Goal: Task Accomplishment & Management: Use online tool/utility

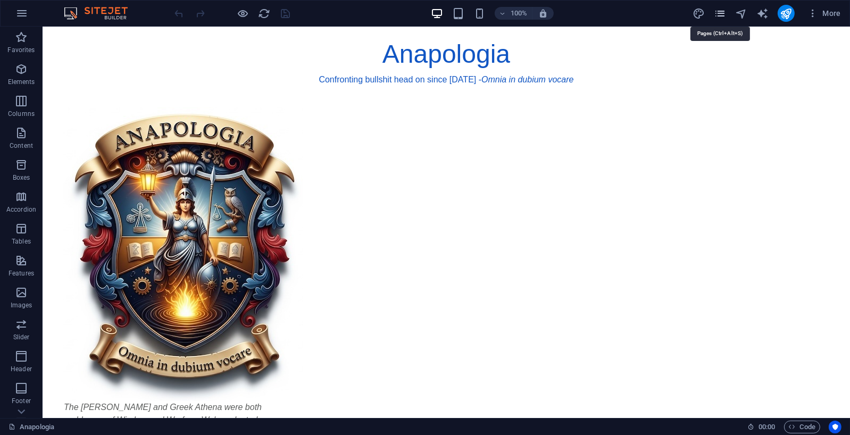
click at [719, 12] on icon "pages" at bounding box center [720, 13] width 12 height 12
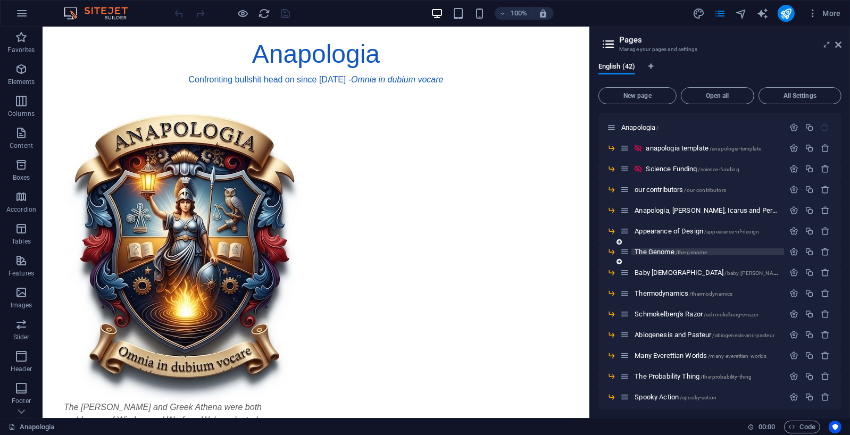
click at [673, 253] on span "The Genome /the-genome" at bounding box center [671, 252] width 72 height 8
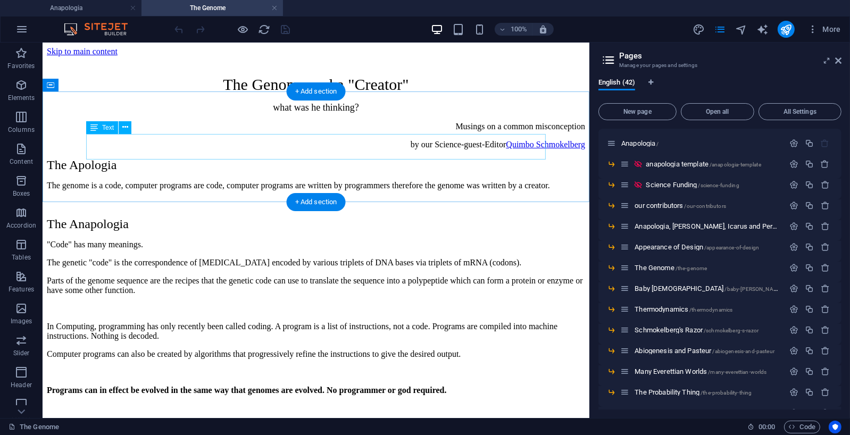
click at [412, 140] on div "Musings on a common misconception by our Science-guest-Editor [PERSON_NAME]" at bounding box center [315, 135] width 538 height 28
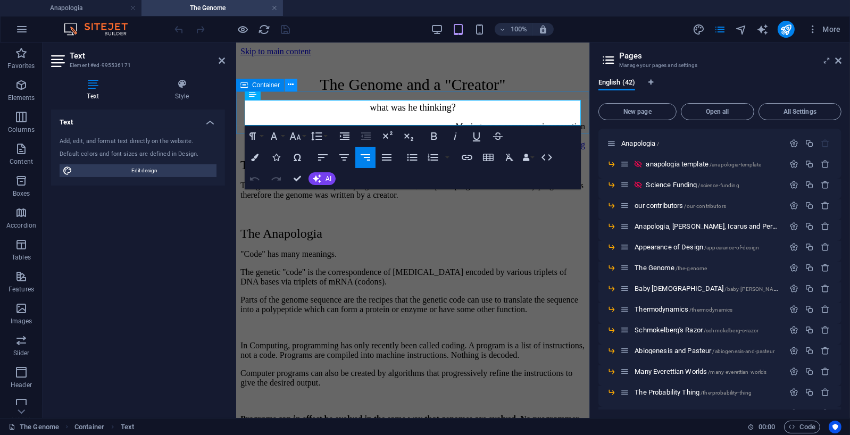
click at [291, 82] on icon at bounding box center [291, 84] width 6 height 11
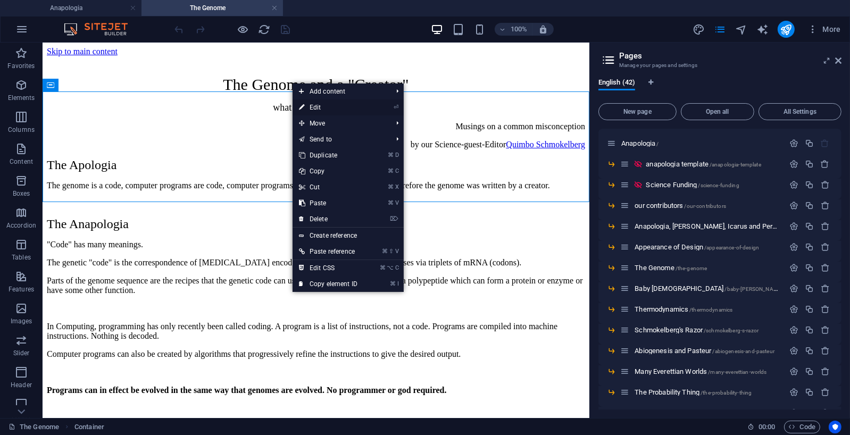
click at [314, 105] on link "⏎ Edit" at bounding box center [328, 107] width 71 height 16
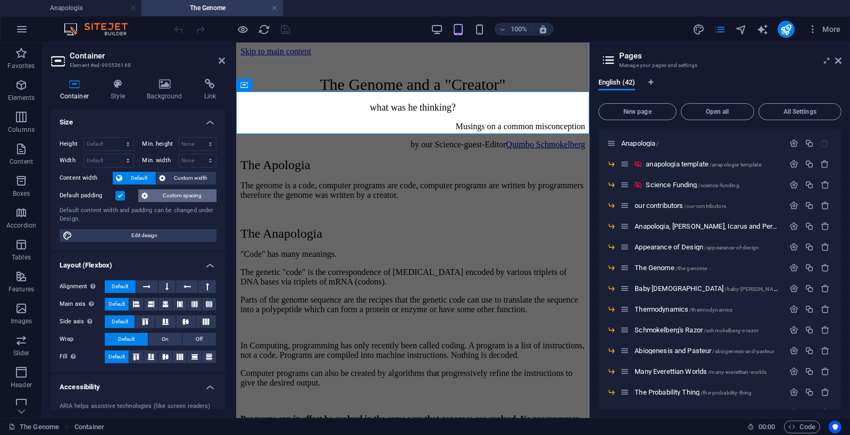
click at [187, 194] on span "Custom spacing" at bounding box center [182, 195] width 62 height 13
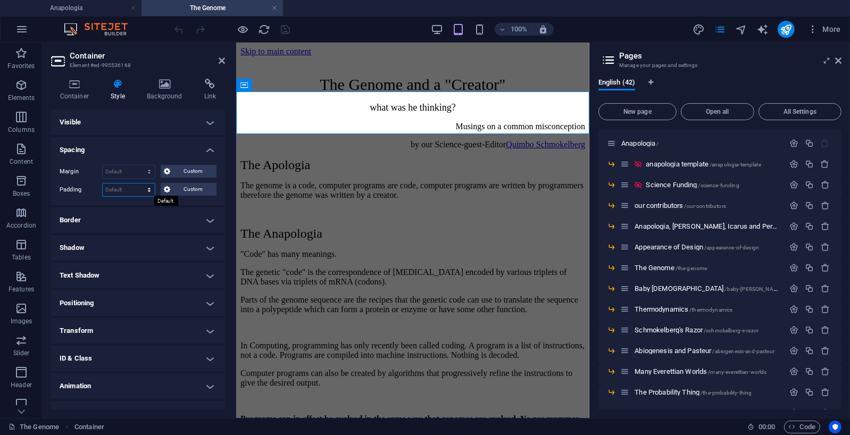
click at [150, 189] on select "Default px rem % vh vw Custom" at bounding box center [129, 189] width 52 height 13
select select "px"
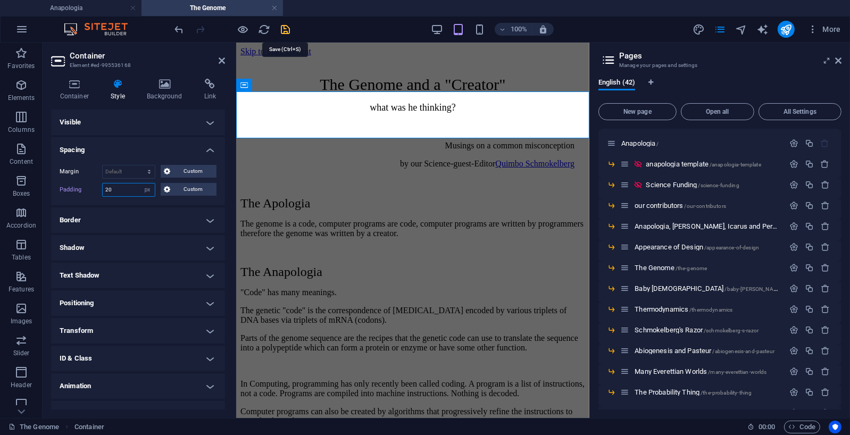
type input "20"
click at [285, 29] on icon "save" at bounding box center [286, 29] width 12 height 12
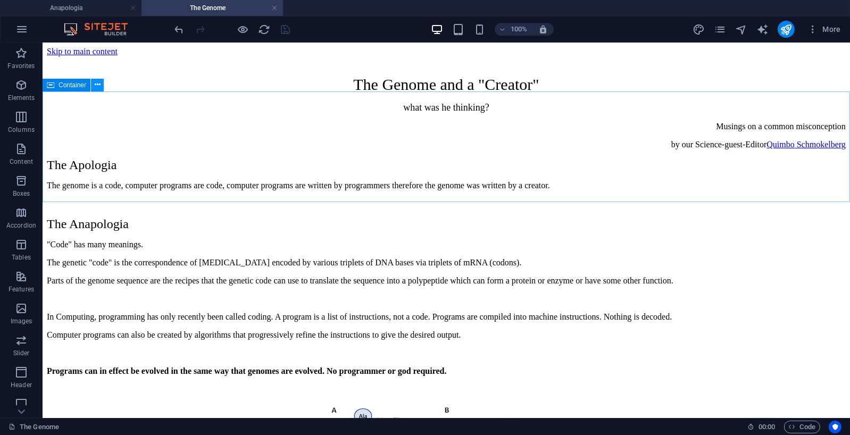
click at [99, 83] on icon at bounding box center [98, 84] width 6 height 11
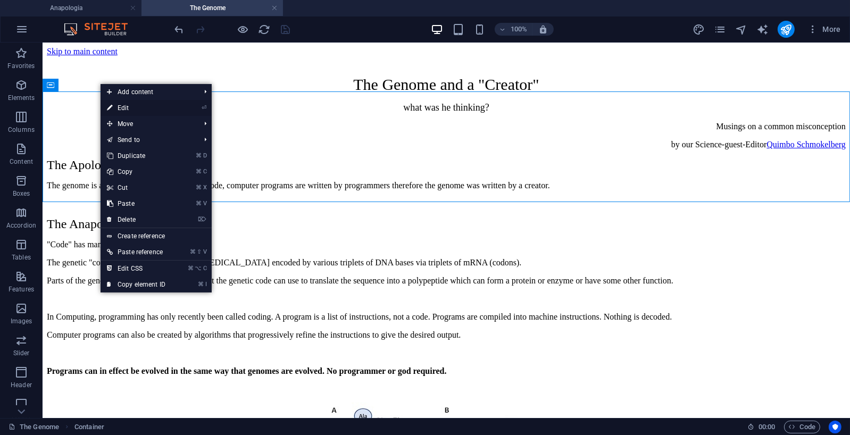
click at [125, 105] on link "⏎ Edit" at bounding box center [136, 108] width 71 height 16
select select "px"
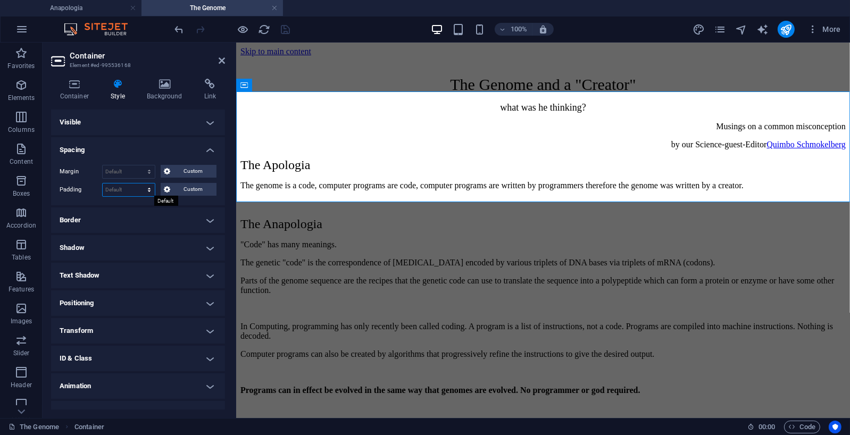
click at [149, 189] on select "Default px rem % vh vw Custom" at bounding box center [129, 189] width 52 height 13
select select "px"
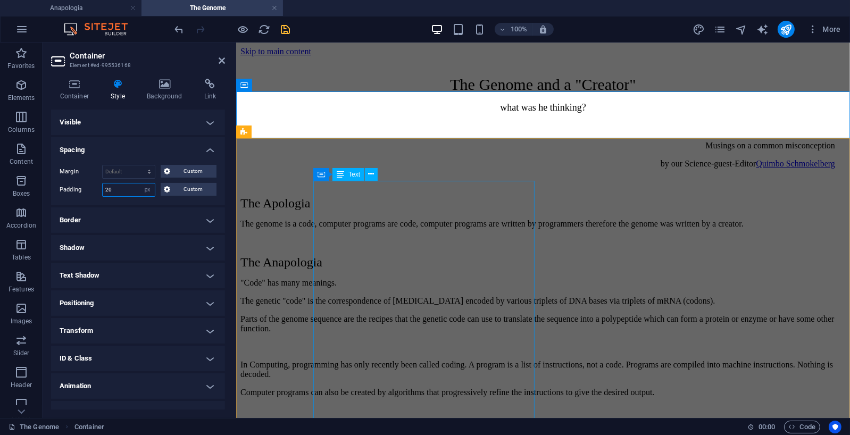
type input "20"
click at [288, 30] on icon "save" at bounding box center [286, 29] width 12 height 12
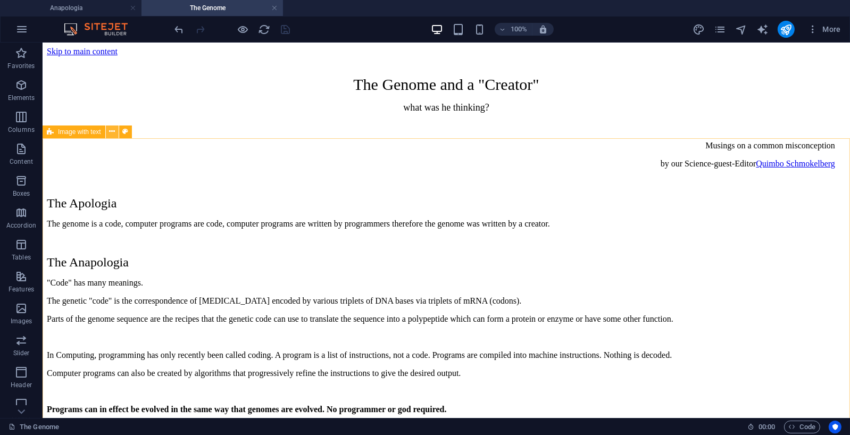
click at [112, 134] on icon at bounding box center [112, 131] width 6 height 11
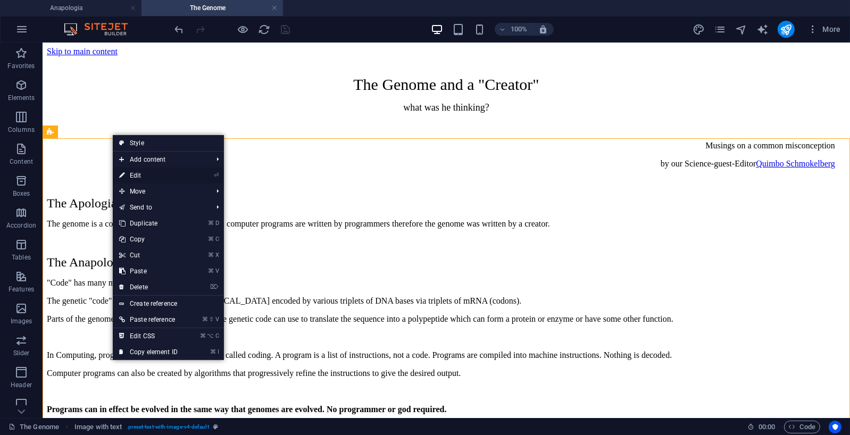
click at [140, 172] on link "⏎ Edit" at bounding box center [148, 176] width 71 height 16
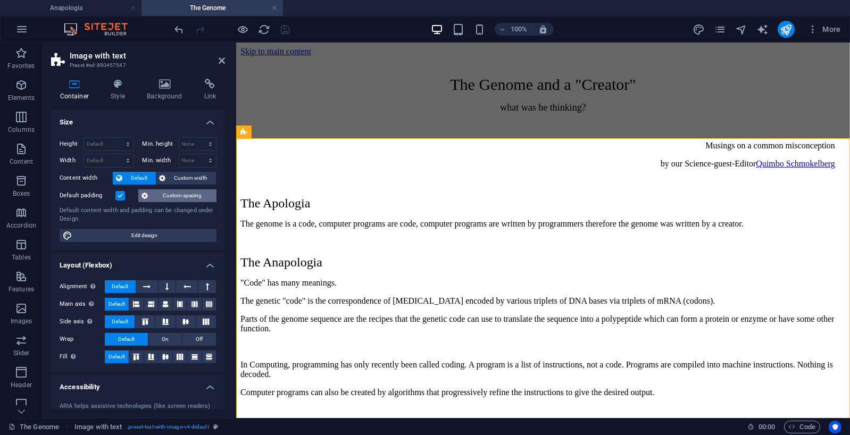
click at [186, 195] on span "Custom spacing" at bounding box center [182, 195] width 62 height 13
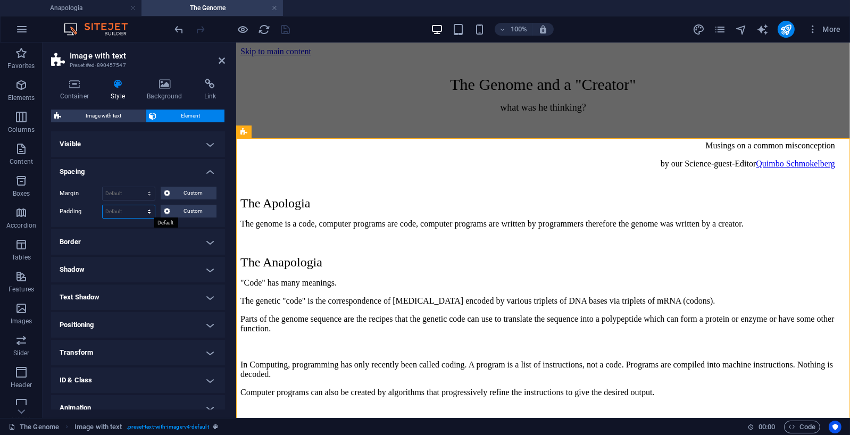
click at [147, 210] on select "Default px rem % vh vw Custom" at bounding box center [129, 211] width 52 height 13
select select "px"
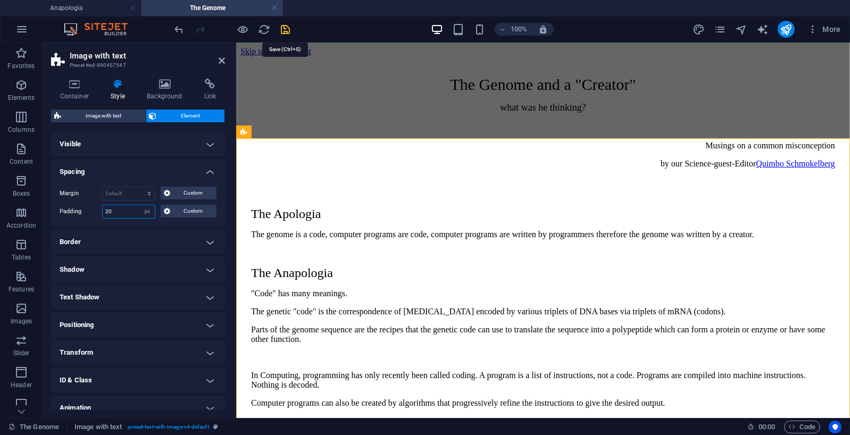
type input "20"
click at [290, 27] on icon "save" at bounding box center [286, 29] width 12 height 12
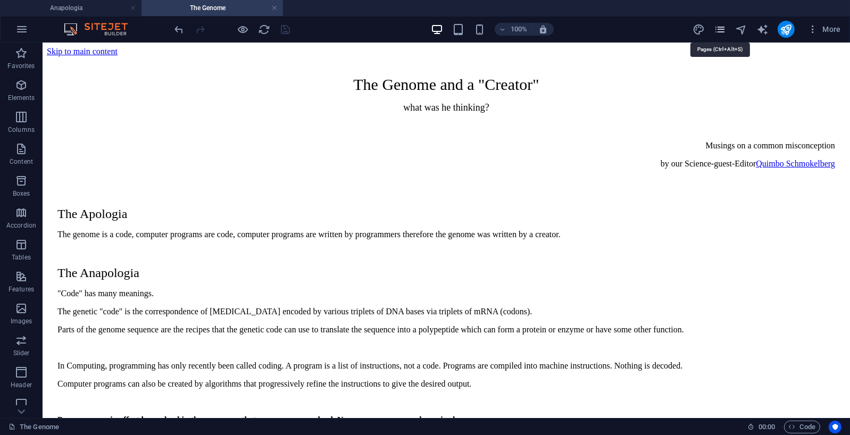
click at [724, 27] on icon "pages" at bounding box center [720, 29] width 12 height 12
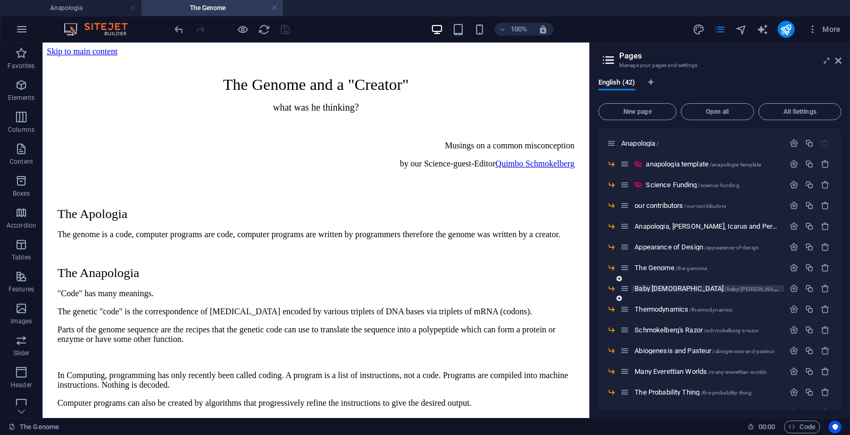
click at [654, 287] on span "Baby [DEMOGRAPHIC_DATA] /baby-[PERSON_NAME]" at bounding box center [709, 289] width 148 height 8
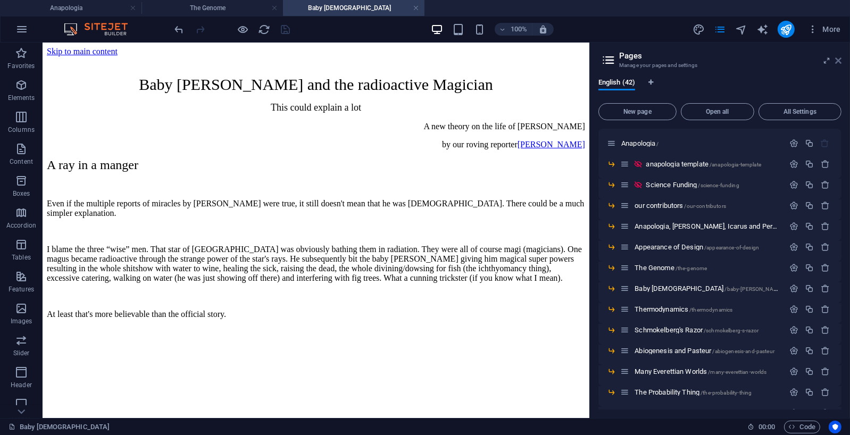
click at [837, 59] on icon at bounding box center [838, 60] width 6 height 9
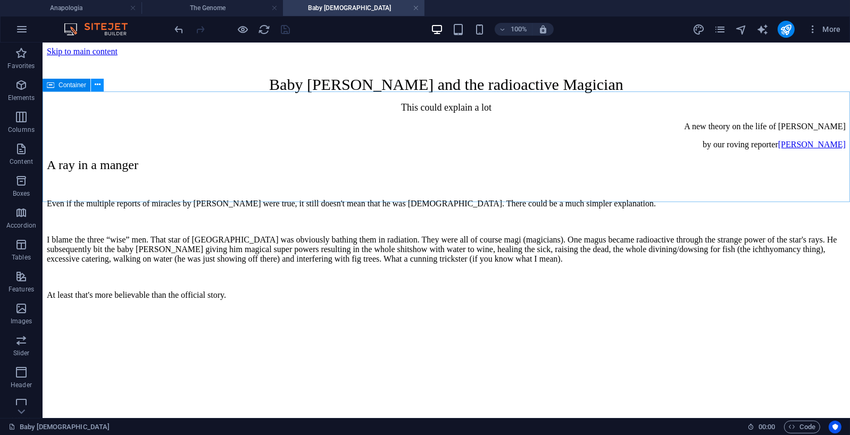
click at [95, 82] on icon at bounding box center [98, 84] width 6 height 11
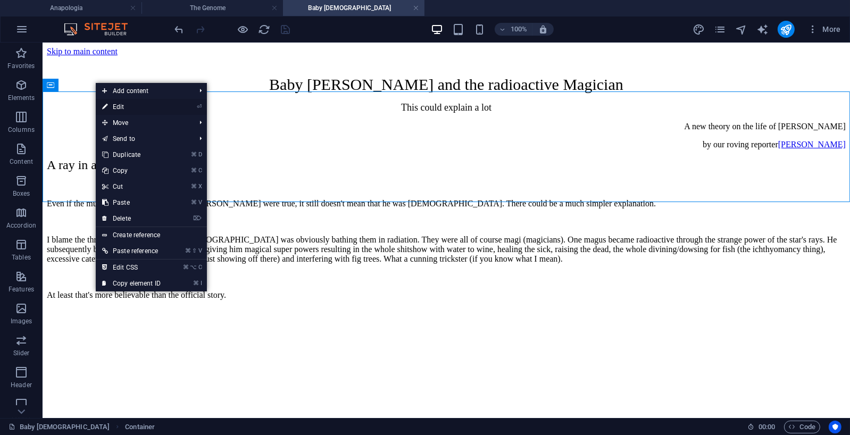
click at [127, 105] on link "⏎ Edit" at bounding box center [131, 107] width 71 height 16
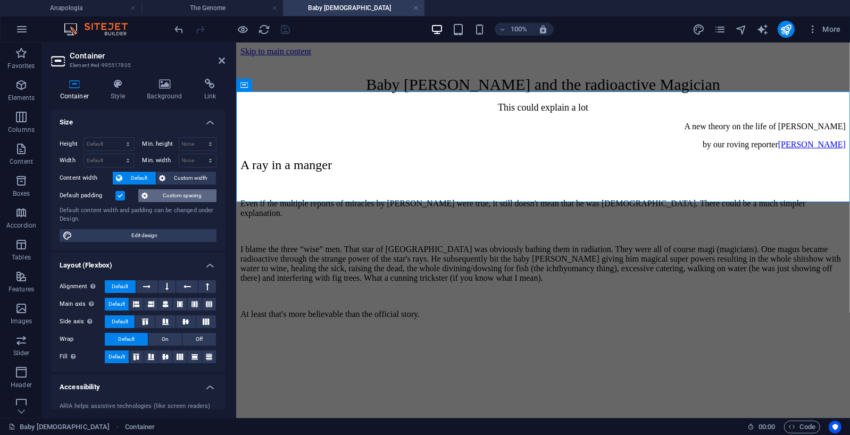
click at [174, 193] on span "Custom spacing" at bounding box center [182, 195] width 62 height 13
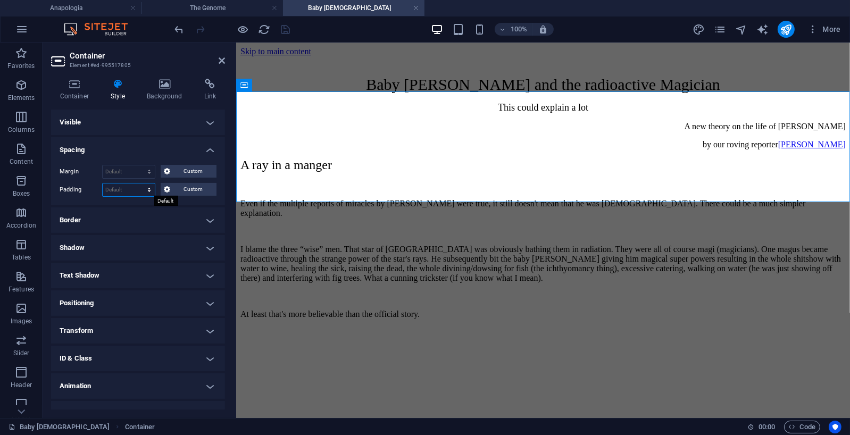
click at [148, 188] on select "Default px rem % vh vw Custom" at bounding box center [129, 189] width 52 height 13
select select "px"
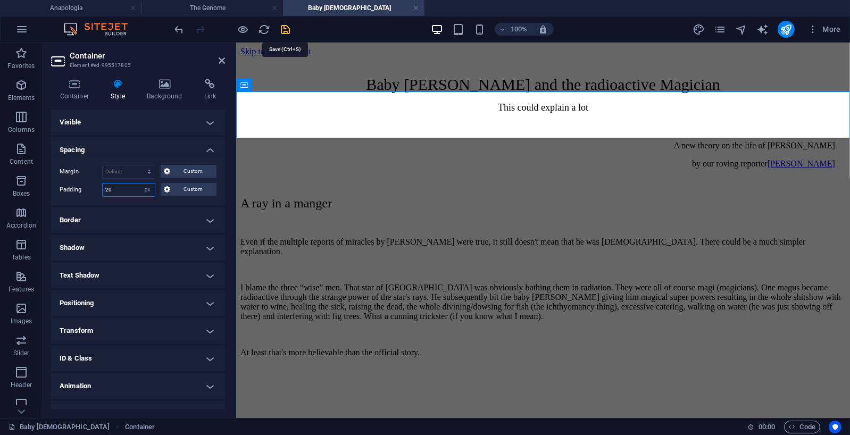
type input "20"
click at [287, 27] on icon "save" at bounding box center [286, 29] width 12 height 12
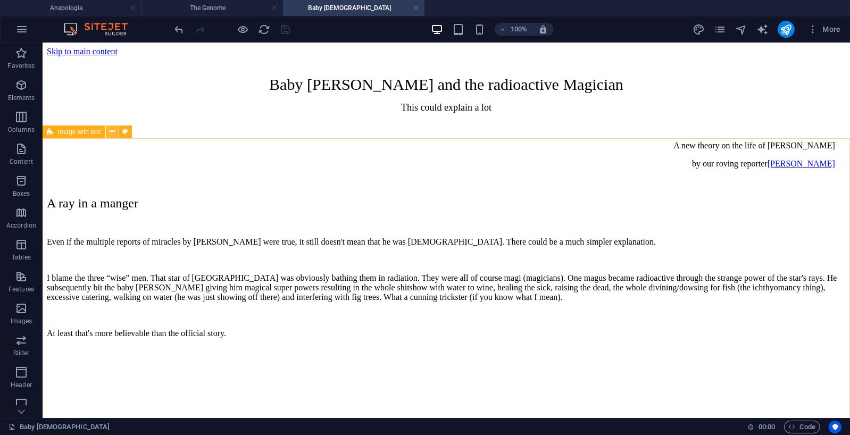
click at [114, 130] on icon at bounding box center [112, 131] width 6 height 11
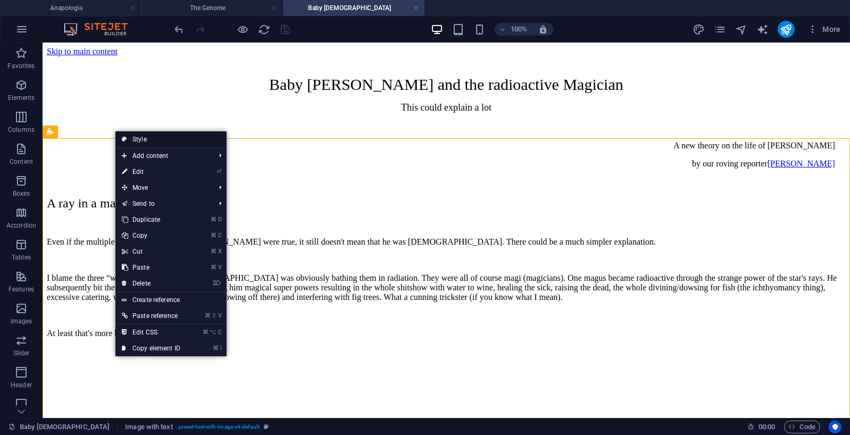
click at [145, 137] on link "Style" at bounding box center [170, 139] width 111 height 16
select select "rem"
select select "px"
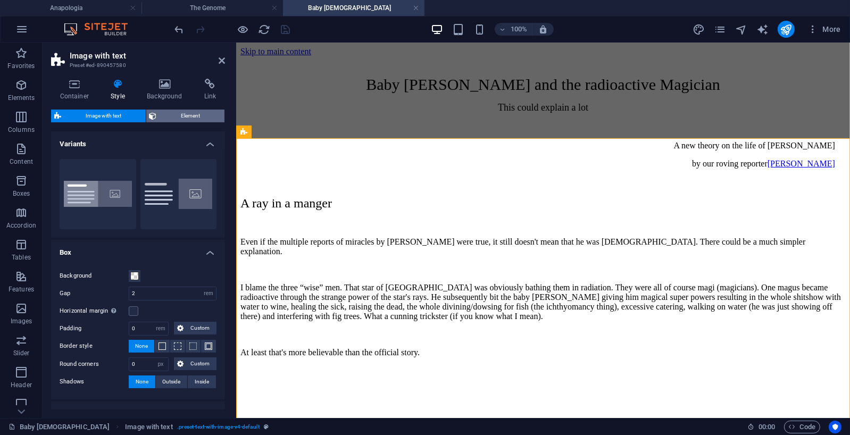
click at [193, 116] on span "Element" at bounding box center [191, 116] width 62 height 13
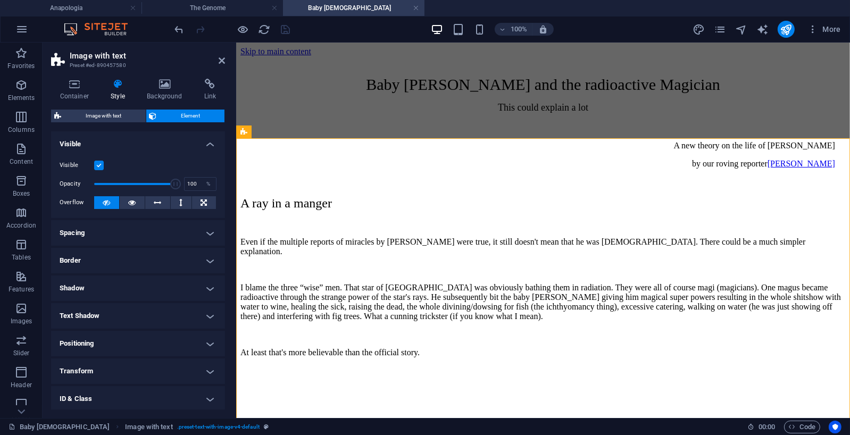
click at [202, 232] on h4 "Spacing" at bounding box center [138, 233] width 174 height 26
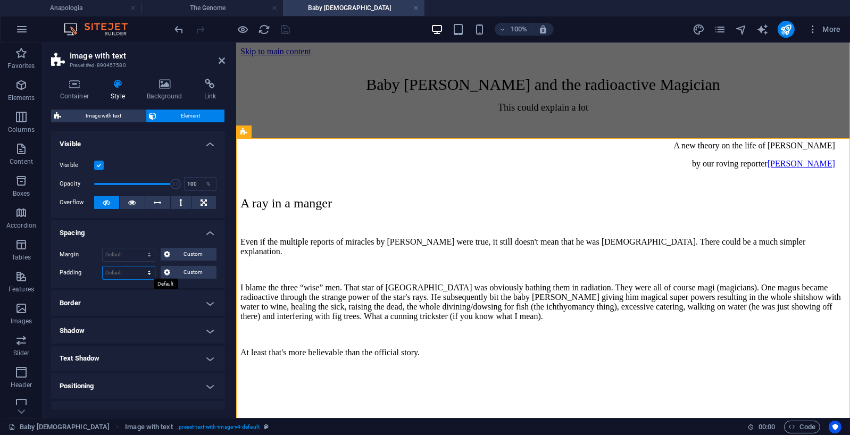
click at [149, 273] on select "Default px rem % vh vw Custom" at bounding box center [129, 272] width 52 height 13
select select "px"
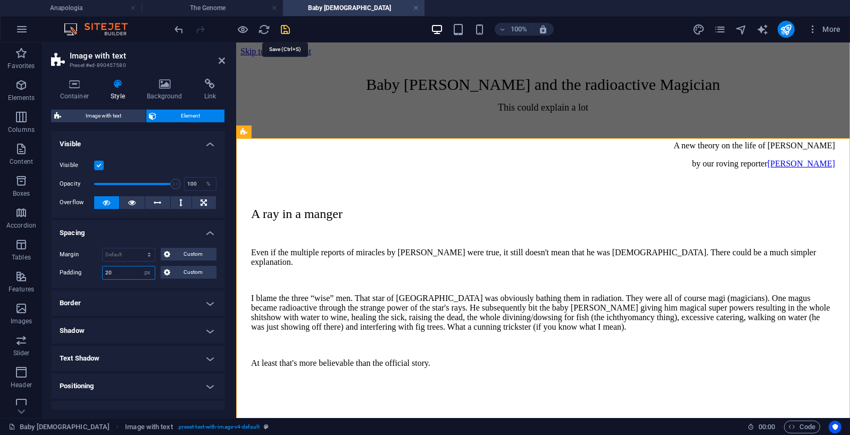
type input "20"
click at [285, 28] on icon "save" at bounding box center [286, 29] width 12 height 12
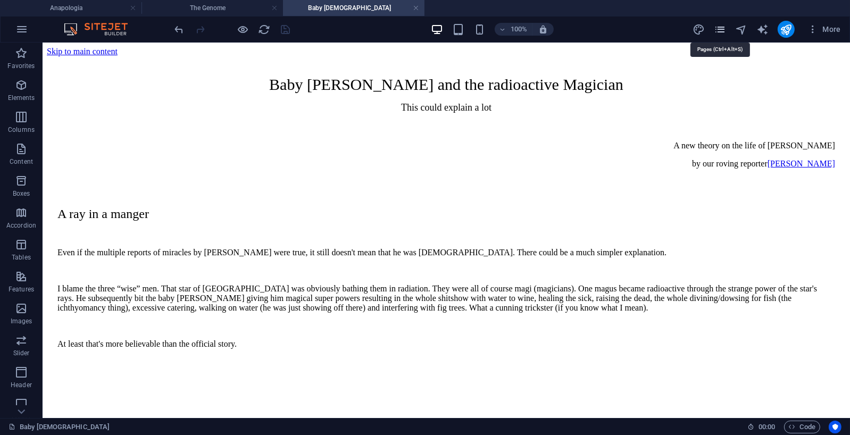
click at [720, 25] on icon "pages" at bounding box center [720, 29] width 12 height 12
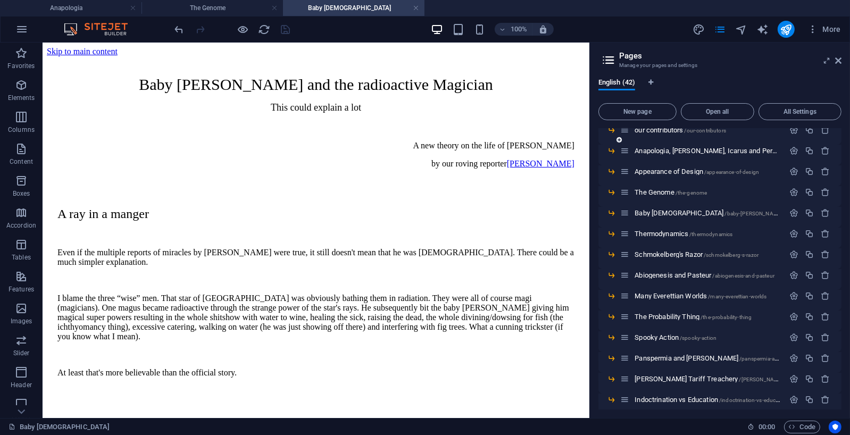
scroll to position [81, 0]
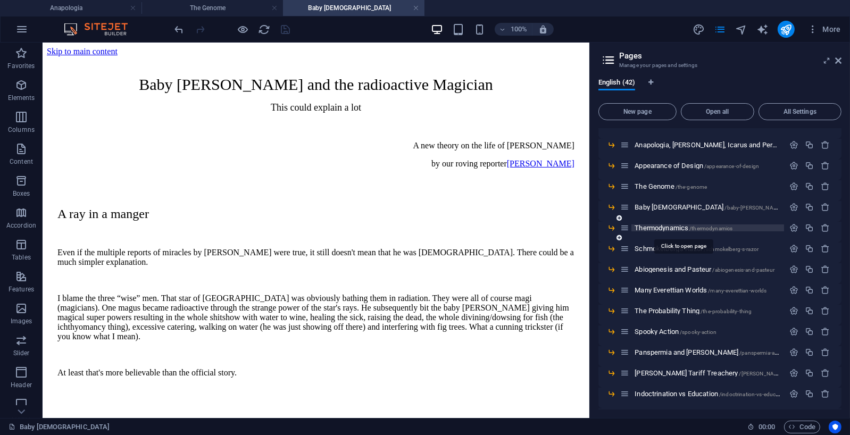
click at [663, 227] on span "Thermodynamics /thermodynamics" at bounding box center [684, 228] width 98 height 8
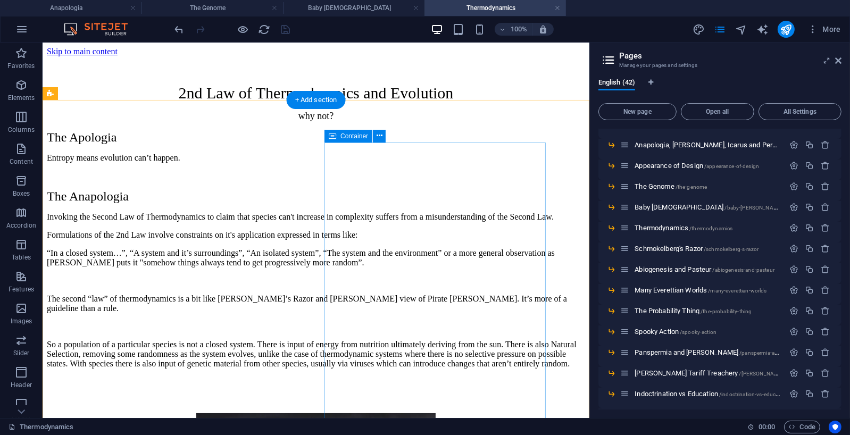
scroll to position [0, 0]
click at [319, 96] on div "+ Add section" at bounding box center [316, 100] width 59 height 18
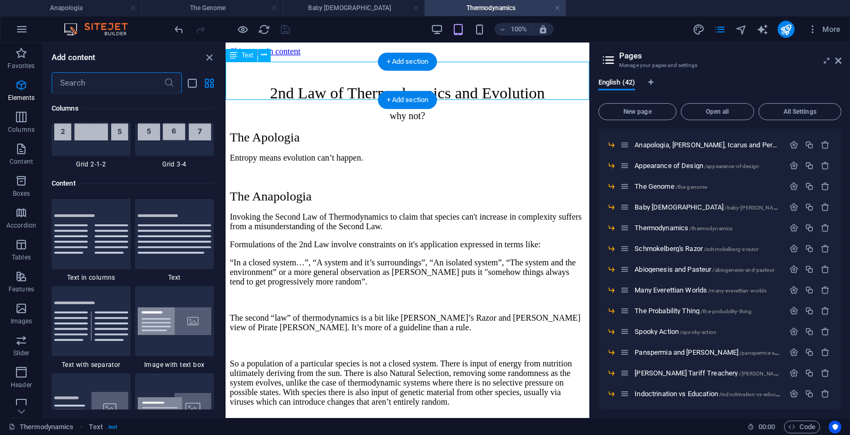
scroll to position [1861, 0]
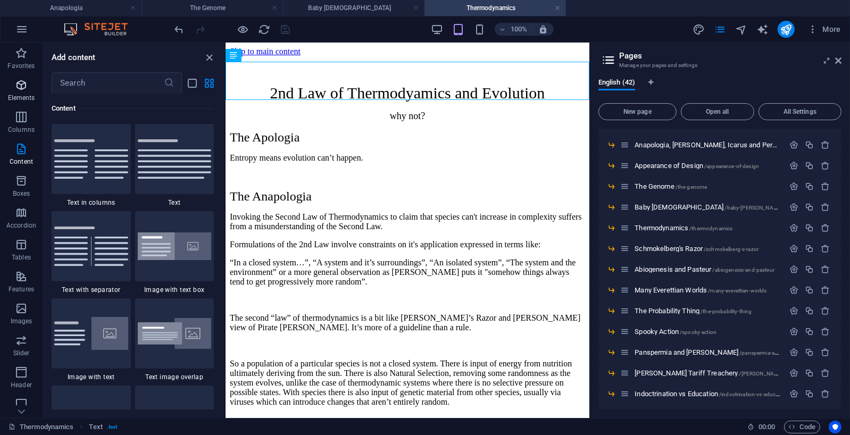
click at [23, 85] on icon "button" at bounding box center [21, 85] width 13 height 13
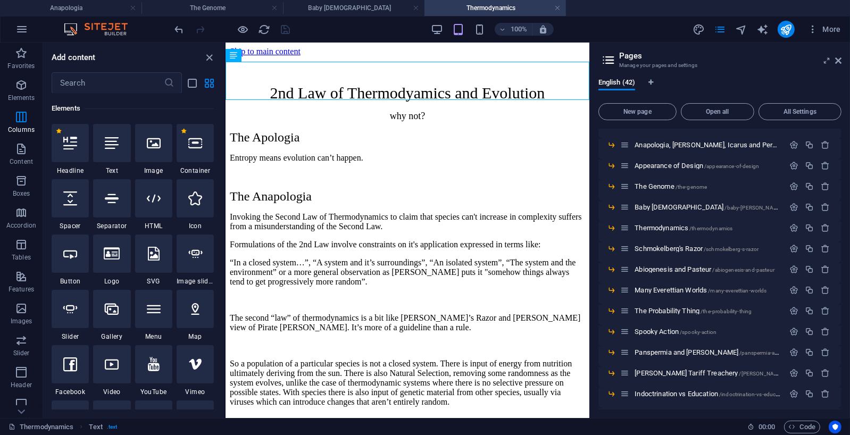
scroll to position [113, 0]
click at [196, 144] on icon at bounding box center [195, 143] width 14 height 14
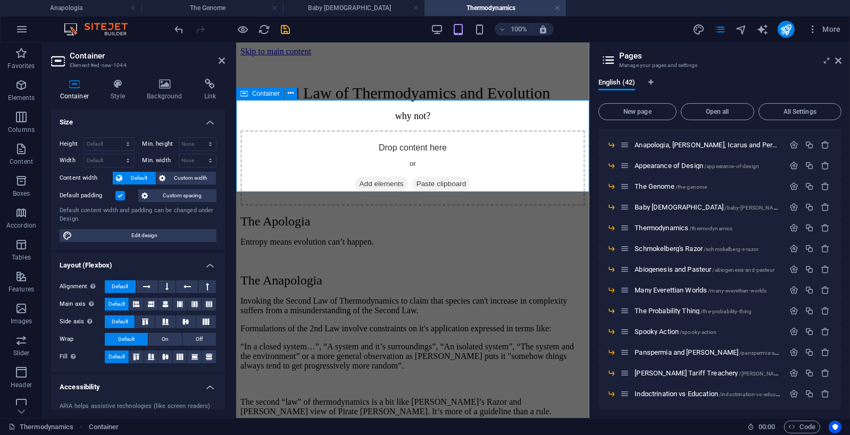
click at [380, 176] on span "Add elements" at bounding box center [381, 183] width 53 height 15
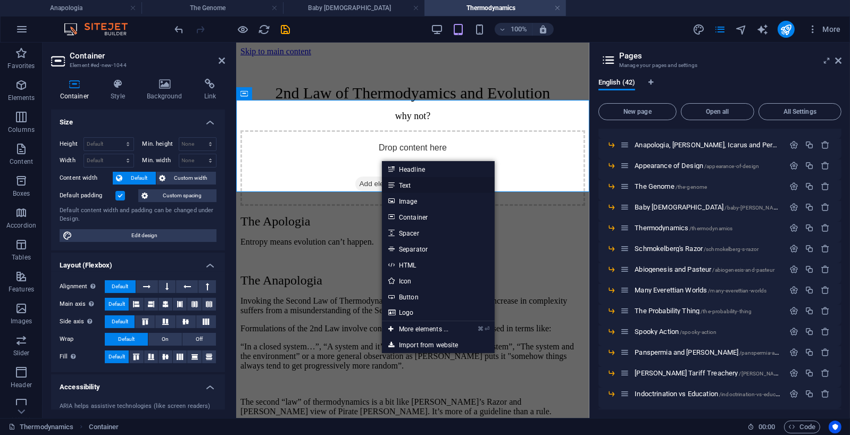
click at [405, 184] on link "Text" at bounding box center [438, 185] width 113 height 16
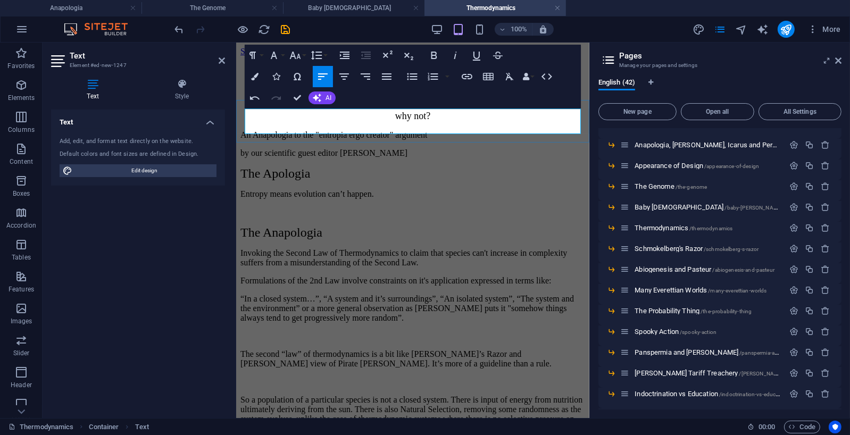
drag, startPoint x: 442, startPoint y: 127, endPoint x: 354, endPoint y: 126, distance: 88.3
click at [354, 148] on p "​by our scientific guest editor [PERSON_NAME]" at bounding box center [412, 153] width 345 height 10
click at [465, 77] on icon "button" at bounding box center [467, 76] width 11 height 5
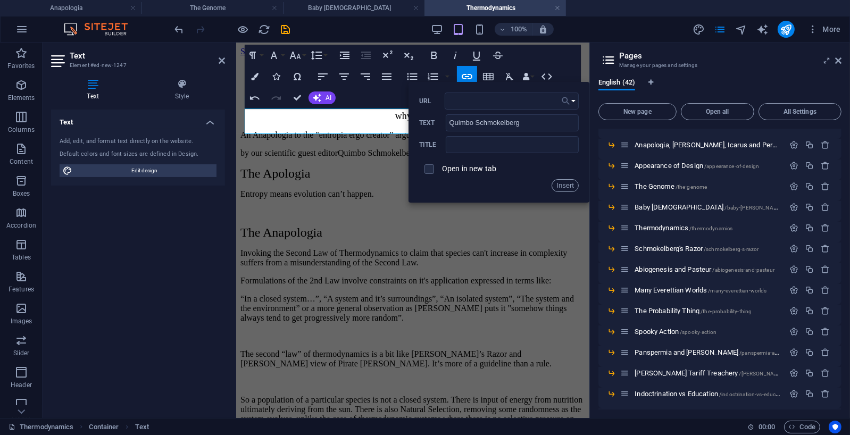
click at [574, 101] on button "Choose Link" at bounding box center [568, 101] width 20 height 17
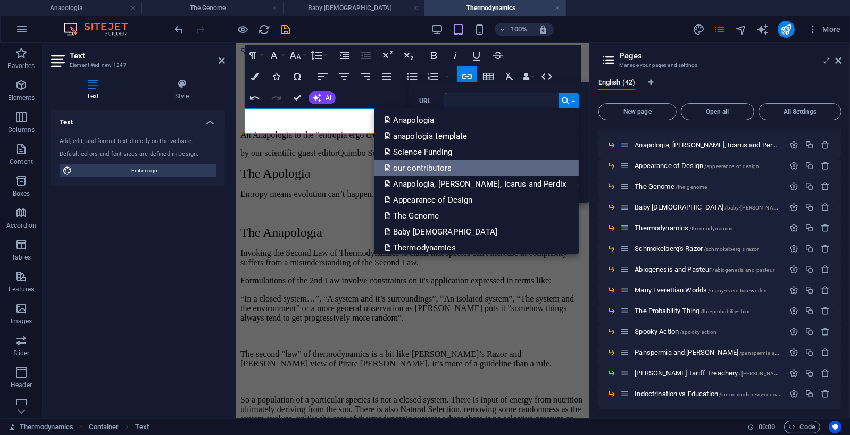
click at [454, 166] on p "our contributors" at bounding box center [419, 168] width 69 height 16
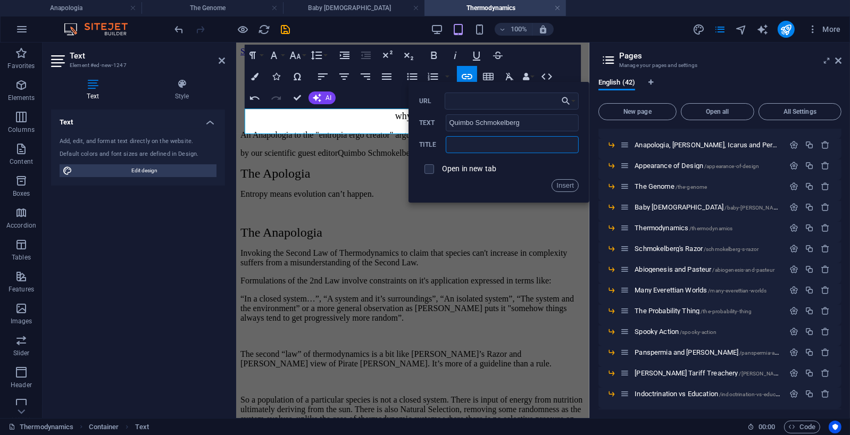
click at [479, 144] on input "text" at bounding box center [512, 144] width 133 height 17
type input "our contributors"
click at [561, 182] on button "Insert" at bounding box center [565, 185] width 27 height 13
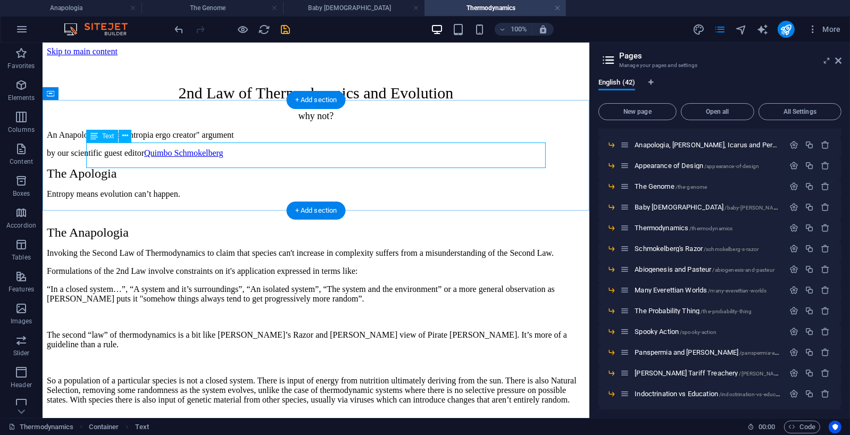
click at [306, 154] on div "An Anapologia to the "entropia ergo creator" argument by our scientific guest e…" at bounding box center [315, 144] width 538 height 28
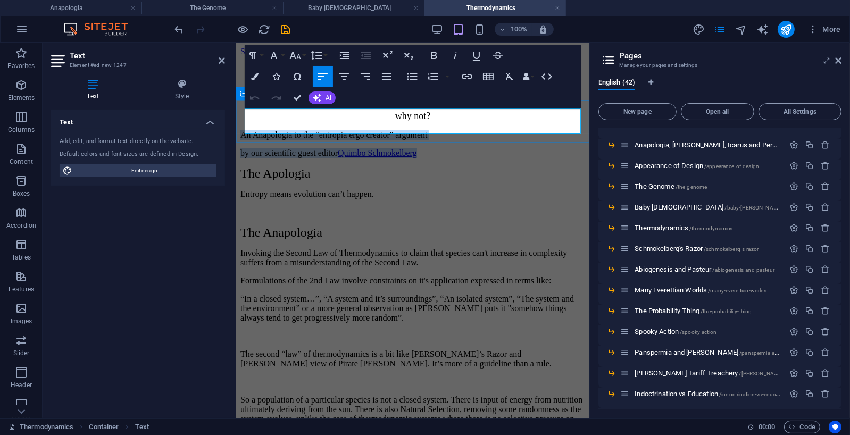
drag, startPoint x: 460, startPoint y: 129, endPoint x: 249, endPoint y: 107, distance: 211.7
click at [249, 130] on div "An Anapologia to the "entropia ergo creator" argument by our scientific guest e…" at bounding box center [412, 144] width 345 height 28
click at [363, 74] on icon "button" at bounding box center [365, 76] width 13 height 13
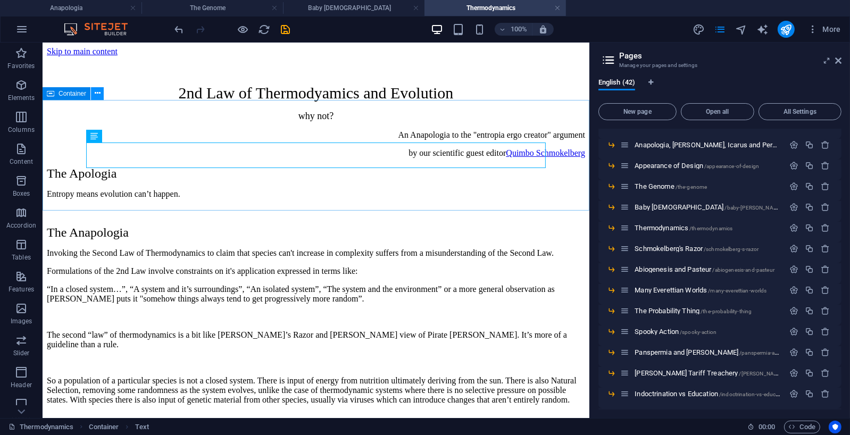
click at [98, 90] on icon at bounding box center [98, 93] width 6 height 11
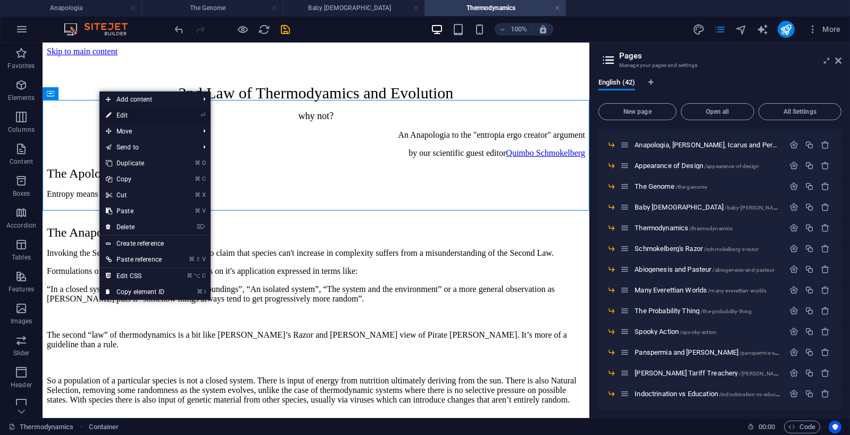
click at [122, 115] on link "⏎ Edit" at bounding box center [134, 115] width 71 height 16
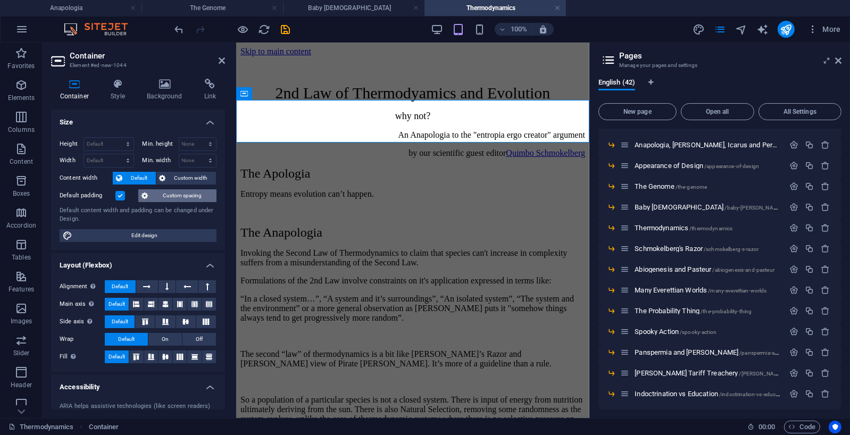
click at [188, 195] on span "Custom spacing" at bounding box center [182, 195] width 62 height 13
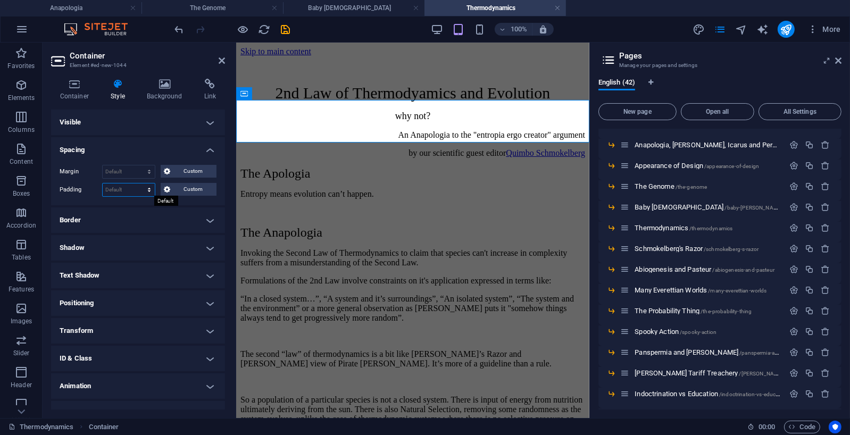
click at [146, 186] on select "Default px rem % vh vw Custom" at bounding box center [129, 189] width 52 height 13
select select "px"
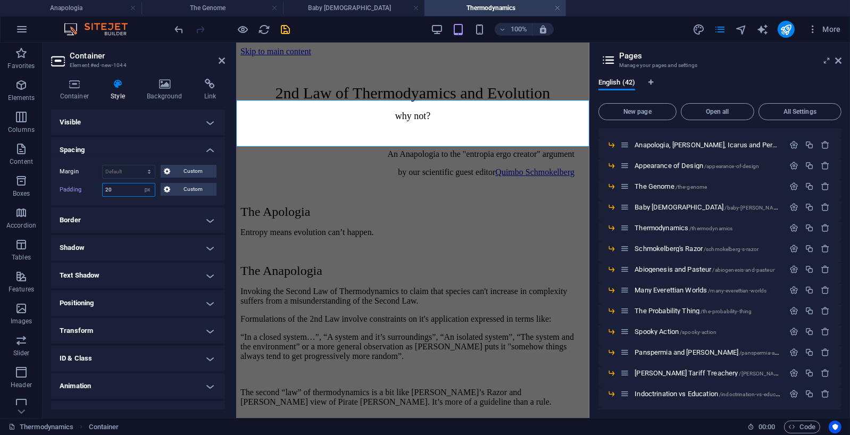
type input "20"
click at [287, 28] on icon "save" at bounding box center [286, 29] width 12 height 12
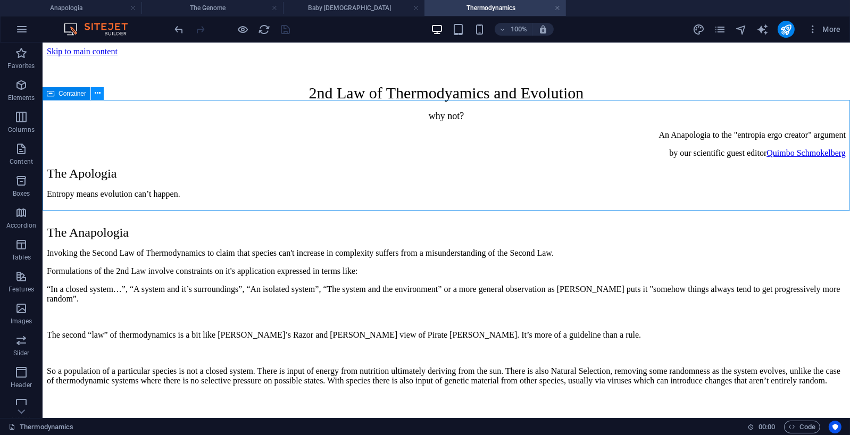
click at [96, 91] on icon at bounding box center [98, 93] width 6 height 11
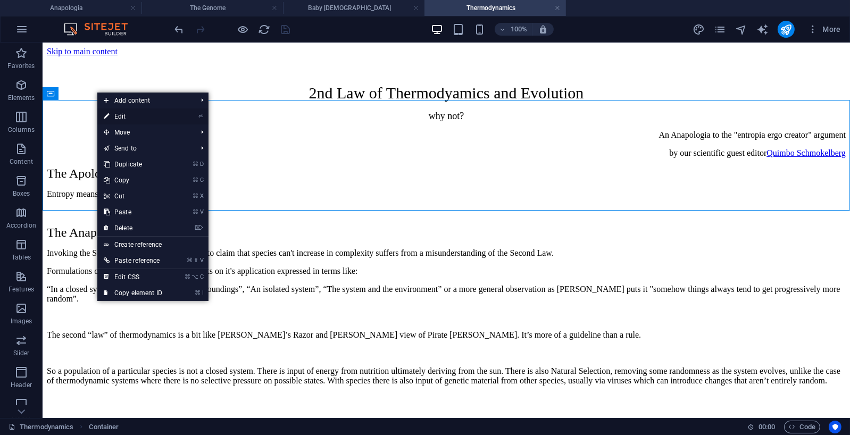
click at [122, 116] on link "⏎ Edit" at bounding box center [132, 117] width 71 height 16
select select "px"
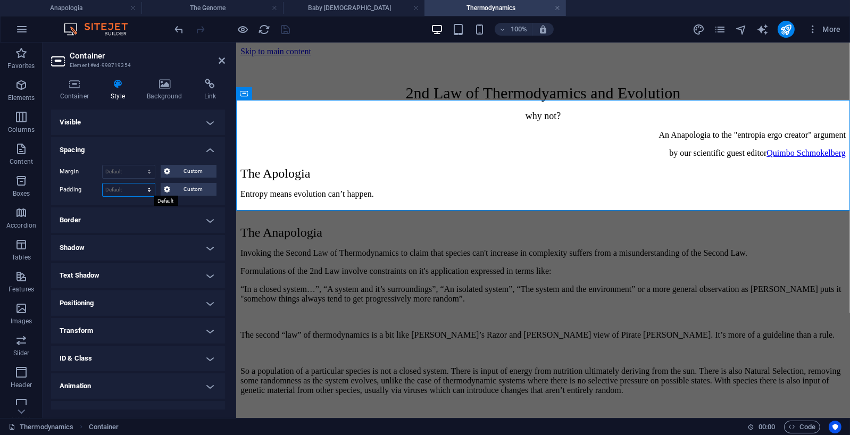
click at [149, 188] on select "Default px rem % vh vw Custom" at bounding box center [129, 189] width 52 height 13
select select "px"
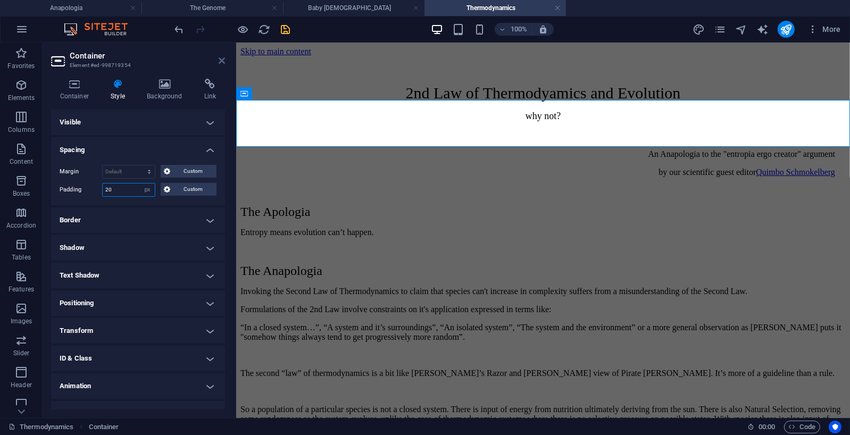
type input "20"
click at [223, 61] on icon at bounding box center [222, 60] width 6 height 9
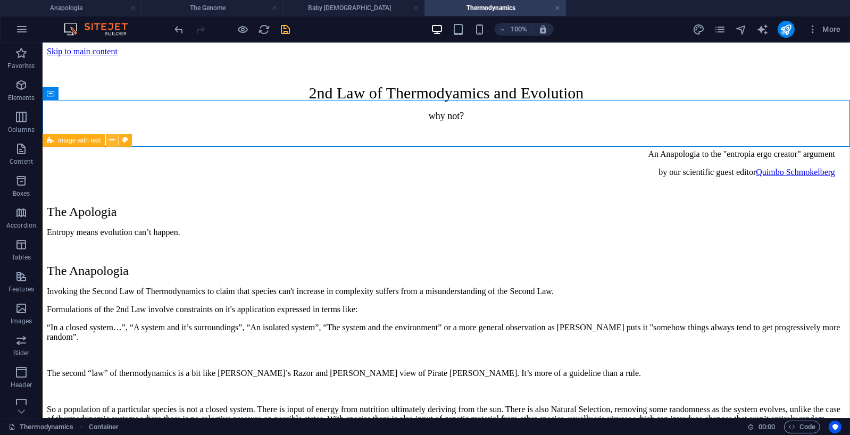
click at [111, 139] on icon at bounding box center [112, 140] width 6 height 11
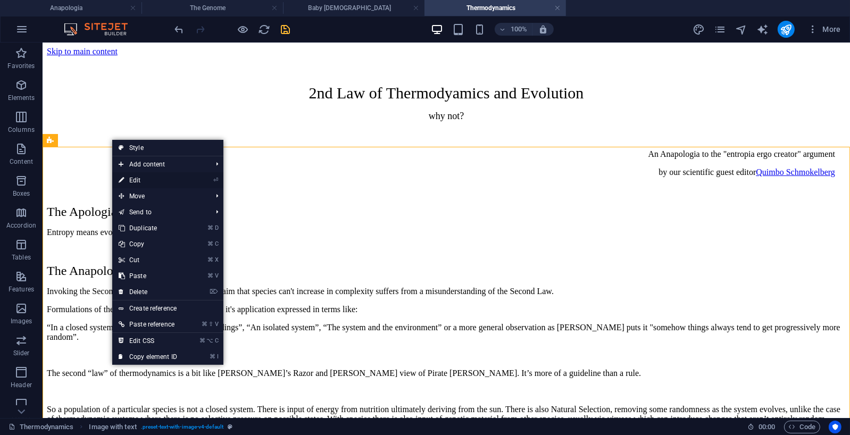
click at [140, 178] on link "⏎ Edit" at bounding box center [147, 180] width 71 height 16
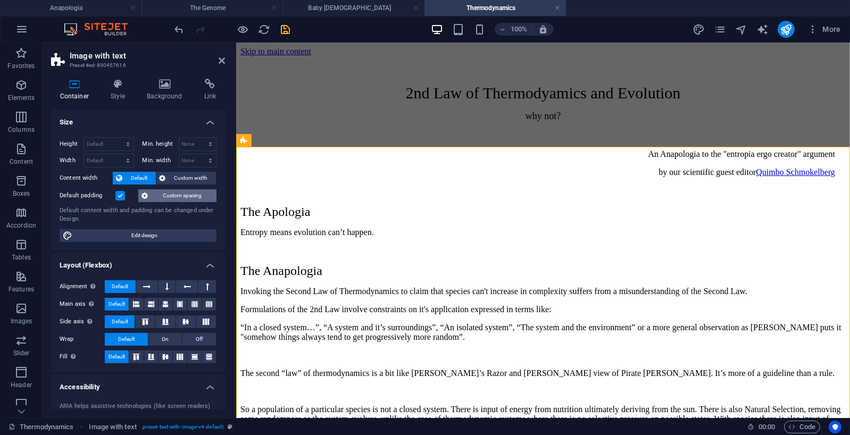
click at [179, 195] on span "Custom spacing" at bounding box center [182, 195] width 62 height 13
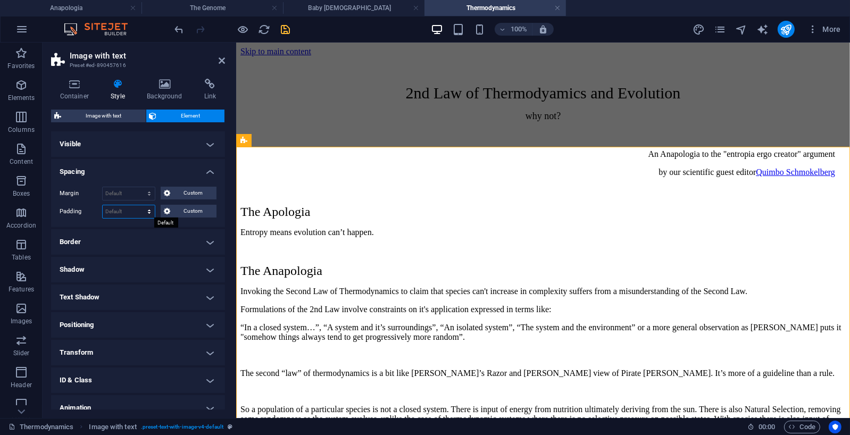
click at [131, 209] on select "Default px rem % vh vw Custom" at bounding box center [129, 211] width 52 height 13
select select "px"
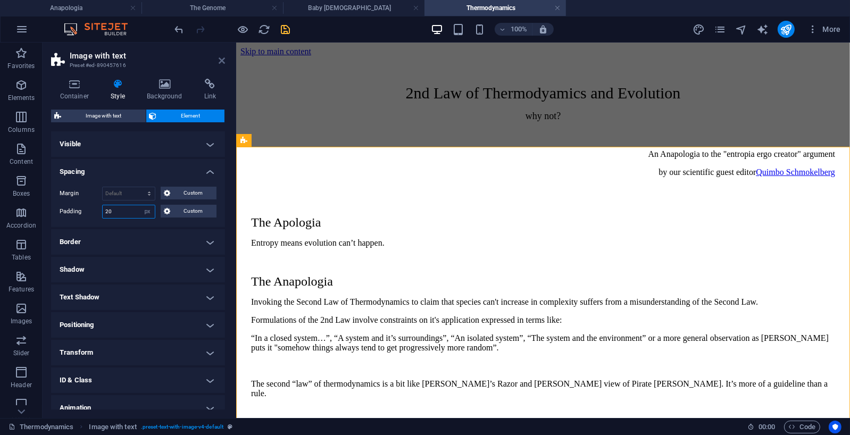
type input "20"
click at [222, 62] on icon at bounding box center [222, 60] width 6 height 9
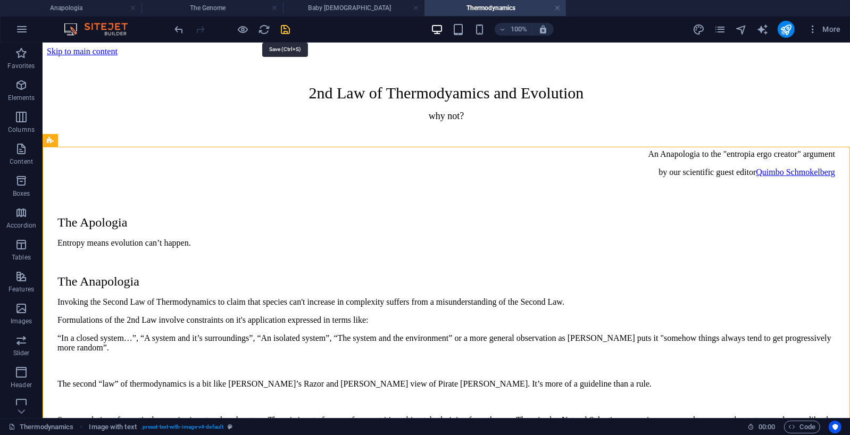
click at [286, 28] on icon "save" at bounding box center [286, 29] width 12 height 12
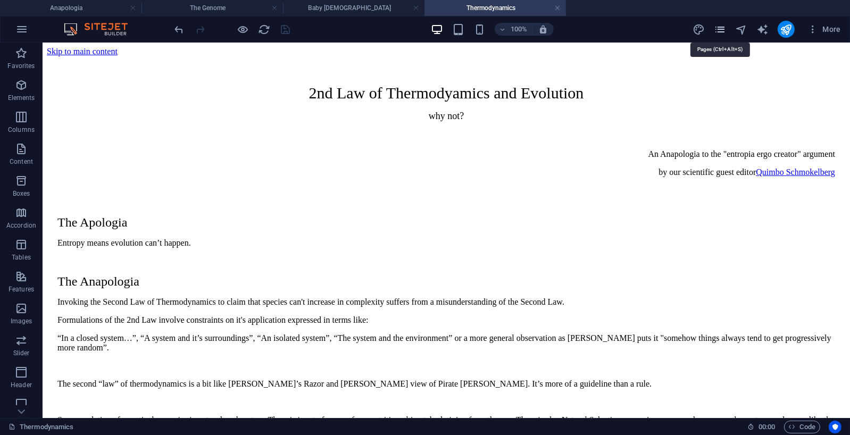
click at [723, 28] on icon "pages" at bounding box center [720, 29] width 12 height 12
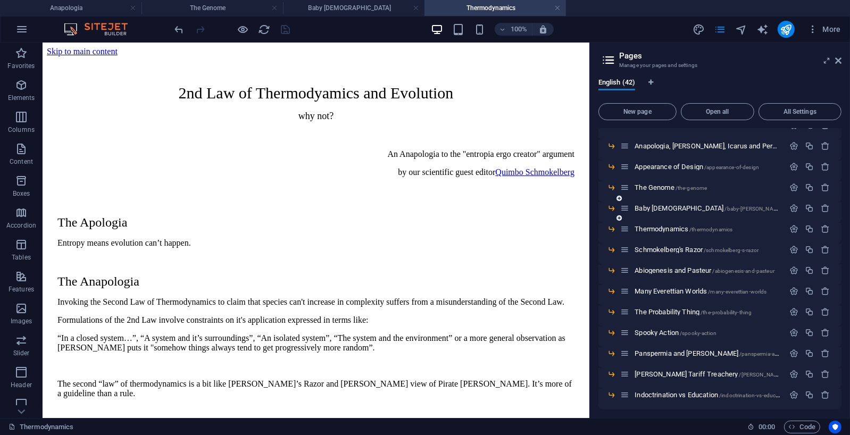
scroll to position [82, 0]
click at [678, 246] on span "Schmokelberg's Razor /schmokelberg-s-razor" at bounding box center [697, 248] width 124 height 8
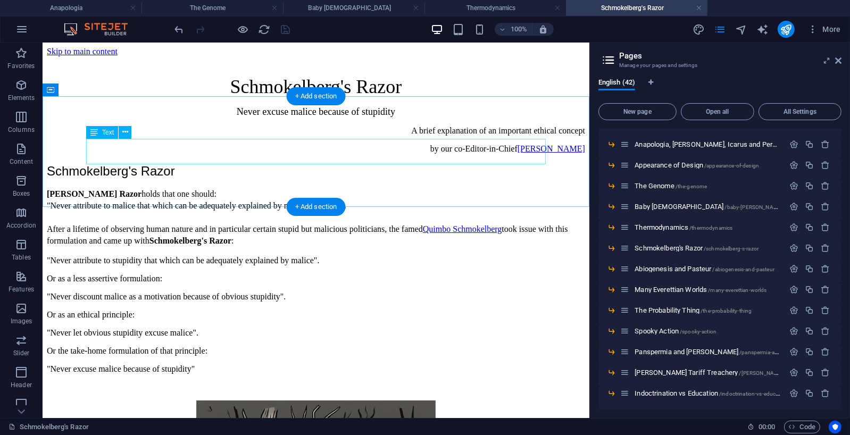
scroll to position [0, 0]
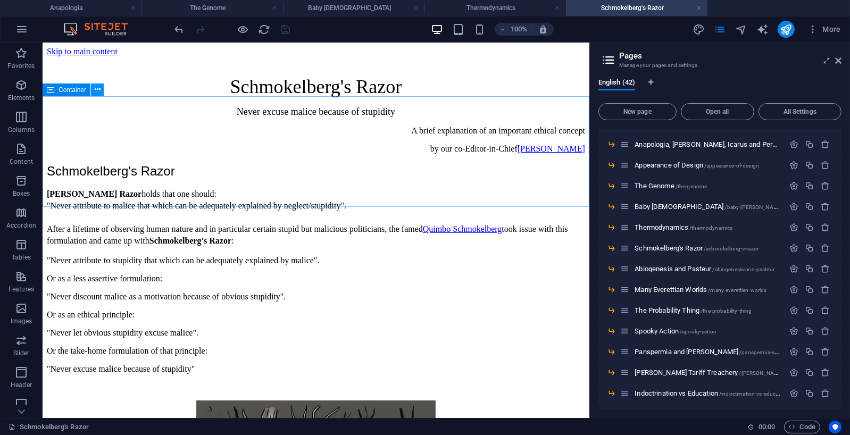
click at [95, 88] on icon at bounding box center [98, 89] width 6 height 11
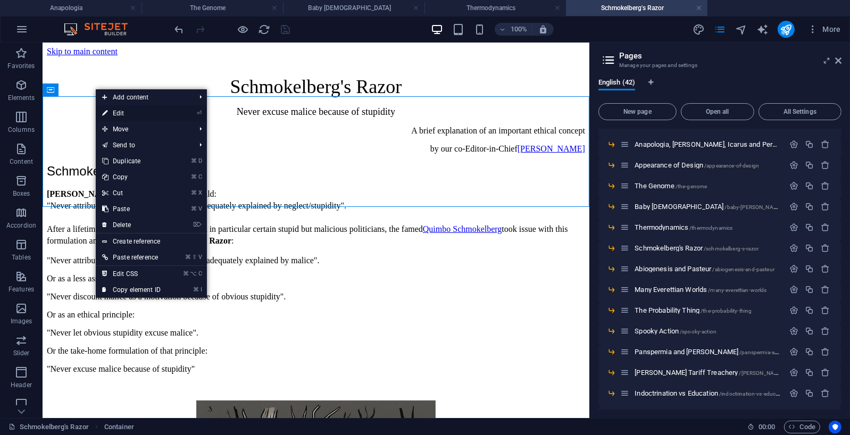
click at [123, 112] on link "⏎ Edit" at bounding box center [131, 113] width 71 height 16
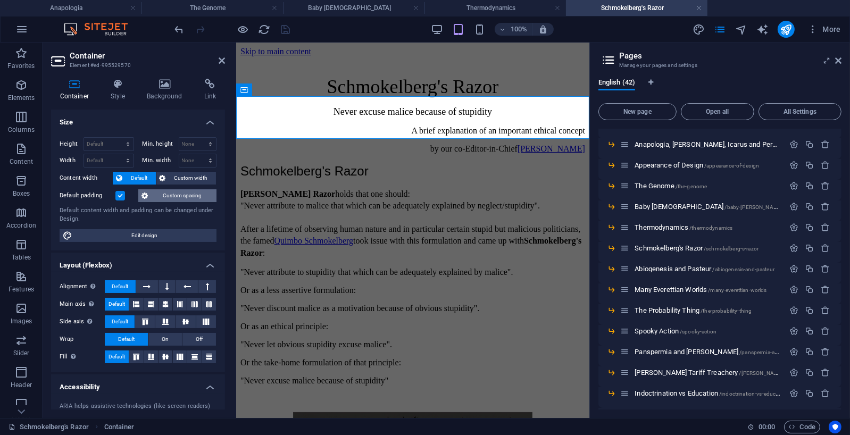
click at [186, 193] on span "Custom spacing" at bounding box center [182, 195] width 62 height 13
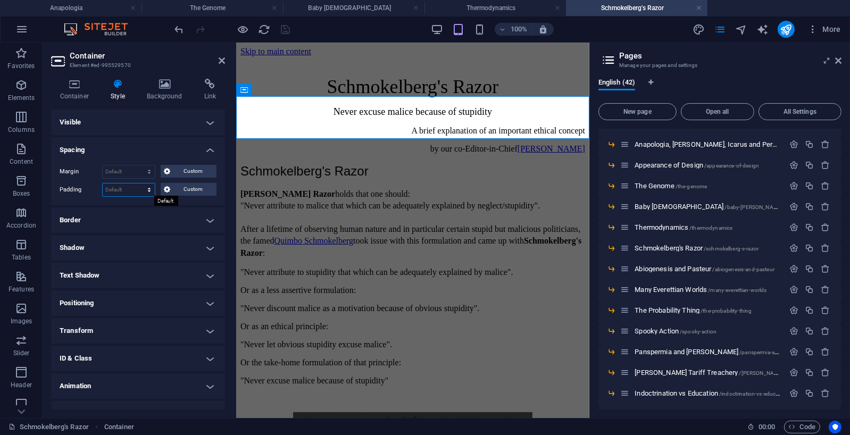
click at [130, 190] on select "Default px rem % vh vw Custom" at bounding box center [129, 189] width 52 height 13
select select "px"
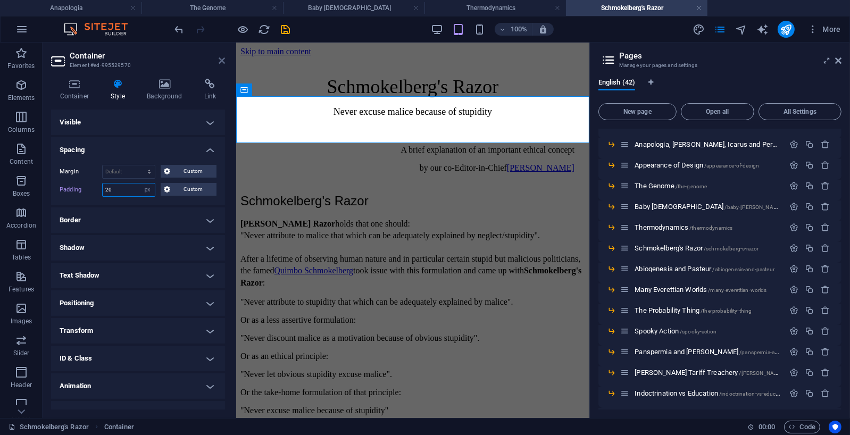
type input "20"
click at [223, 61] on icon at bounding box center [222, 60] width 6 height 9
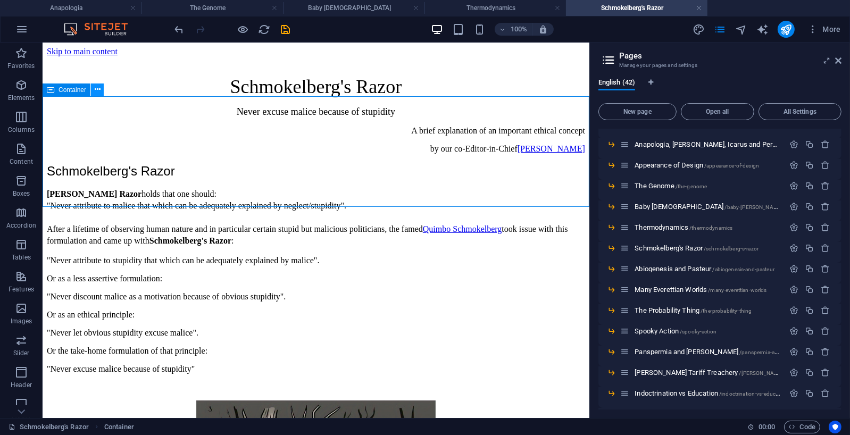
click at [96, 89] on icon at bounding box center [98, 89] width 6 height 11
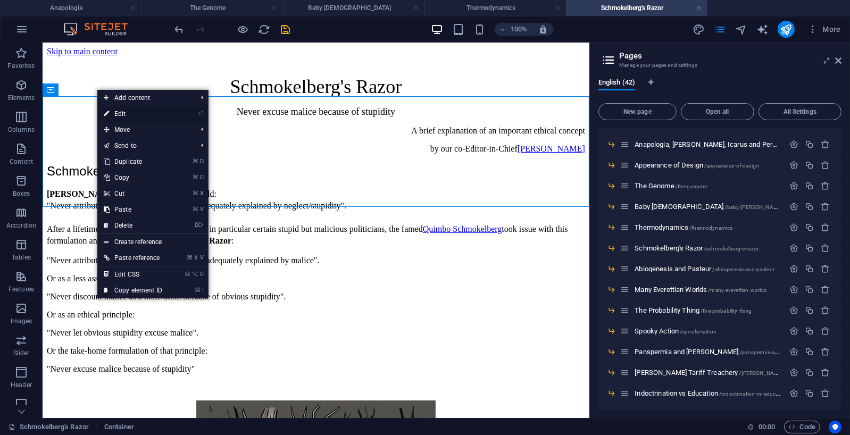
click at [120, 111] on link "⏎ Edit" at bounding box center [132, 114] width 71 height 16
select select "px"
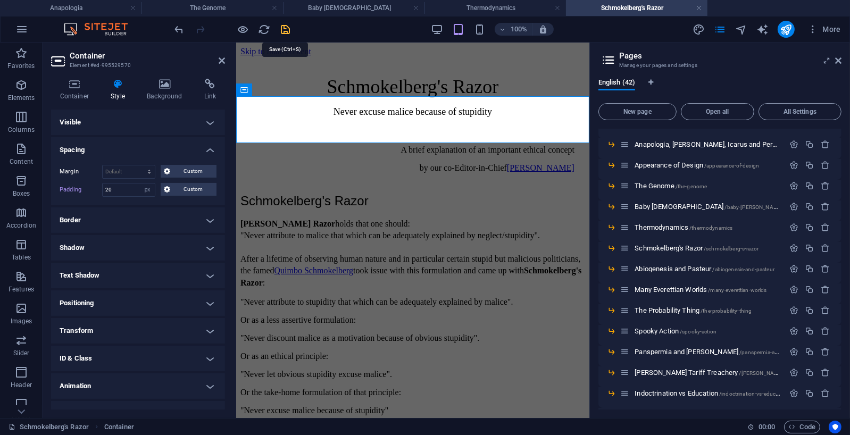
click at [287, 30] on icon "save" at bounding box center [286, 29] width 12 height 12
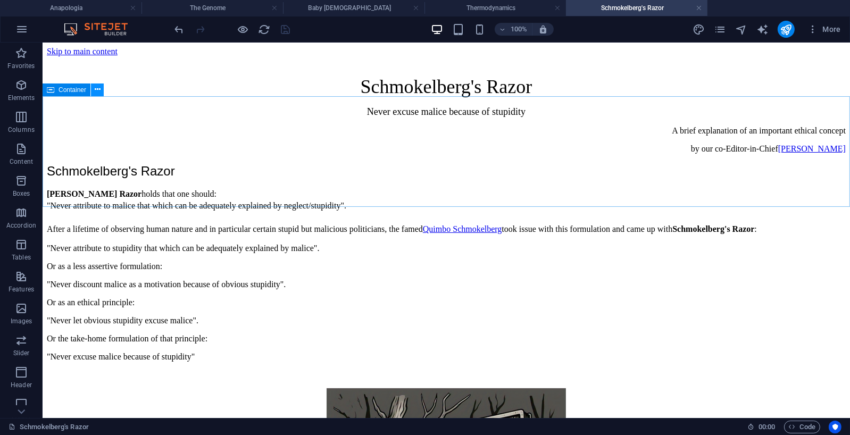
click at [96, 89] on icon at bounding box center [98, 89] width 6 height 11
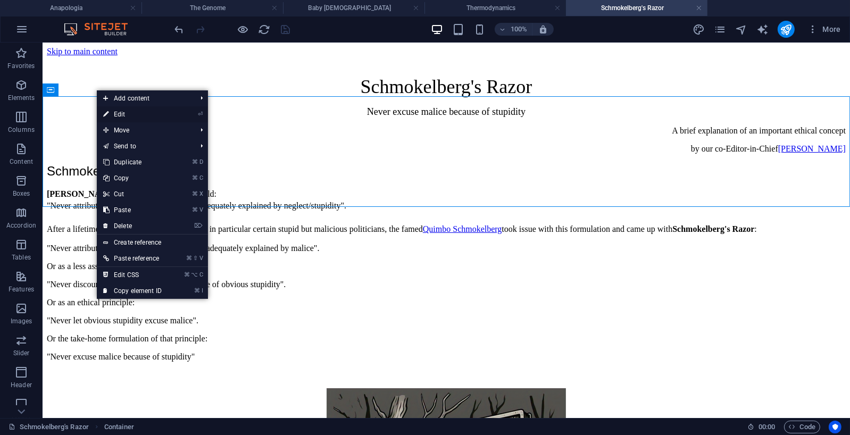
click at [123, 113] on link "⏎ Edit" at bounding box center [132, 114] width 71 height 16
select select "px"
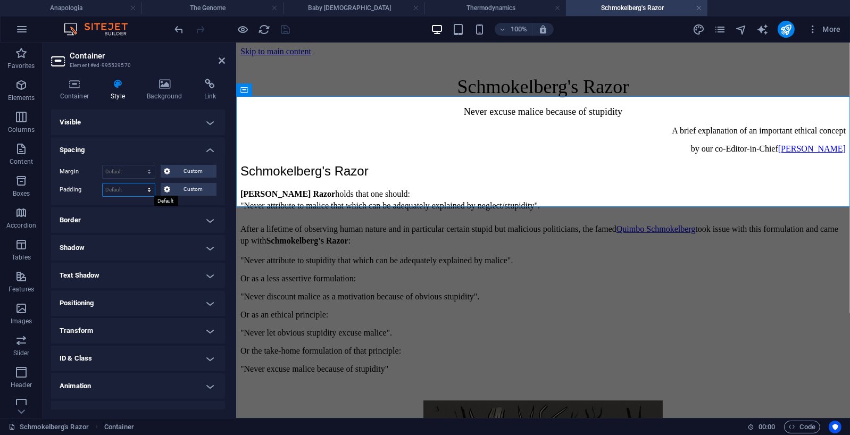
click at [149, 189] on select "Default px rem % vh vw Custom" at bounding box center [129, 189] width 52 height 13
select select "px"
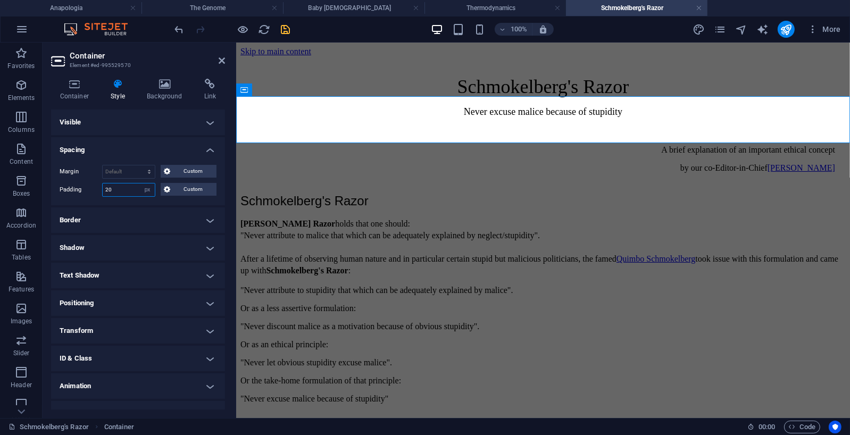
scroll to position [2, 0]
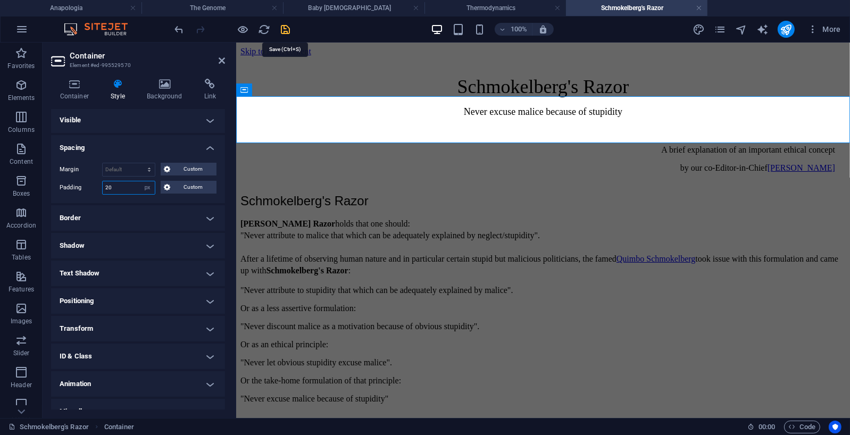
type input "20"
click at [286, 27] on icon "save" at bounding box center [286, 29] width 12 height 12
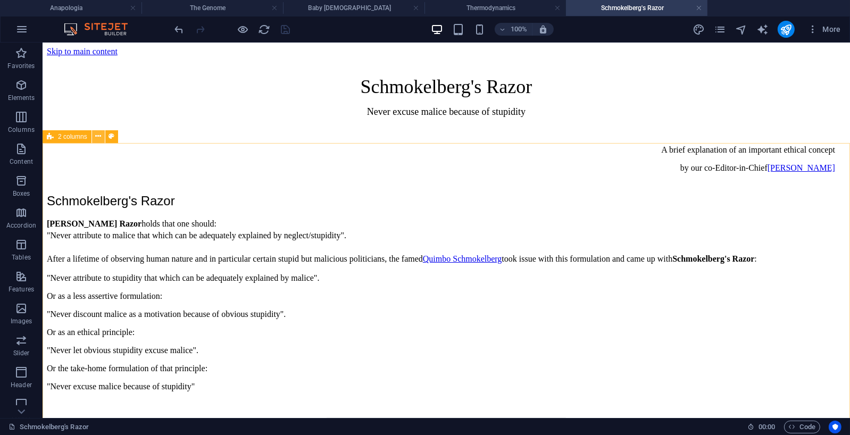
click at [99, 138] on icon at bounding box center [98, 136] width 6 height 11
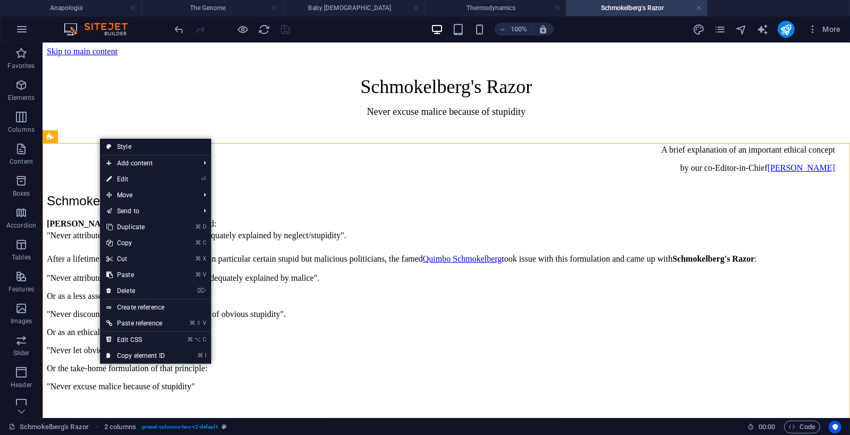
click at [127, 146] on link "Style" at bounding box center [155, 147] width 111 height 16
select select "rem"
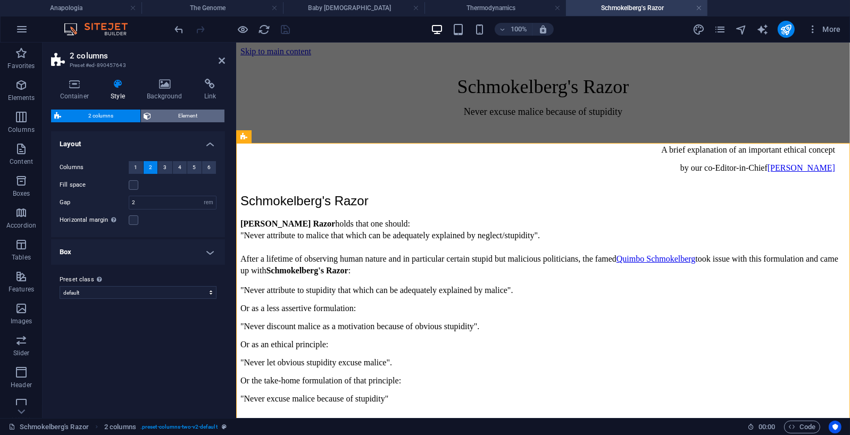
click at [187, 116] on span "Element" at bounding box center [188, 116] width 67 height 13
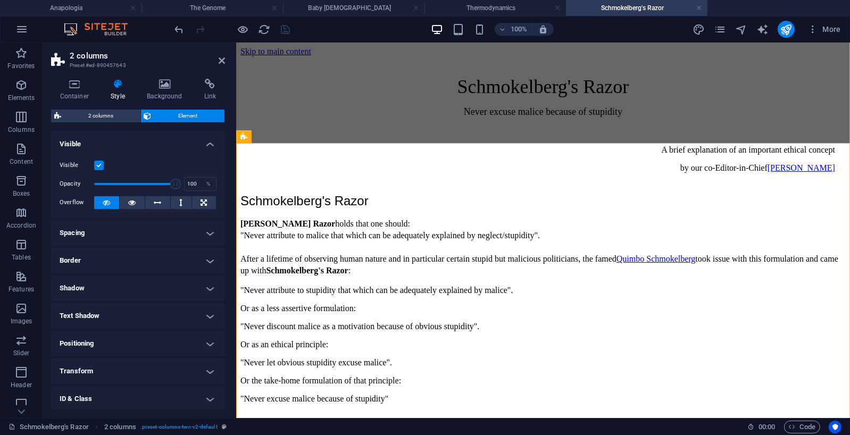
click at [201, 231] on h4 "Spacing" at bounding box center [138, 233] width 174 height 26
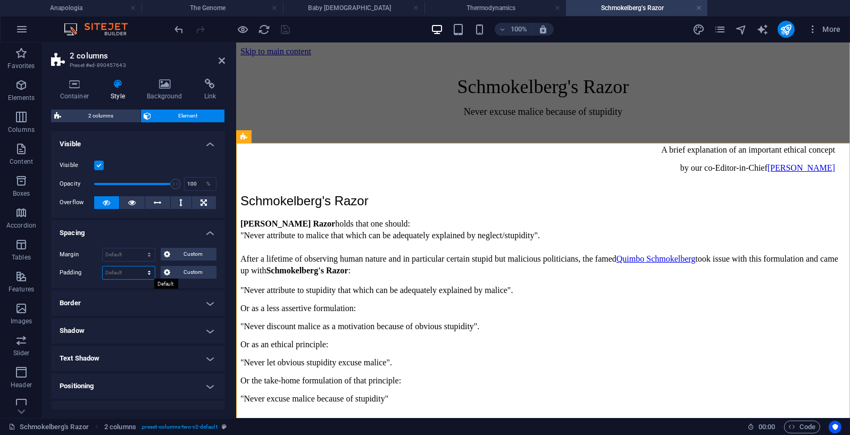
click at [149, 272] on select "Default px rem % vh vw Custom" at bounding box center [129, 272] width 52 height 13
select select "px"
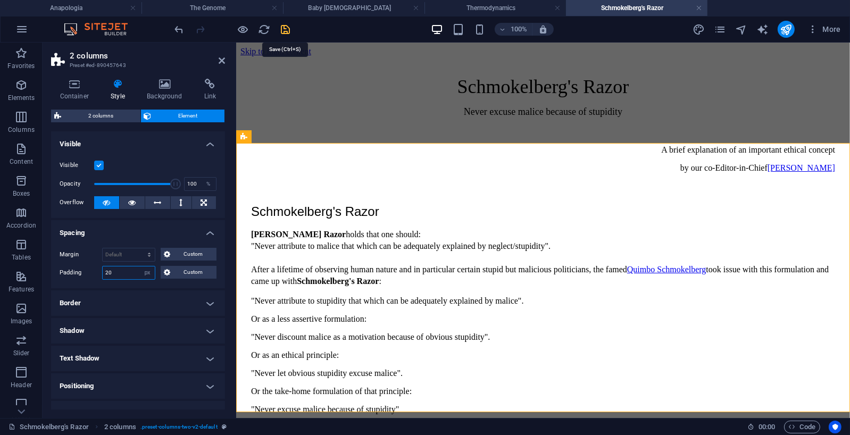
type input "20"
click at [286, 28] on icon "save" at bounding box center [286, 29] width 12 height 12
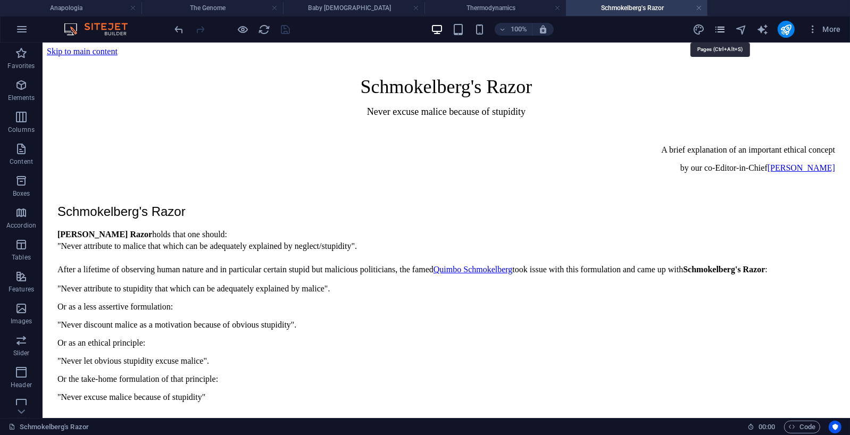
click at [721, 27] on icon "pages" at bounding box center [720, 29] width 12 height 12
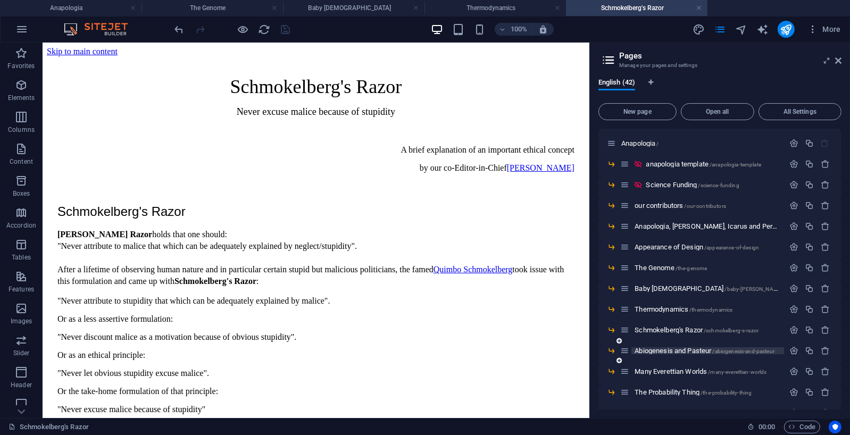
click at [693, 350] on span "Abiogenesis and Pasteur /abiogenesis-and-pasteur" at bounding box center [705, 351] width 140 height 8
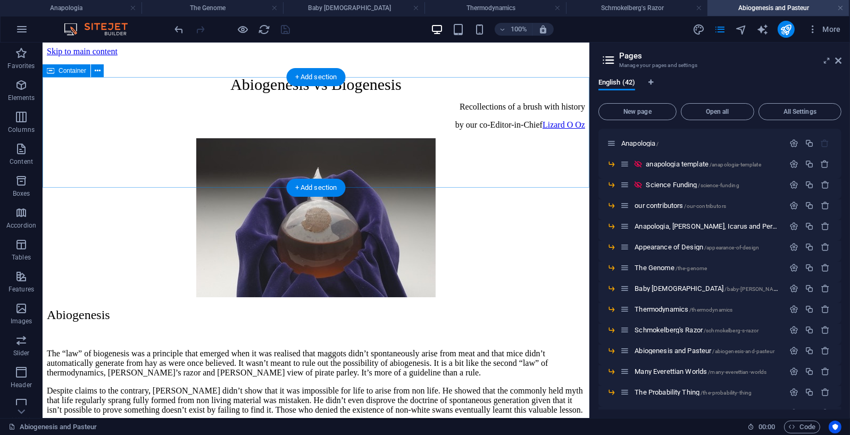
scroll to position [0, 0]
click at [95, 69] on icon at bounding box center [98, 70] width 6 height 11
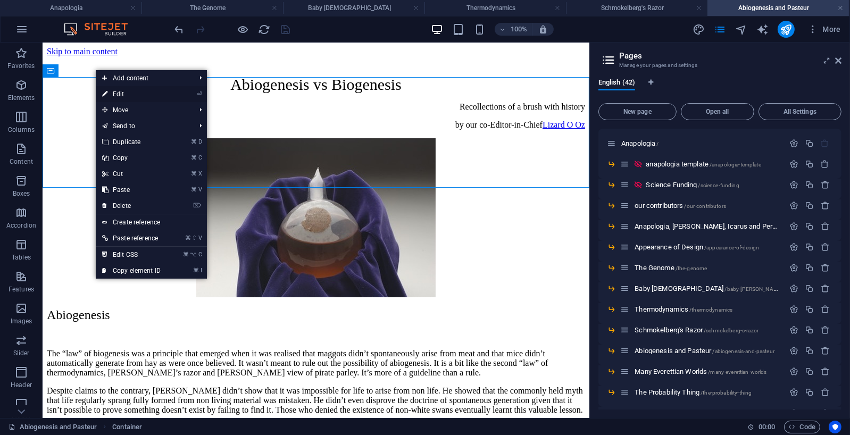
click at [120, 93] on link "⏎ Edit" at bounding box center [131, 94] width 71 height 16
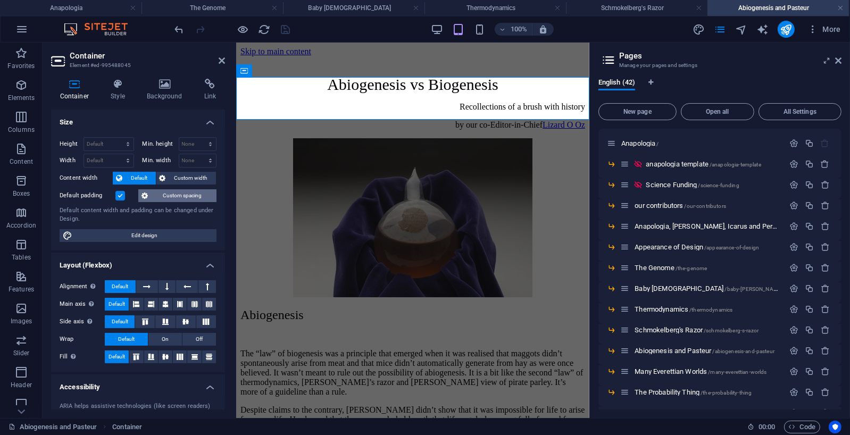
click at [175, 193] on span "Custom spacing" at bounding box center [182, 195] width 62 height 13
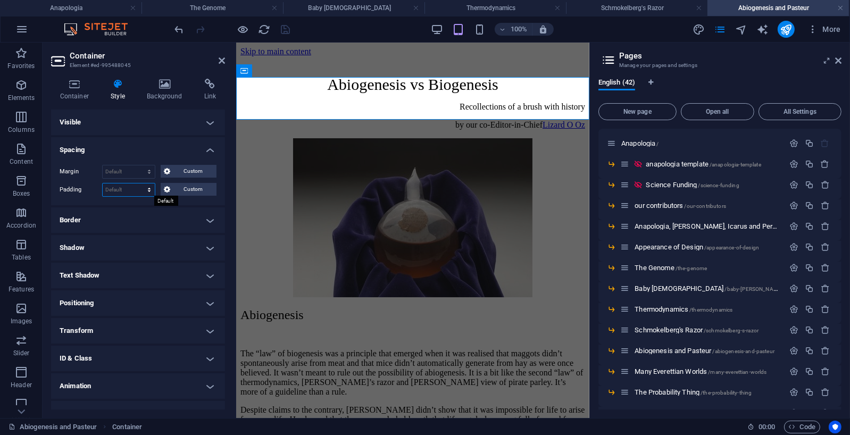
click at [151, 187] on select "Default px rem % vh vw Custom" at bounding box center [129, 189] width 52 height 13
select select "px"
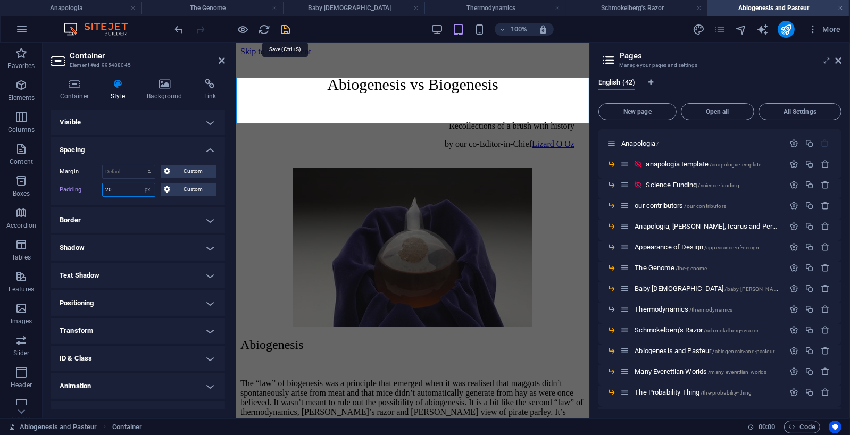
type input "20"
click at [287, 28] on icon "save" at bounding box center [286, 29] width 12 height 12
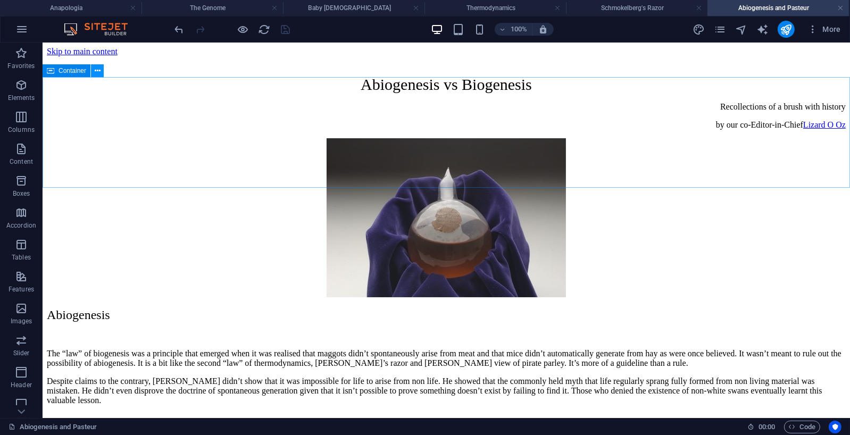
click at [95, 70] on icon at bounding box center [98, 70] width 6 height 11
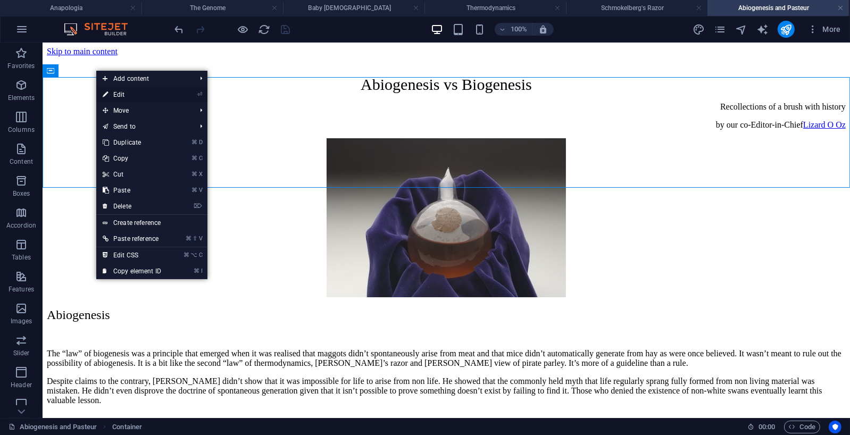
click at [117, 95] on link "⏎ Edit" at bounding box center [131, 95] width 71 height 16
select select "px"
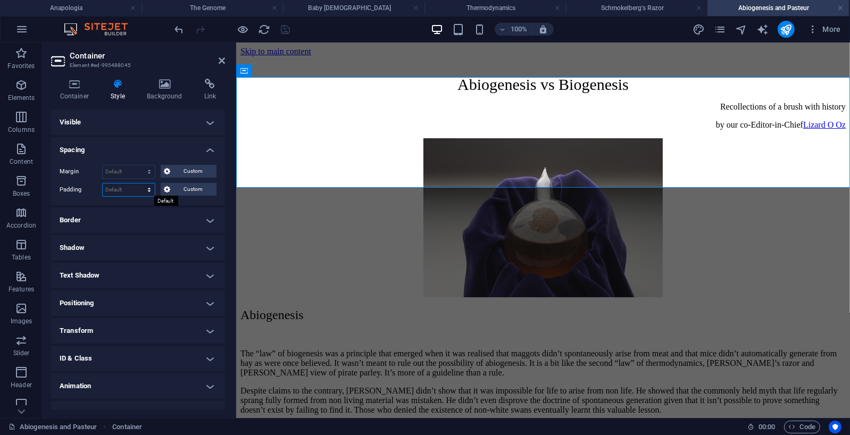
click at [148, 189] on select "Default px rem % vh vw Custom" at bounding box center [129, 189] width 52 height 13
select select "px"
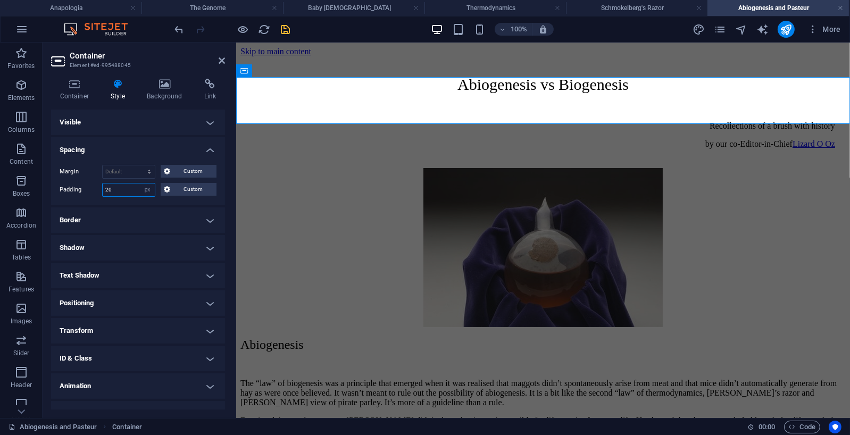
type input "20"
click at [283, 30] on icon "save" at bounding box center [286, 29] width 12 height 12
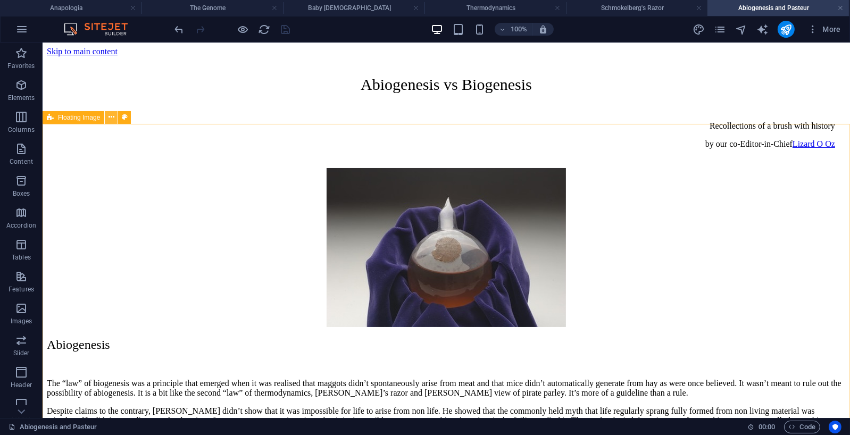
click at [110, 114] on icon at bounding box center [112, 117] width 6 height 11
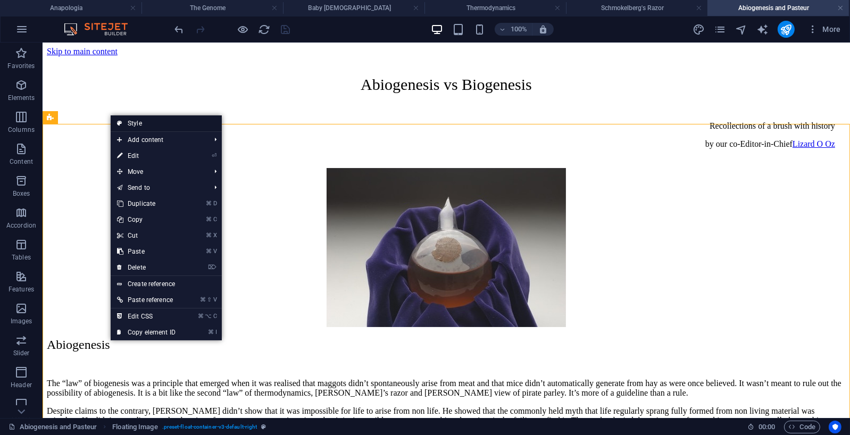
click at [140, 120] on link "Style" at bounding box center [166, 123] width 111 height 16
select select "%"
select select "rem"
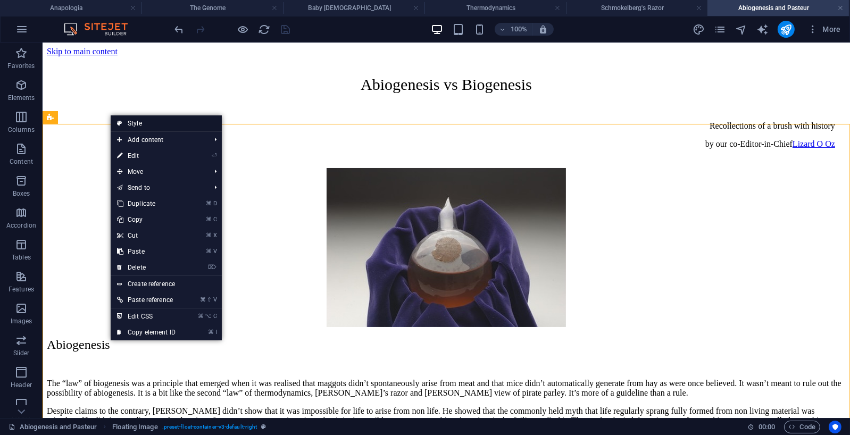
select select "rem"
select select "preset-float-container-v3-default-right"
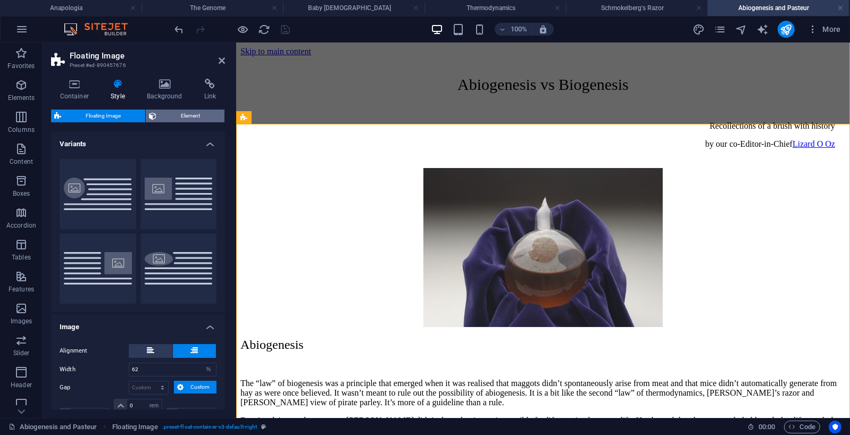
click at [188, 116] on span "Element" at bounding box center [191, 116] width 62 height 13
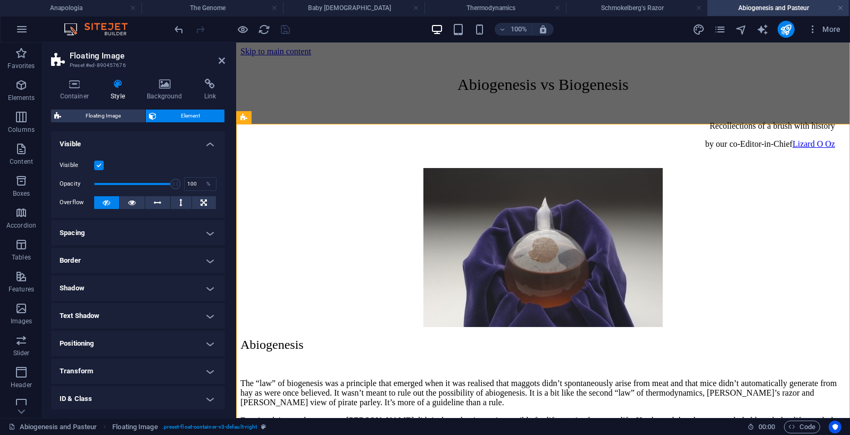
click at [210, 233] on h4 "Spacing" at bounding box center [138, 233] width 174 height 26
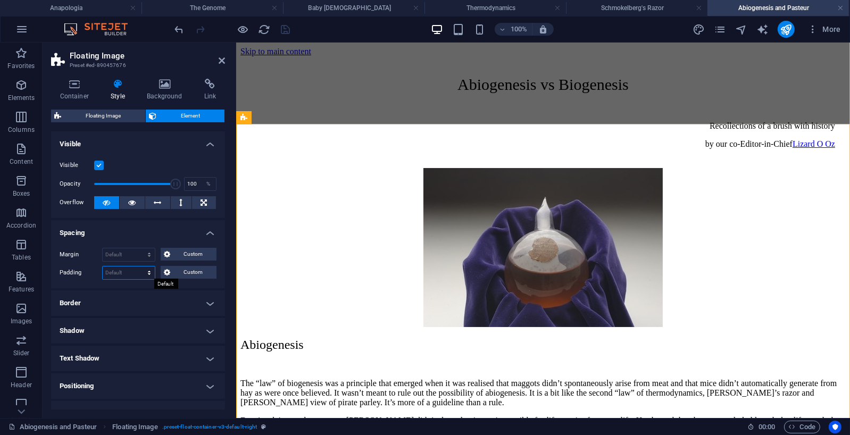
click at [143, 272] on select "Default px rem % vh vw Custom" at bounding box center [129, 272] width 52 height 13
select select "px"
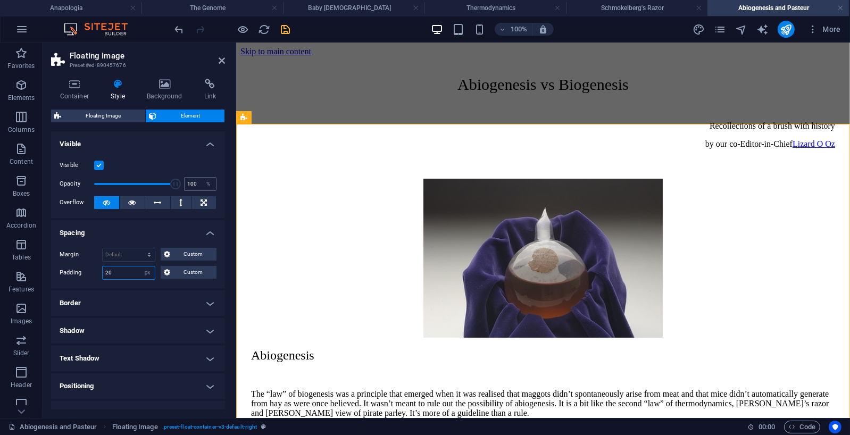
type input "20"
click at [288, 29] on icon "save" at bounding box center [286, 29] width 12 height 12
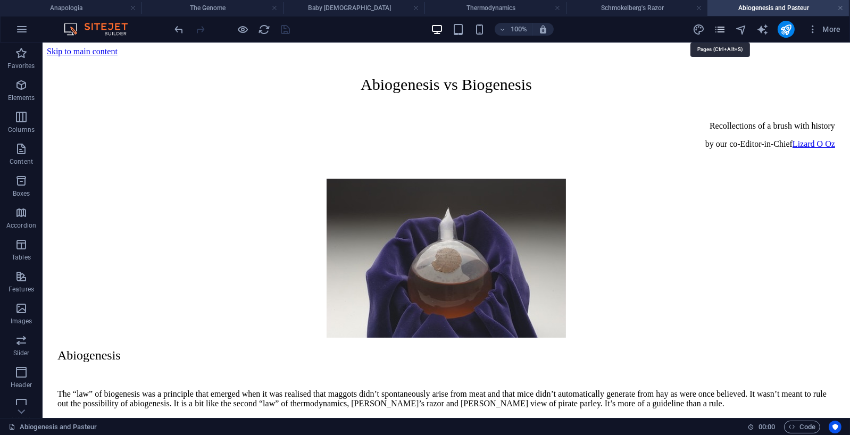
click at [722, 30] on icon "pages" at bounding box center [720, 29] width 12 height 12
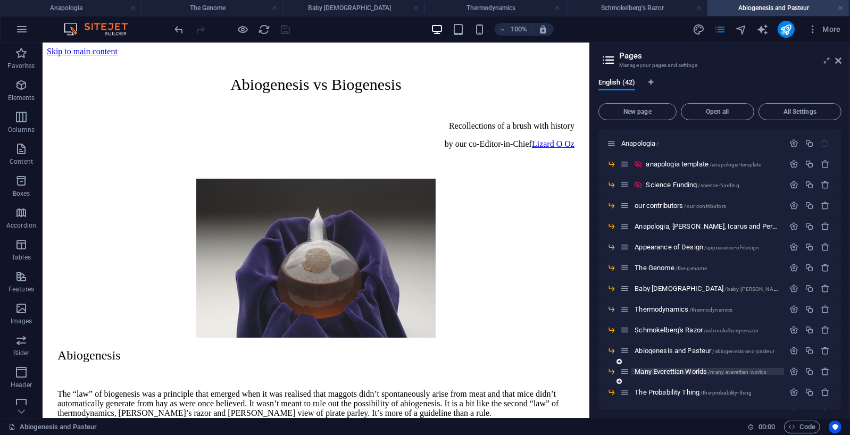
click at [684, 371] on span "Many Everettian Worlds /many-everettian-worlds" at bounding box center [701, 372] width 132 height 8
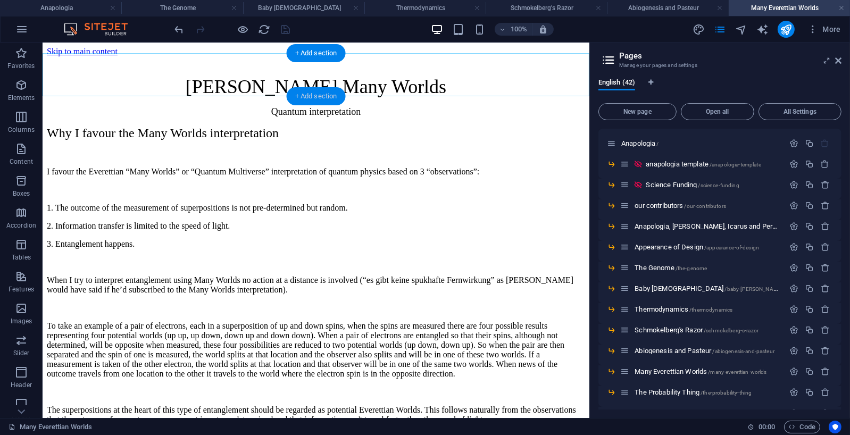
click at [320, 95] on div "+ Add section" at bounding box center [316, 96] width 59 height 18
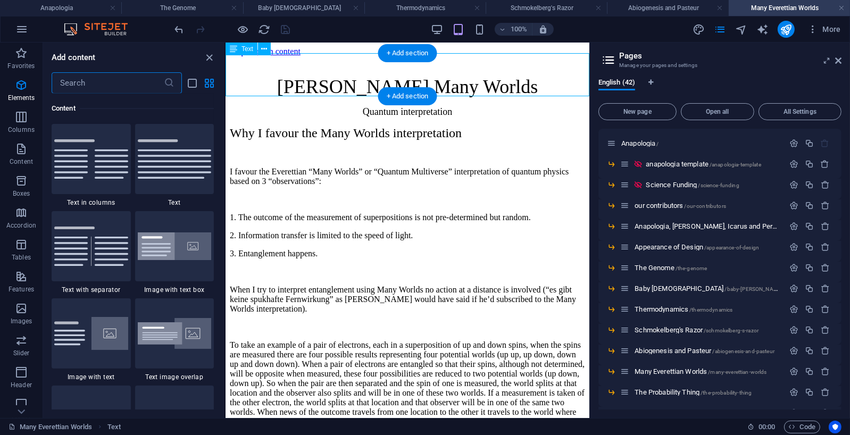
scroll to position [1861, 0]
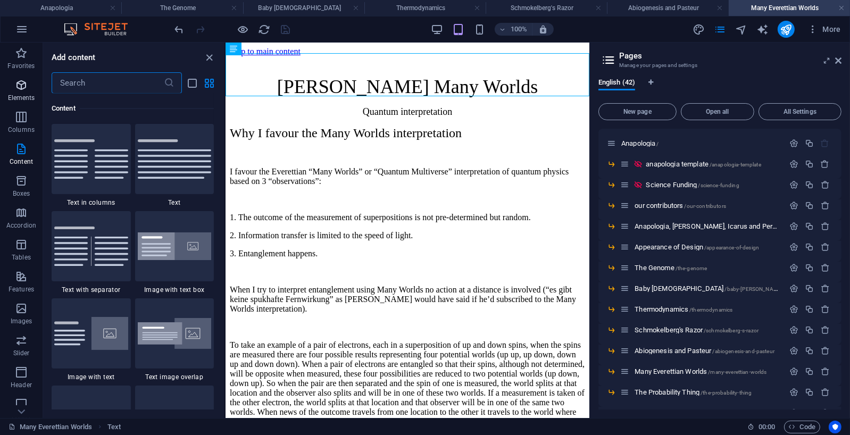
click at [21, 83] on icon "button" at bounding box center [21, 85] width 13 height 13
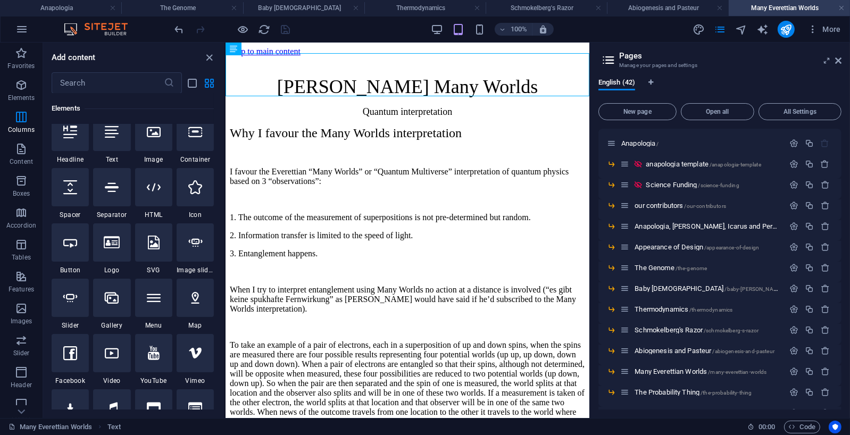
scroll to position [113, 0]
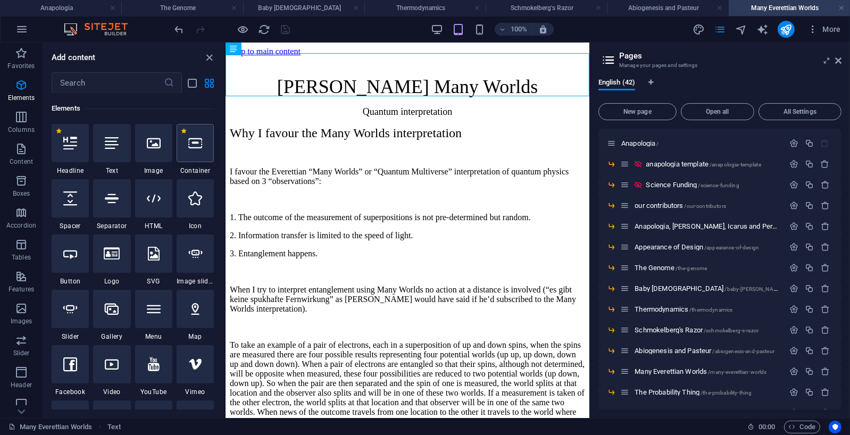
click at [198, 145] on icon at bounding box center [195, 143] width 14 height 14
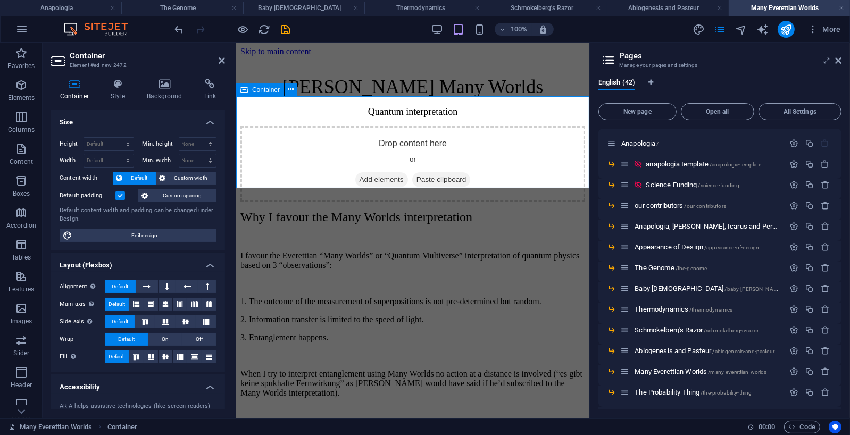
click at [370, 172] on span "Add elements" at bounding box center [381, 179] width 53 height 15
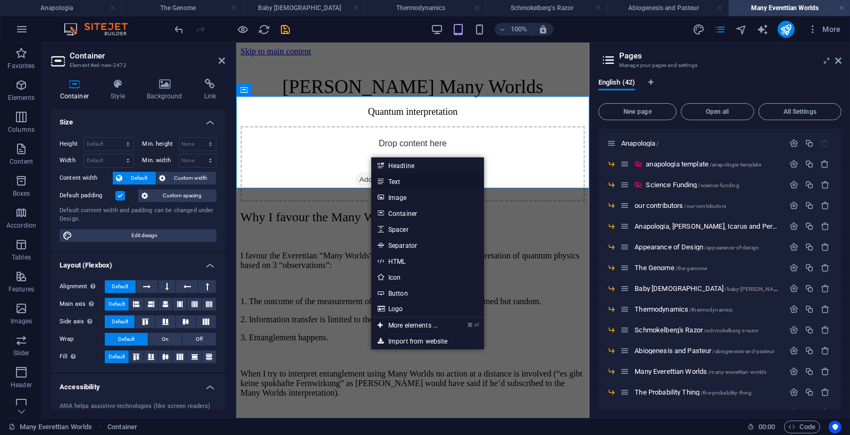
click at [399, 182] on link "Text" at bounding box center [427, 181] width 113 height 16
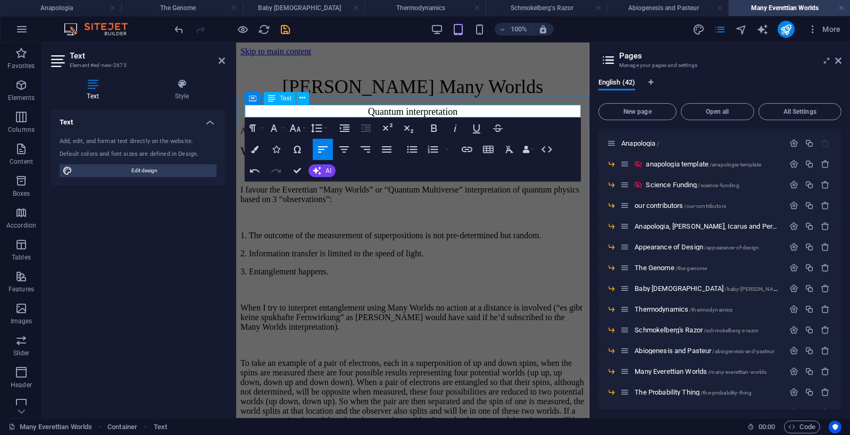
click at [291, 126] on p "An interpretaion of" at bounding box center [412, 131] width 345 height 10
click at [345, 126] on p "An interpretation of" at bounding box center [412, 131] width 345 height 10
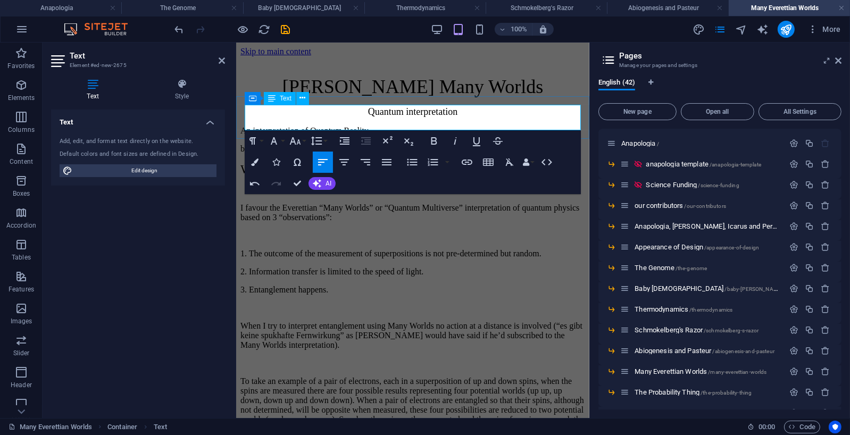
drag, startPoint x: 388, startPoint y: 124, endPoint x: 368, endPoint y: 129, distance: 20.8
click at [341, 144] on p "by our co-Editor-in-Chief Lizard of Oz" at bounding box center [412, 149] width 345 height 10
click at [466, 163] on icon "button" at bounding box center [467, 162] width 13 height 13
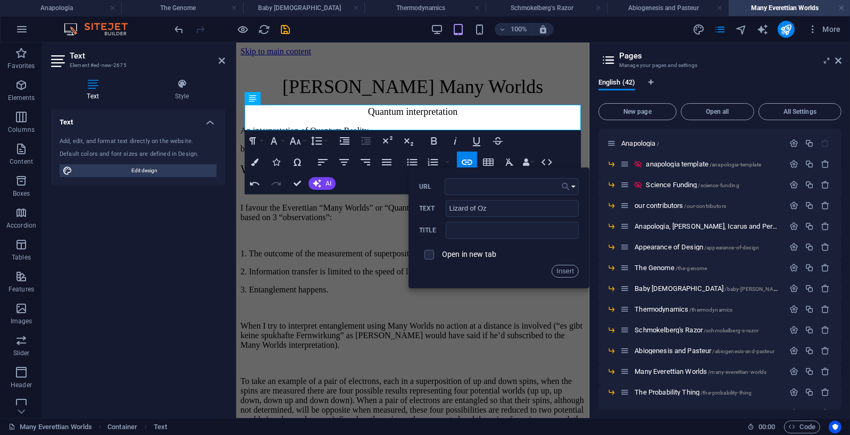
click at [568, 186] on icon "button" at bounding box center [566, 186] width 11 height 13
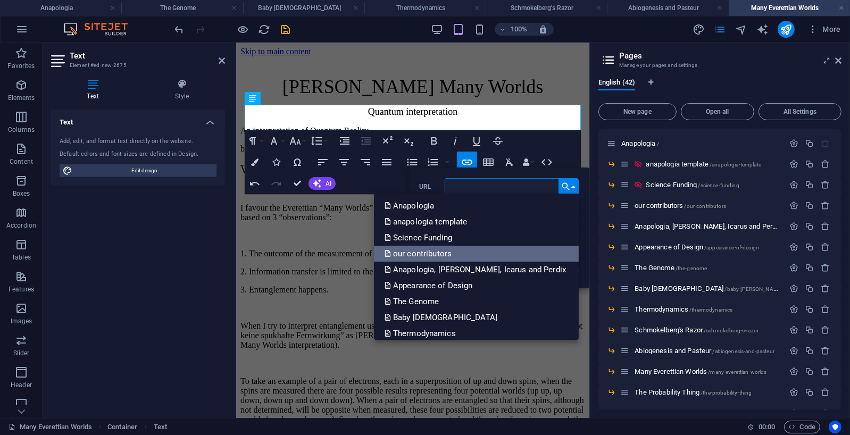
click at [454, 246] on p "our contributors" at bounding box center [419, 254] width 69 height 16
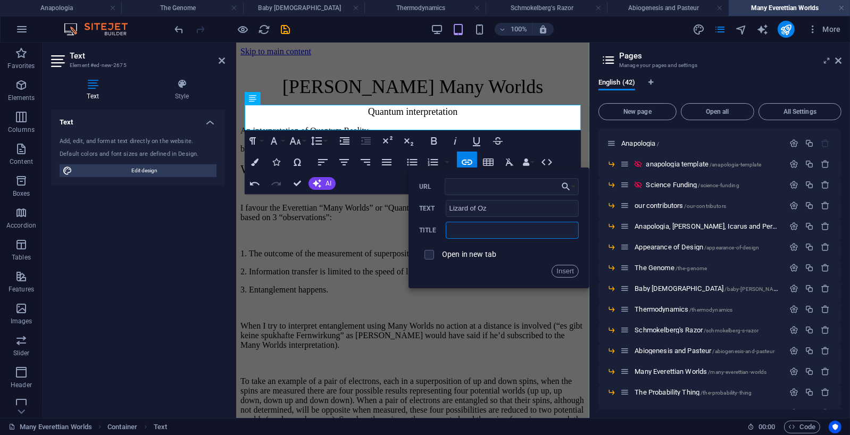
click at [473, 229] on input "text" at bounding box center [512, 230] width 133 height 17
type input "our contributors"
click at [559, 269] on button "Insert" at bounding box center [565, 271] width 27 height 13
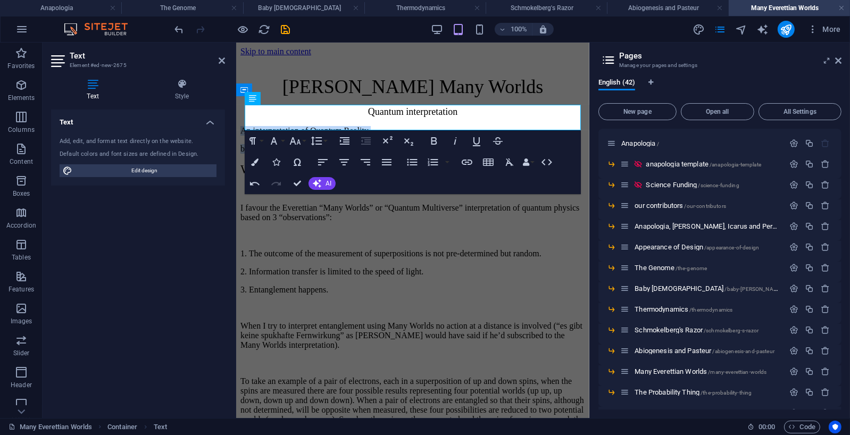
drag, startPoint x: 390, startPoint y: 124, endPoint x: 211, endPoint y: 98, distance: 181.2
click at [321, 163] on icon "button" at bounding box center [322, 162] width 13 height 13
click at [366, 163] on icon "button" at bounding box center [365, 162] width 13 height 13
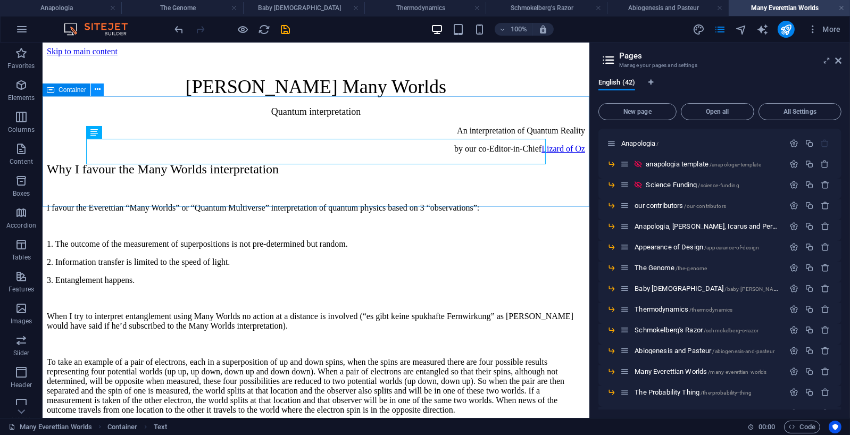
click at [97, 87] on icon at bounding box center [98, 89] width 6 height 11
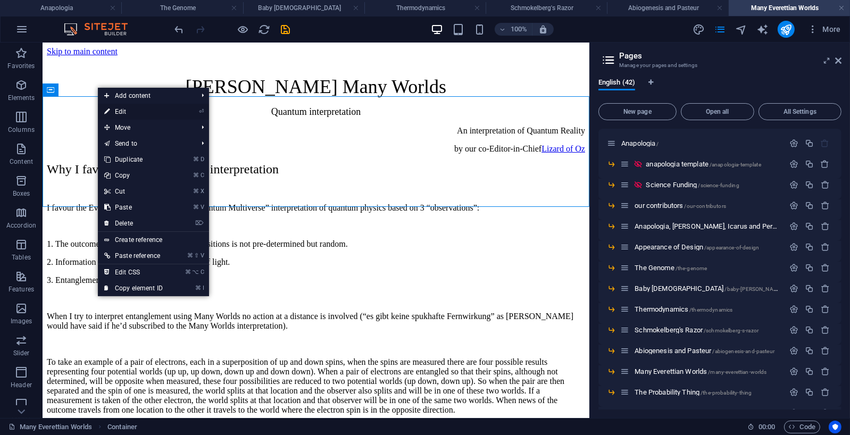
click at [122, 110] on link "⏎ Edit" at bounding box center [133, 112] width 71 height 16
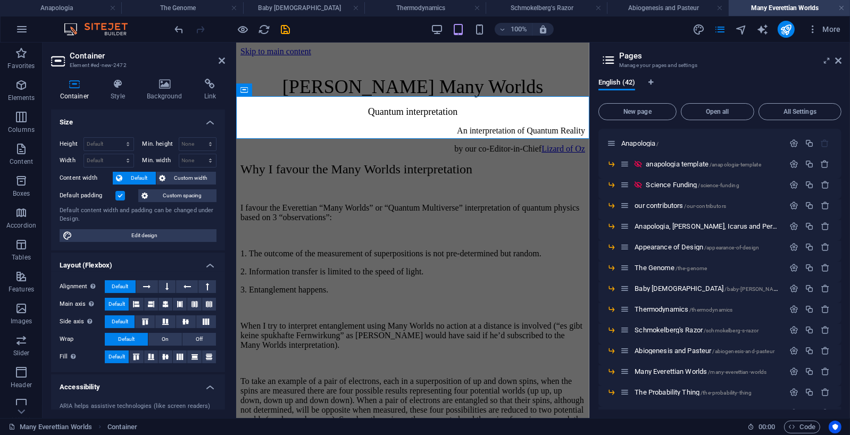
click at [169, 191] on span "Custom spacing" at bounding box center [182, 195] width 62 height 13
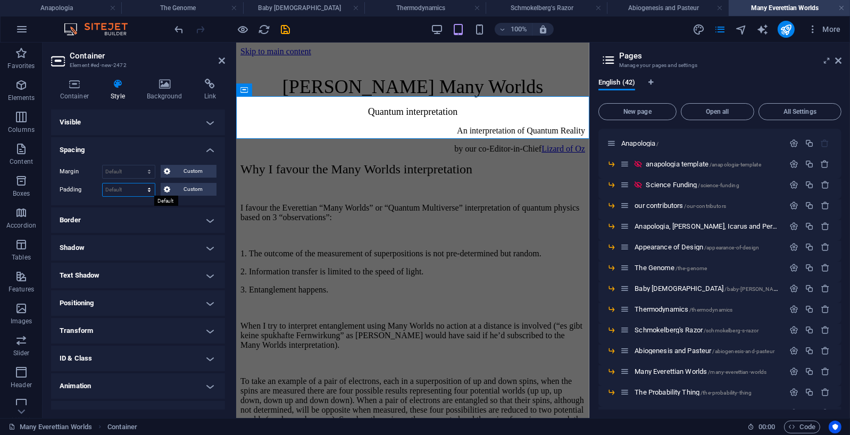
click at [144, 186] on select "Default px rem % vh vw Custom" at bounding box center [129, 189] width 52 height 13
select select "px"
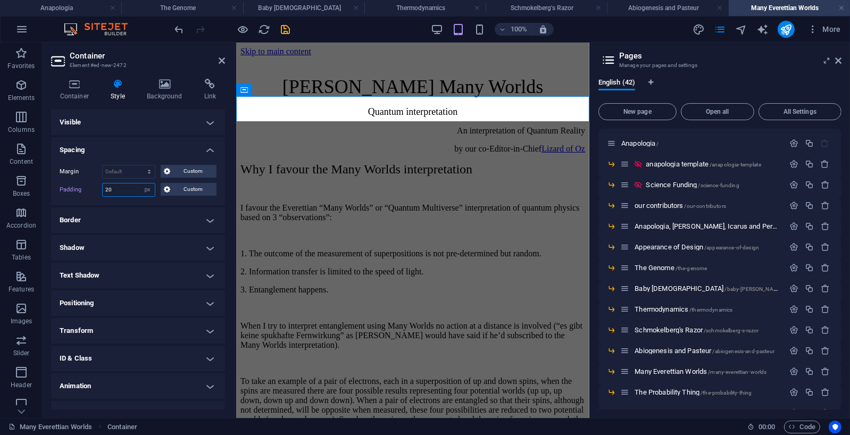
type input "20"
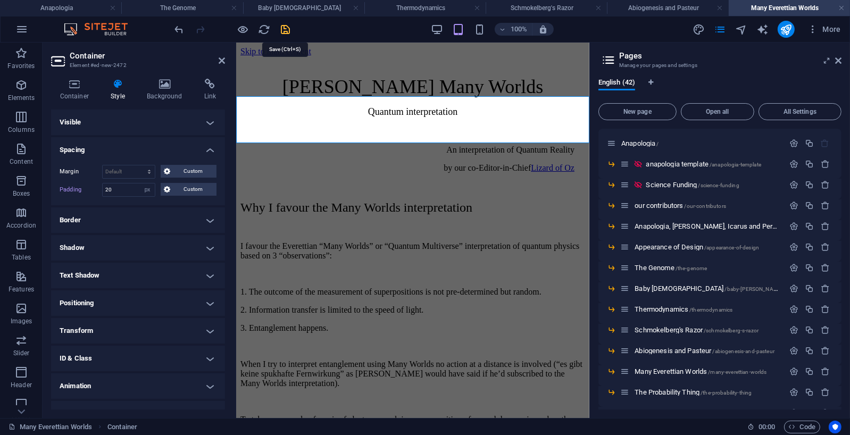
click at [283, 27] on icon "save" at bounding box center [286, 29] width 12 height 12
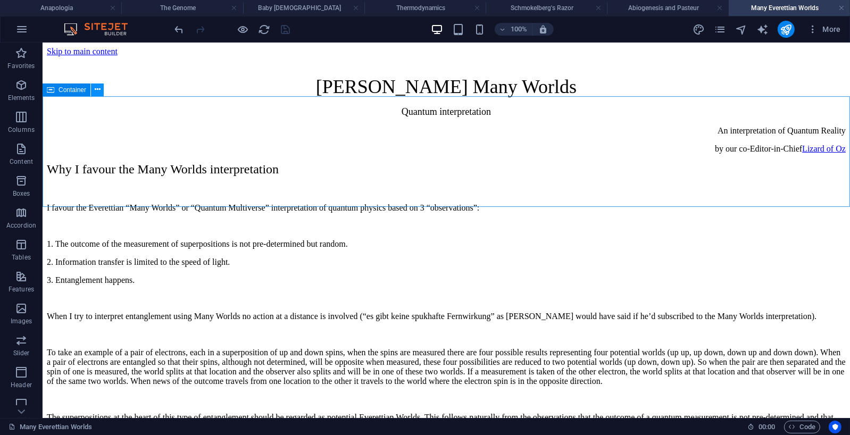
click at [97, 87] on icon at bounding box center [98, 89] width 6 height 11
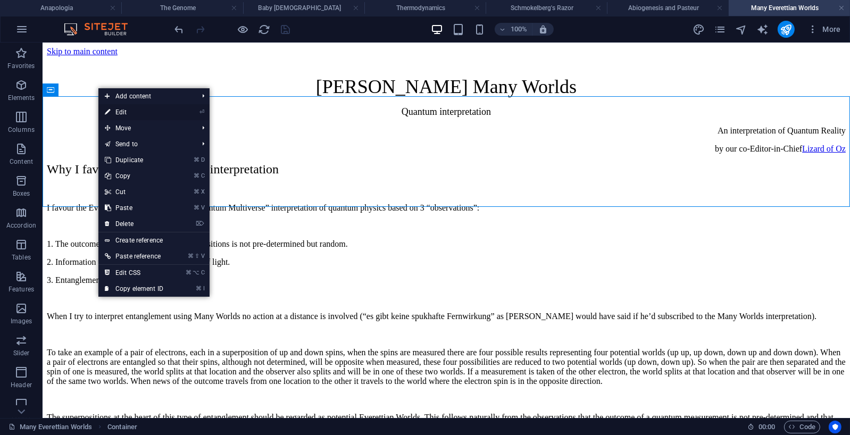
click at [123, 112] on link "⏎ Edit" at bounding box center [133, 112] width 71 height 16
select select "px"
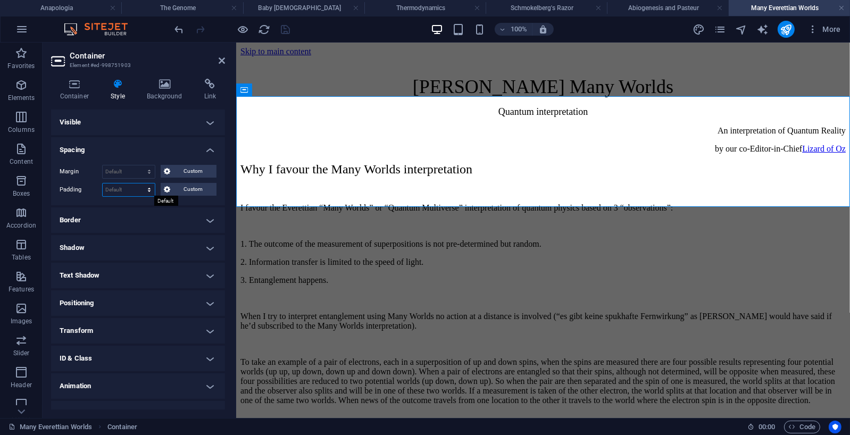
click at [141, 190] on select "Default px rem % vh vw Custom" at bounding box center [129, 189] width 52 height 13
select select "px"
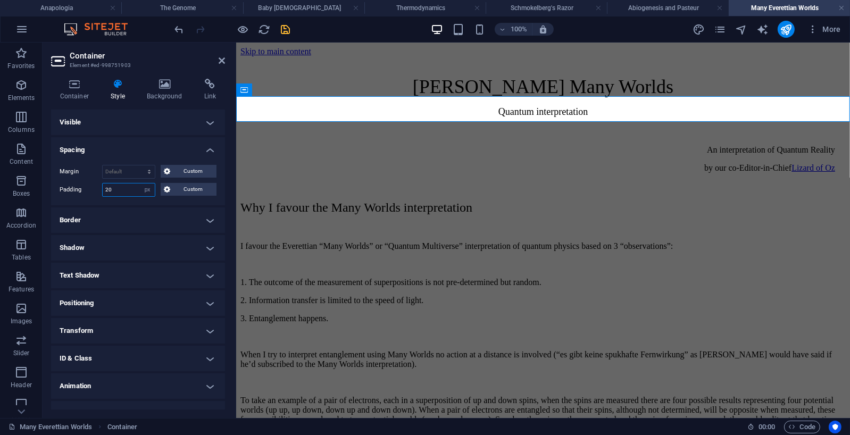
type input "20"
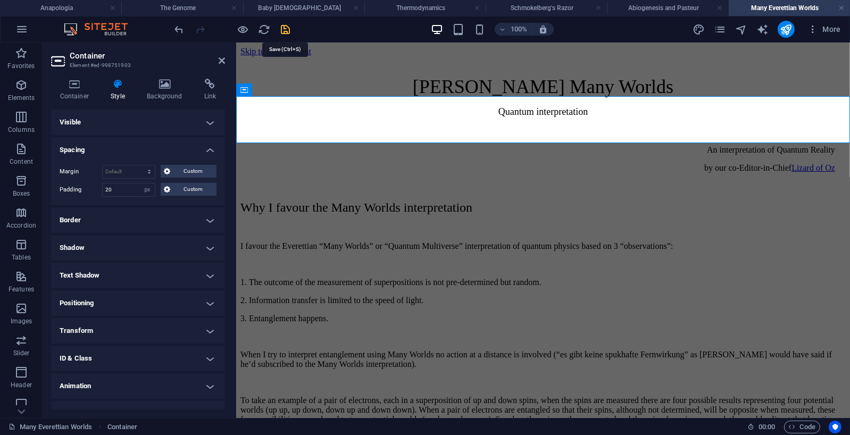
click at [283, 27] on icon "save" at bounding box center [286, 29] width 12 height 12
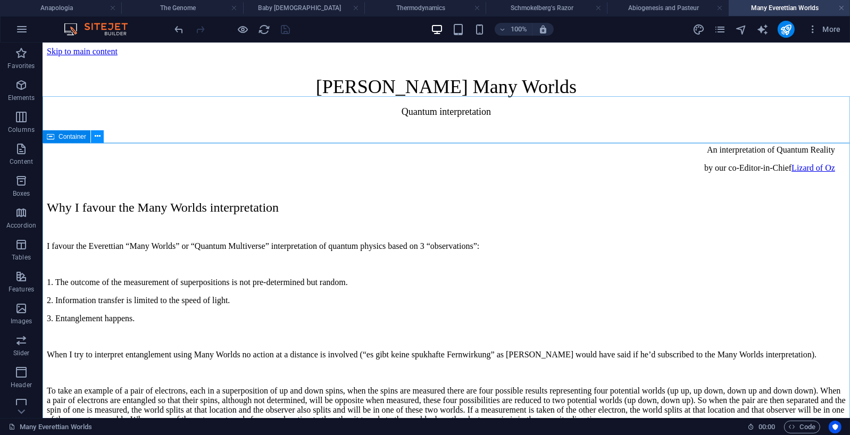
click at [98, 136] on icon at bounding box center [98, 136] width 6 height 11
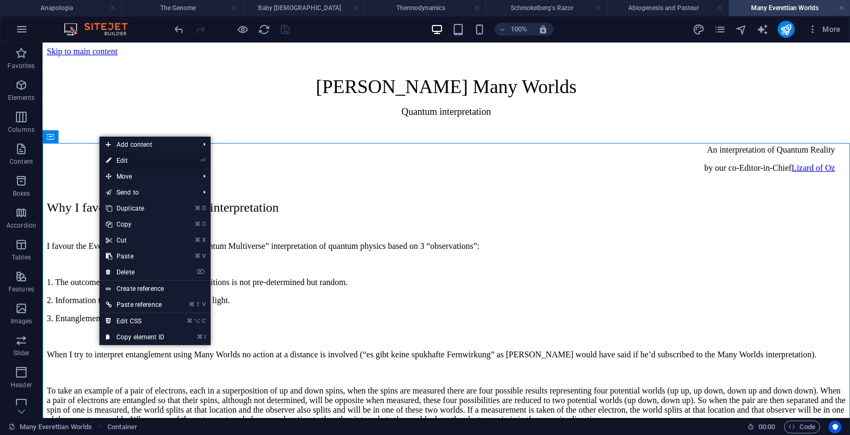
click at [120, 159] on link "⏎ Edit" at bounding box center [134, 161] width 71 height 16
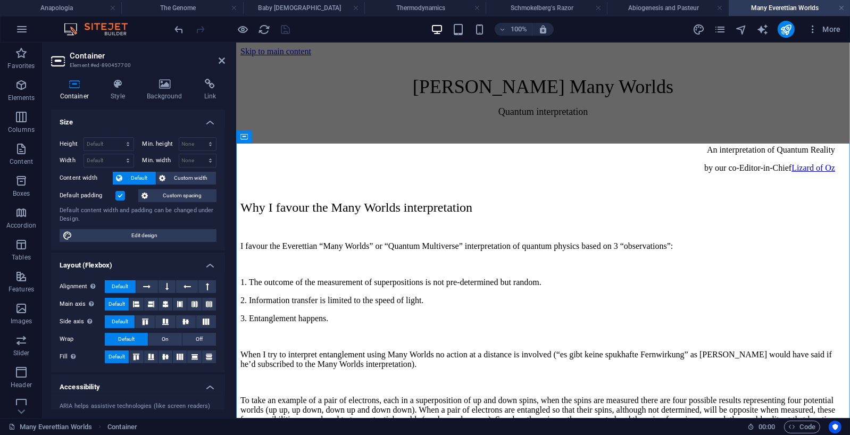
click at [179, 194] on span "Custom spacing" at bounding box center [182, 195] width 62 height 13
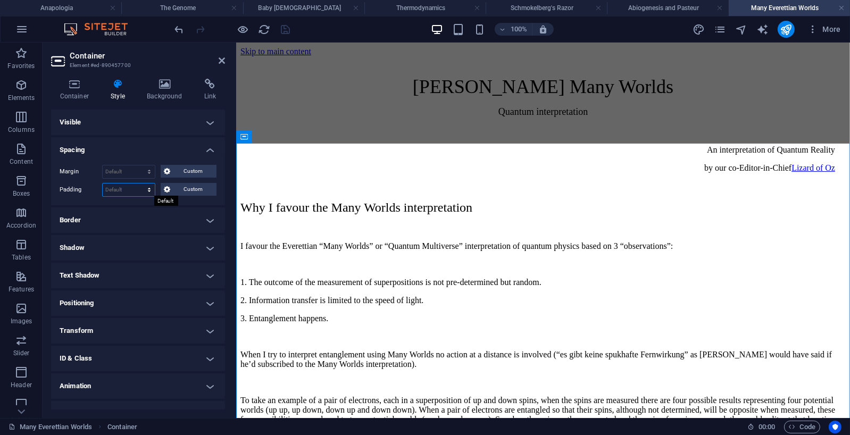
click at [149, 191] on select "Default px rem % vh vw Custom" at bounding box center [129, 189] width 52 height 13
select select "px"
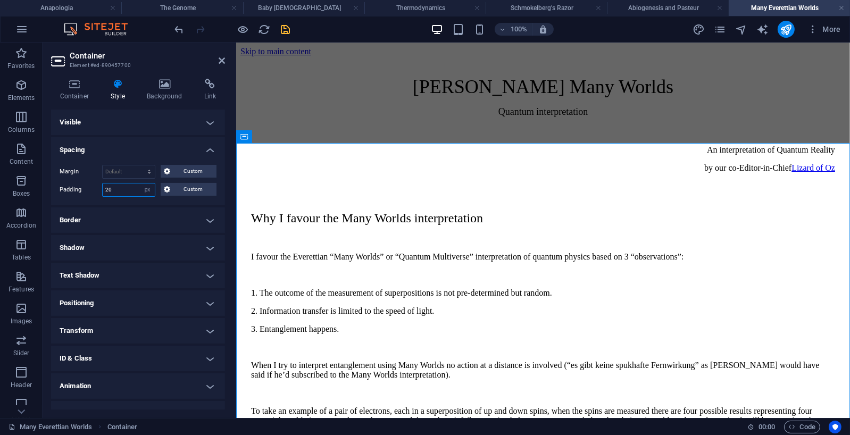
type input "20"
click at [288, 28] on icon "save" at bounding box center [286, 29] width 12 height 12
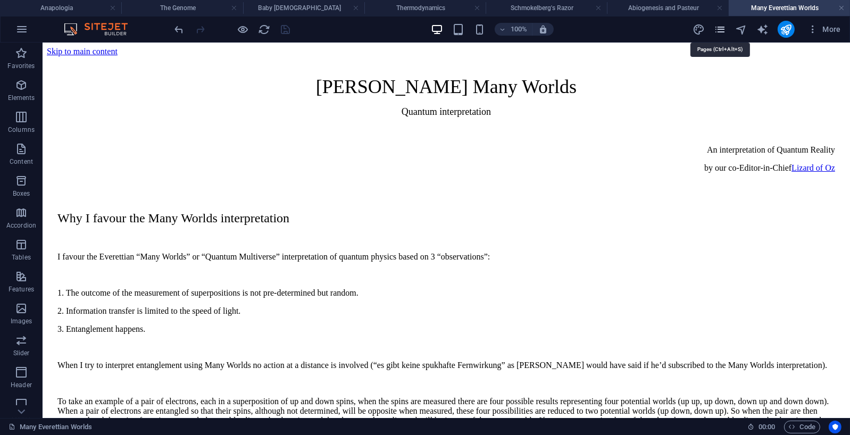
click at [718, 28] on icon "pages" at bounding box center [720, 29] width 12 height 12
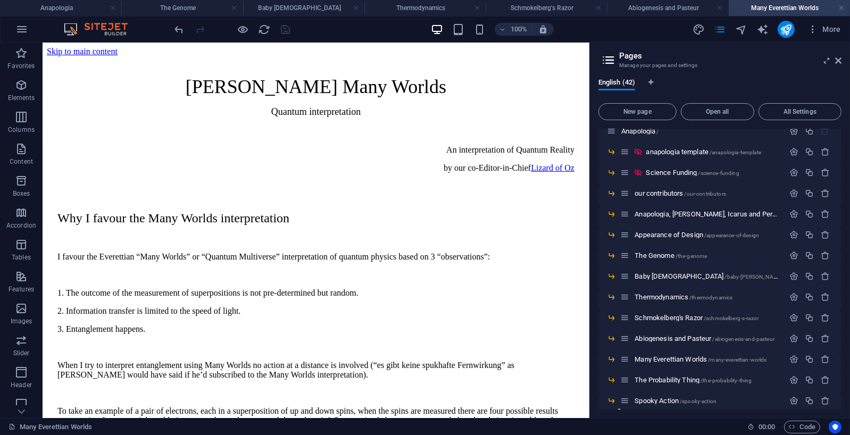
scroll to position [0, 0]
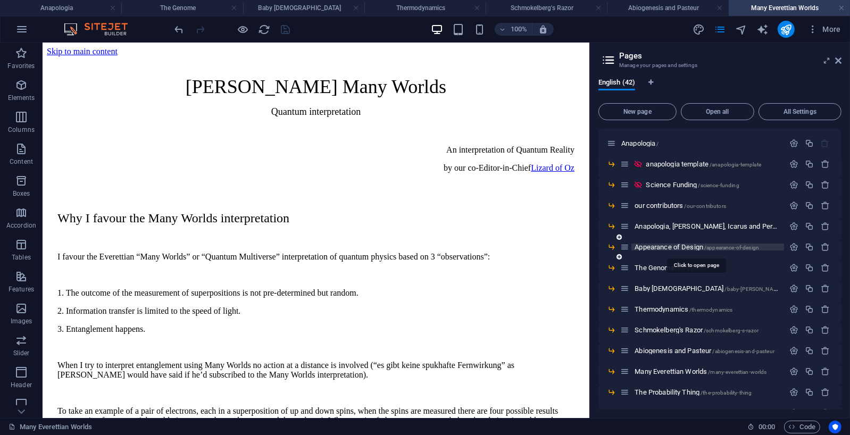
click at [683, 246] on span "Appearance of Design /appearance-of-design" at bounding box center [697, 247] width 124 height 8
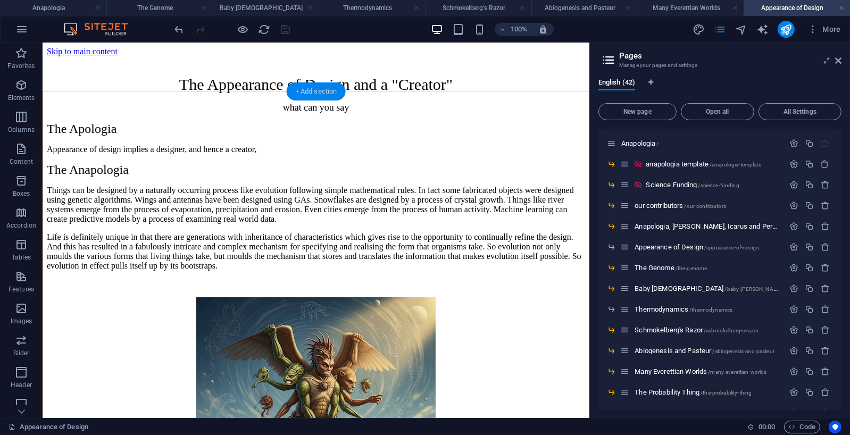
click at [314, 88] on div "+ Add section" at bounding box center [316, 91] width 59 height 18
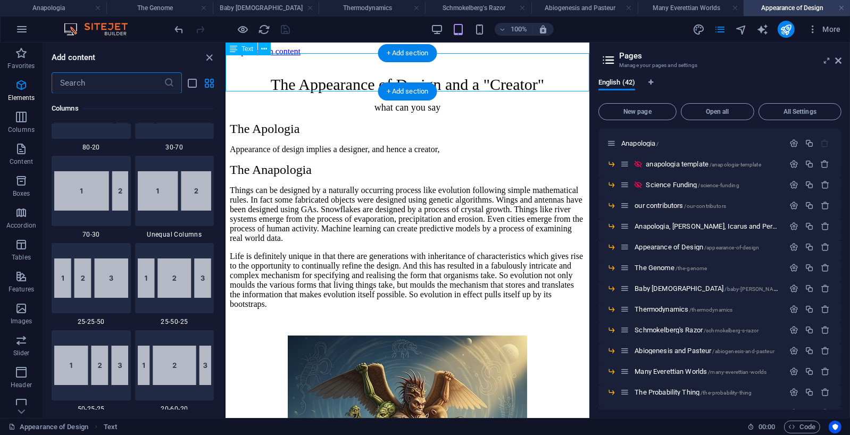
scroll to position [1861, 0]
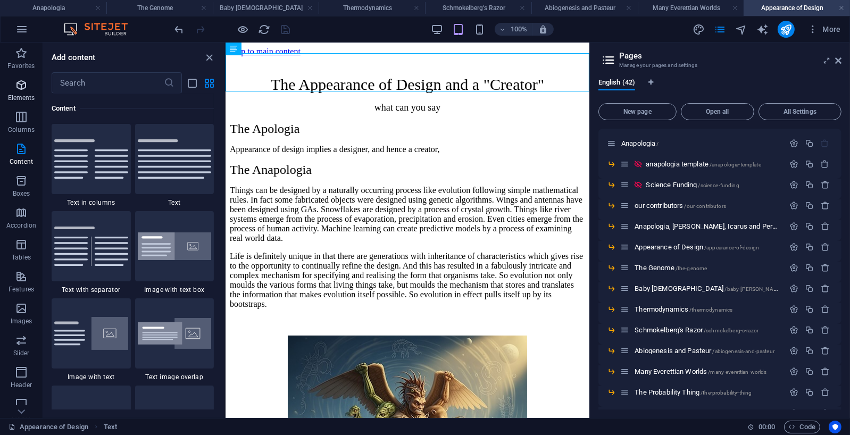
click at [22, 82] on icon "button" at bounding box center [21, 85] width 13 height 13
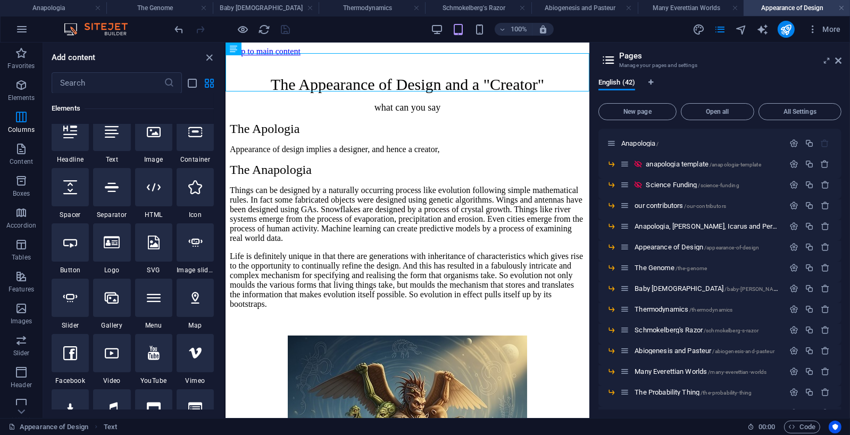
scroll to position [113, 0]
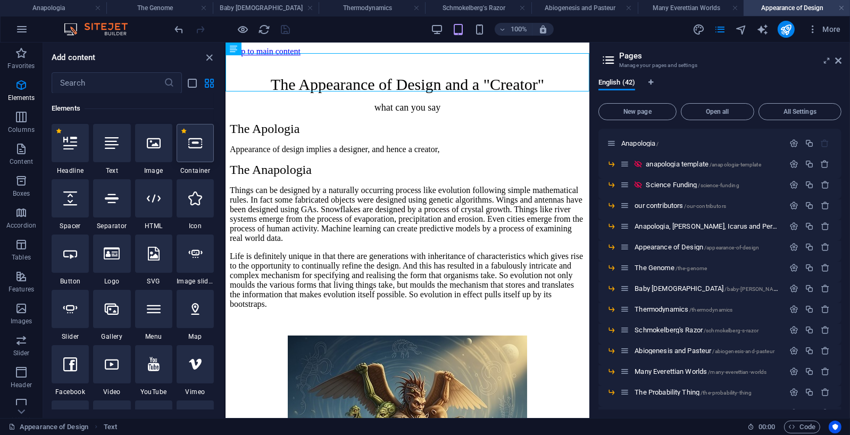
click at [197, 144] on icon at bounding box center [195, 143] width 14 height 14
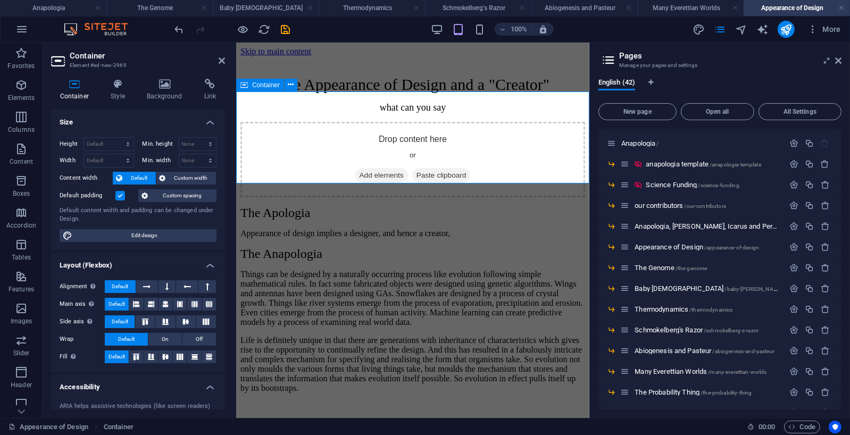
click at [394, 168] on span "Add elements" at bounding box center [381, 175] width 53 height 15
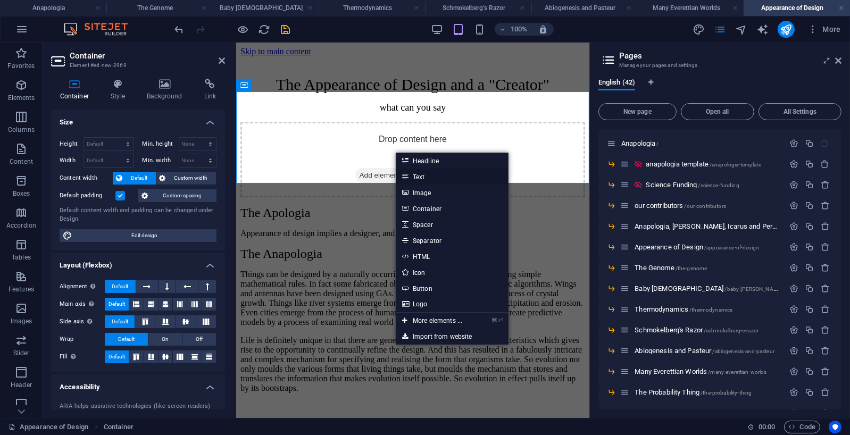
click at [421, 175] on link "Text" at bounding box center [452, 177] width 113 height 16
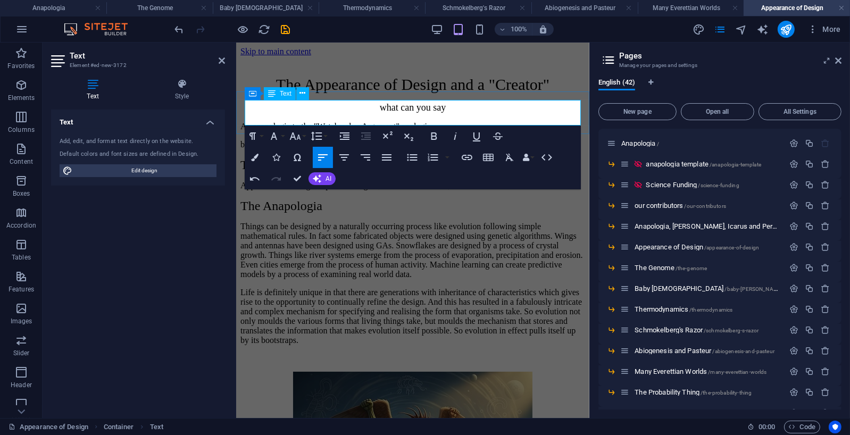
drag, startPoint x: 356, startPoint y: 120, endPoint x: 449, endPoint y: 119, distance: 93.1
click at [449, 139] on p "by our scientific guest Editor [PERSON_NAME]" at bounding box center [412, 144] width 345 height 10
click at [470, 156] on icon "button" at bounding box center [467, 157] width 13 height 13
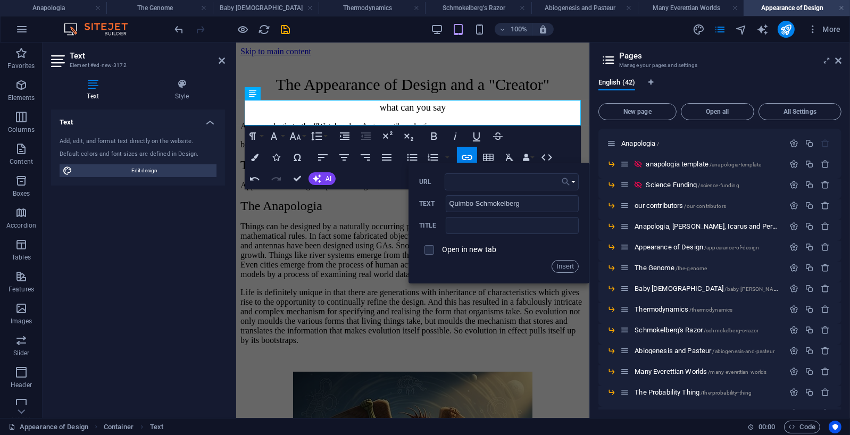
click at [571, 181] on button "Choose Link" at bounding box center [568, 181] width 20 height 17
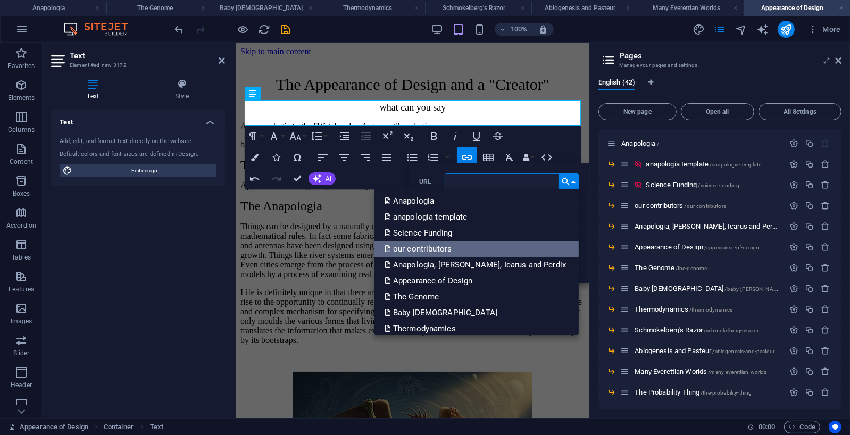
click at [454, 247] on p "our contributors" at bounding box center [419, 249] width 69 height 16
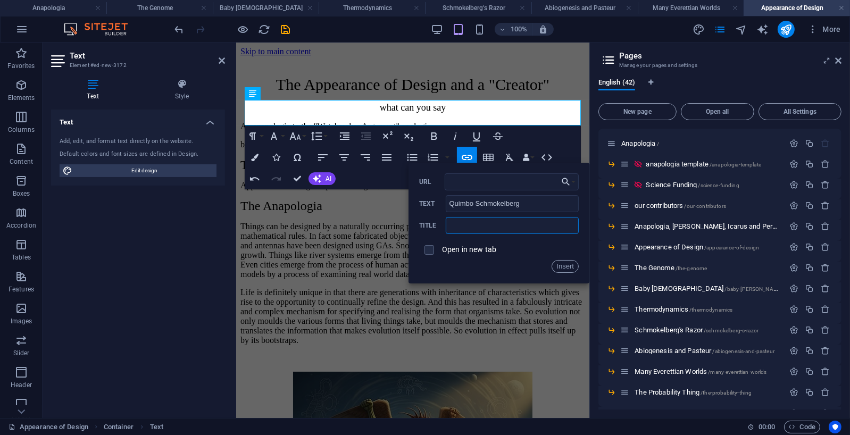
click at [472, 225] on input "text" at bounding box center [512, 225] width 133 height 17
type input "our contributors"
click at [561, 266] on button "Insert" at bounding box center [565, 266] width 27 height 13
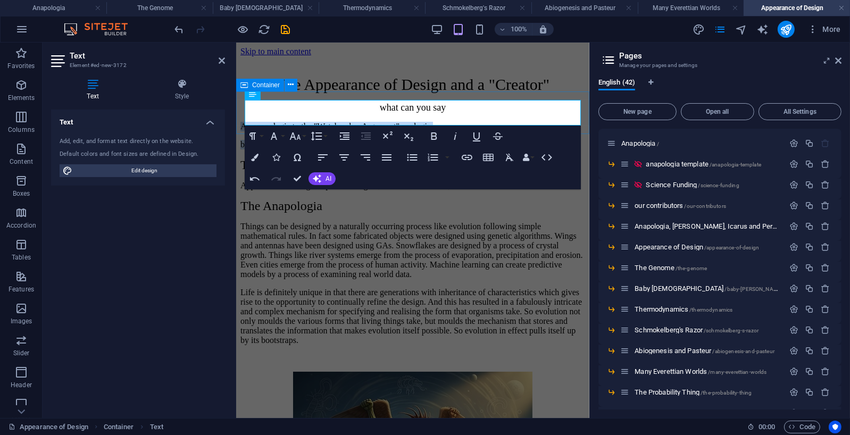
drag, startPoint x: 446, startPoint y: 119, endPoint x: 237, endPoint y: 106, distance: 209.4
click at [240, 121] on div "An anapologia to the "Watchmaker Argument" apologia by our scientific guest Edi…" at bounding box center [412, 135] width 345 height 28
click at [363, 156] on icon "button" at bounding box center [365, 157] width 13 height 13
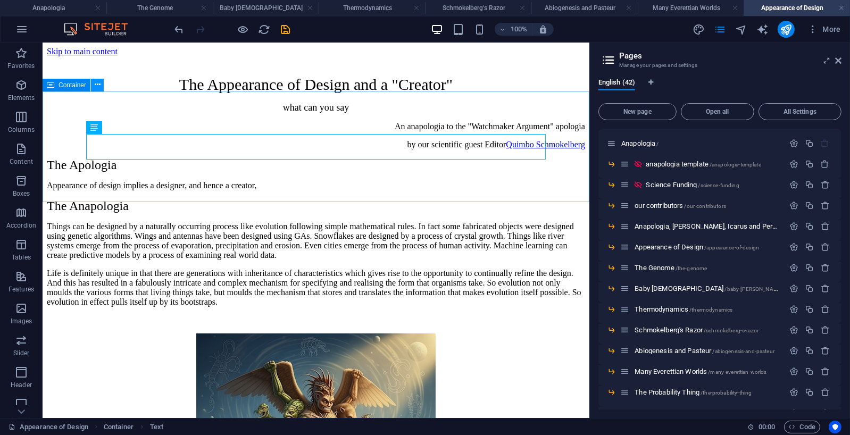
click at [97, 85] on icon at bounding box center [98, 84] width 6 height 11
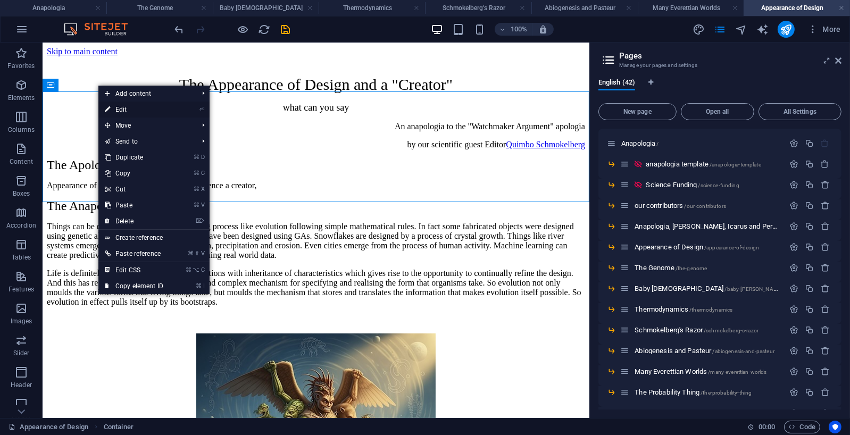
click at [122, 107] on link "⏎ Edit" at bounding box center [133, 110] width 71 height 16
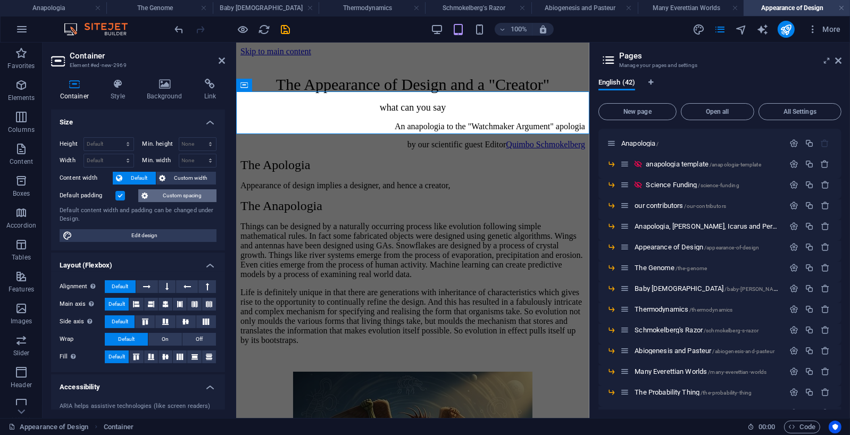
click at [194, 192] on span "Custom spacing" at bounding box center [182, 195] width 62 height 13
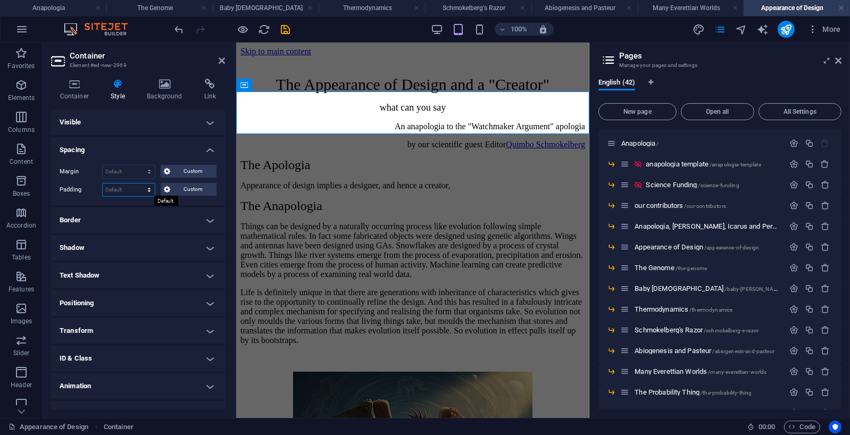
click at [125, 186] on select "Default px rem % vh vw Custom" at bounding box center [129, 189] width 52 height 13
select select "px"
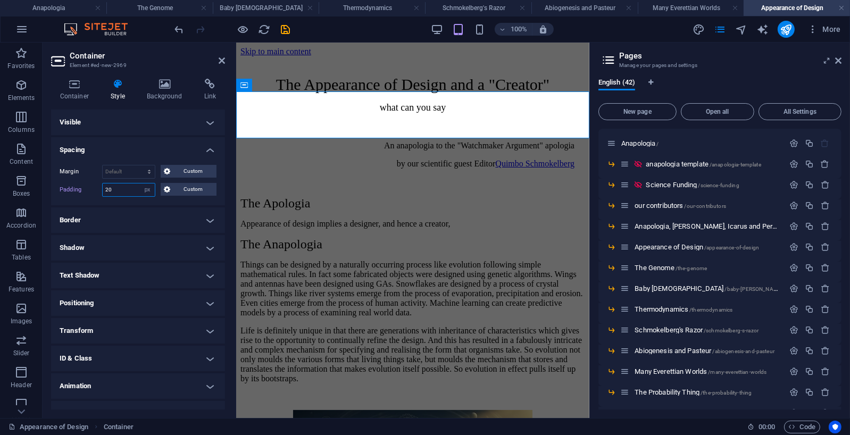
type input "20"
click at [287, 30] on icon "save" at bounding box center [286, 29] width 12 height 12
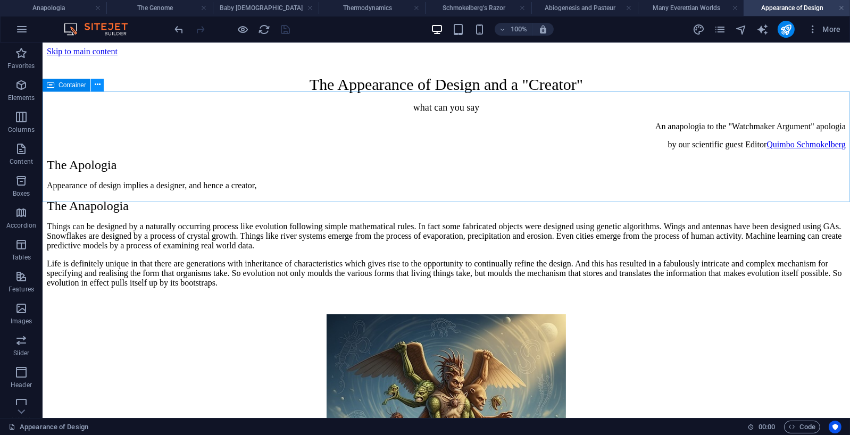
click at [101, 86] on button at bounding box center [97, 85] width 13 height 13
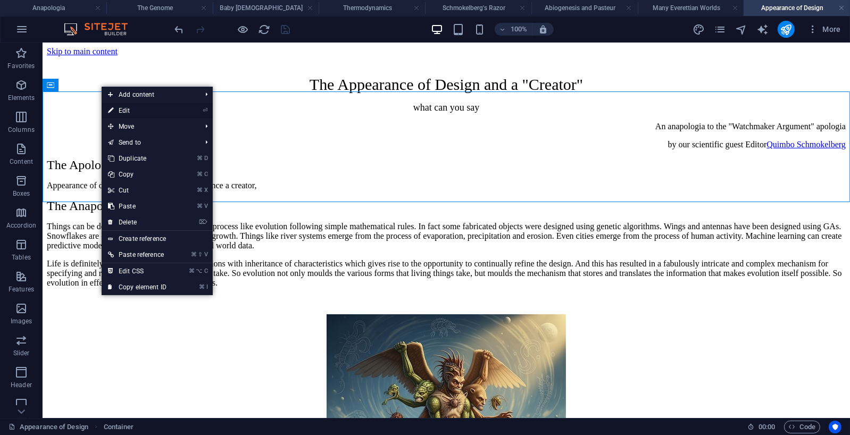
click at [136, 114] on link "⏎ Edit" at bounding box center [137, 111] width 71 height 16
select select "px"
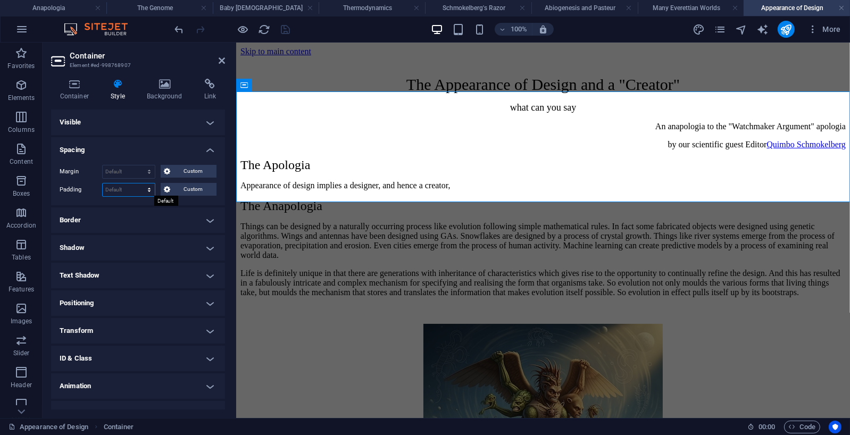
click at [140, 187] on select "Default px rem % vh vw Custom" at bounding box center [129, 189] width 52 height 13
select select "px"
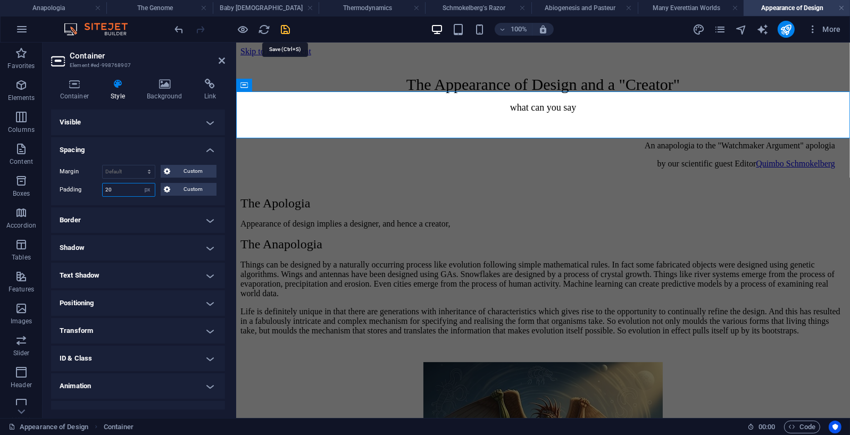
type input "20"
click at [285, 24] on icon "save" at bounding box center [286, 29] width 12 height 12
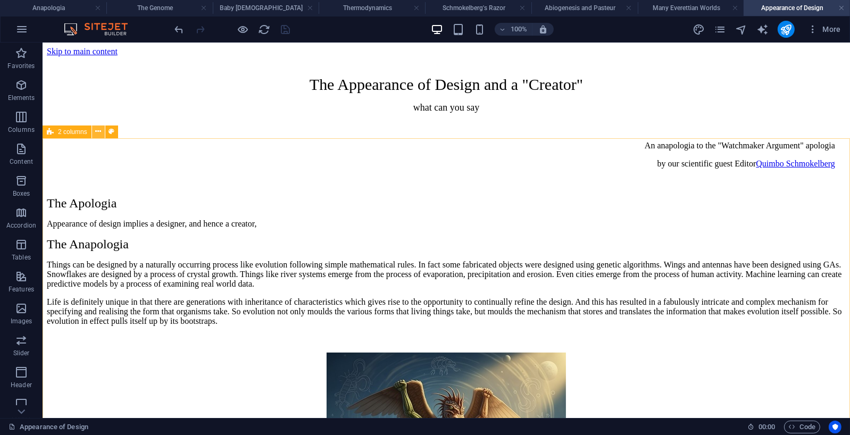
click at [97, 133] on icon at bounding box center [98, 131] width 6 height 11
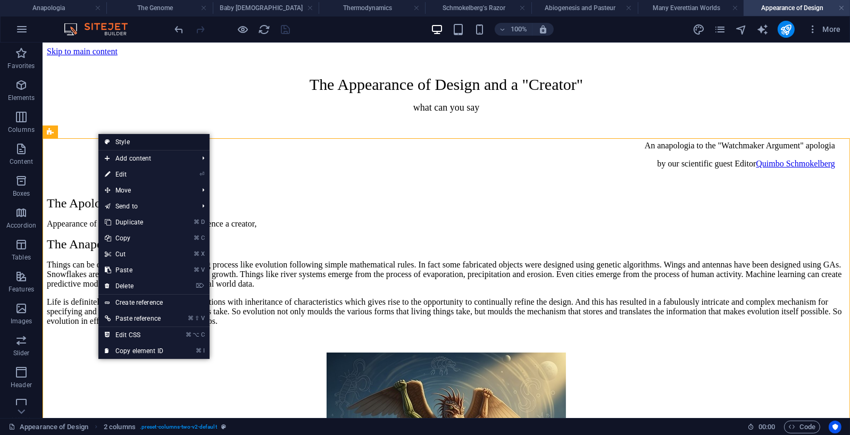
click at [122, 142] on link "Style" at bounding box center [153, 142] width 111 height 16
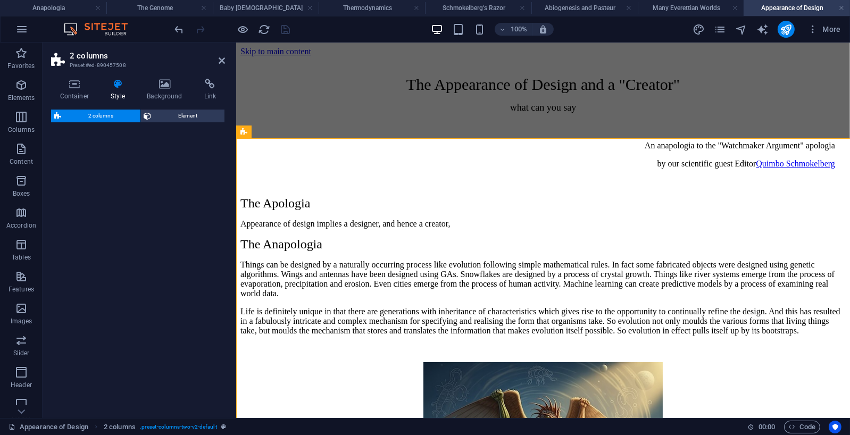
select select "rem"
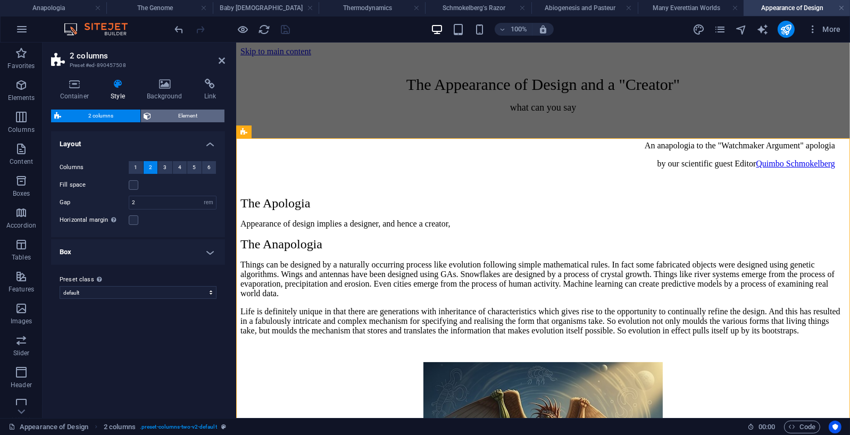
click at [186, 115] on span "Element" at bounding box center [188, 116] width 67 height 13
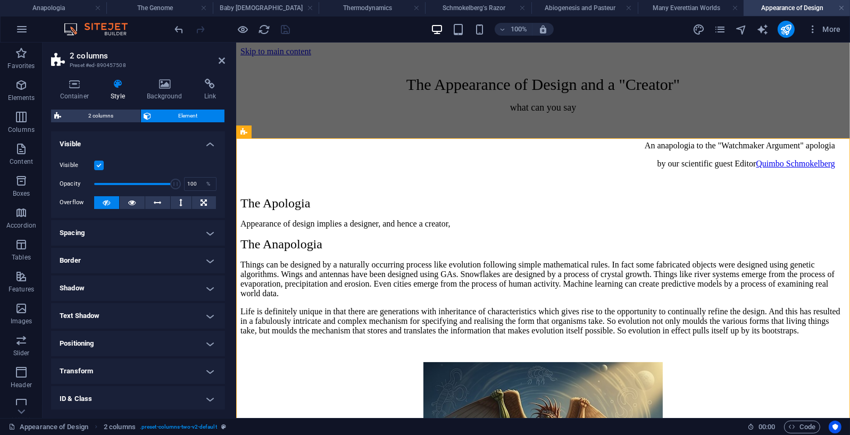
click at [212, 231] on h4 "Spacing" at bounding box center [138, 233] width 174 height 26
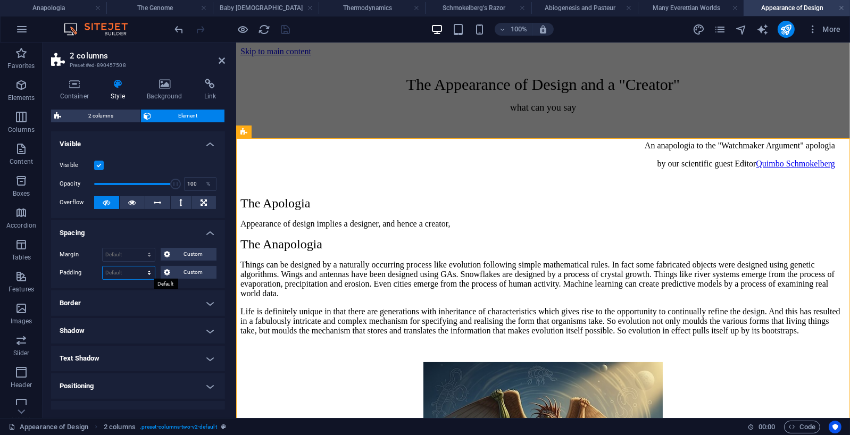
click at [140, 274] on select "Default px rem % vh vw Custom" at bounding box center [129, 272] width 52 height 13
select select "px"
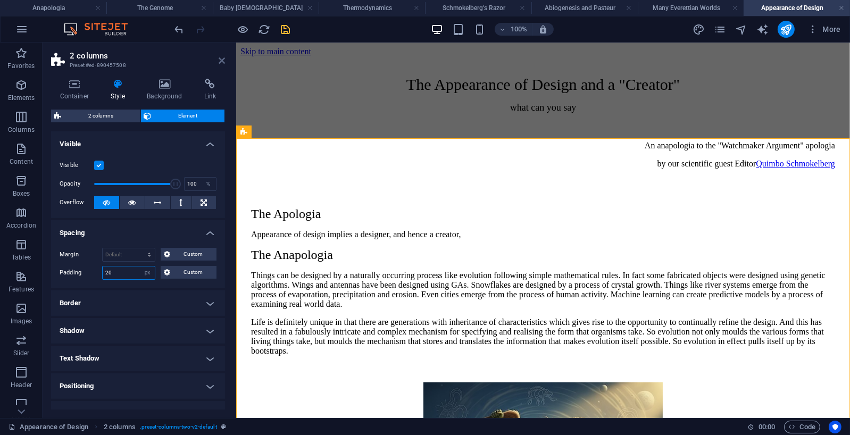
type input "20"
click at [223, 60] on icon at bounding box center [222, 60] width 6 height 9
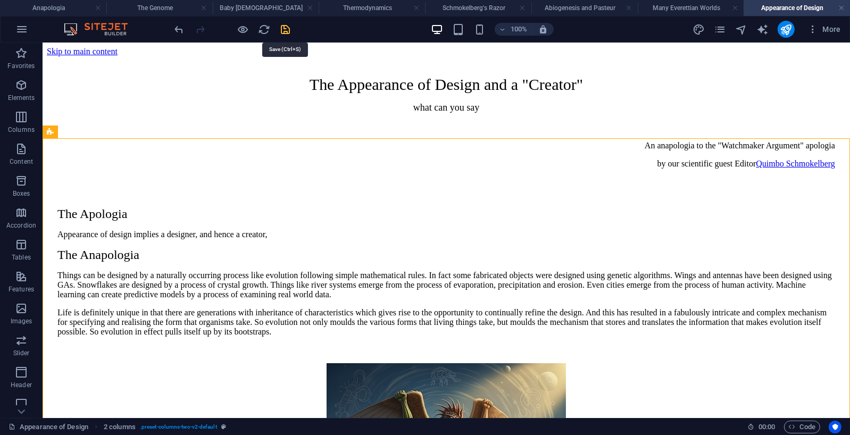
click at [289, 29] on icon "save" at bounding box center [286, 29] width 12 height 12
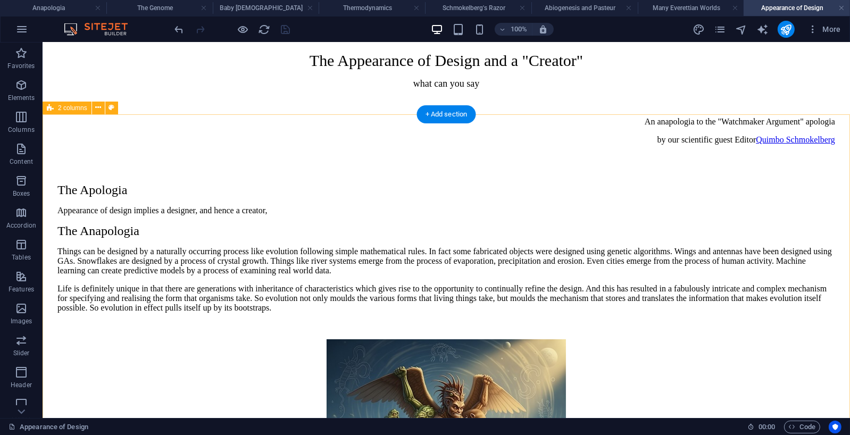
scroll to position [0, 0]
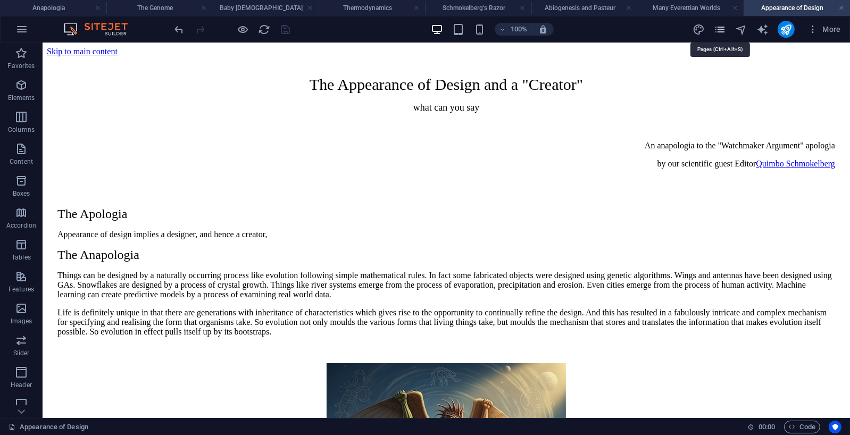
click at [722, 29] on icon "pages" at bounding box center [720, 29] width 12 height 12
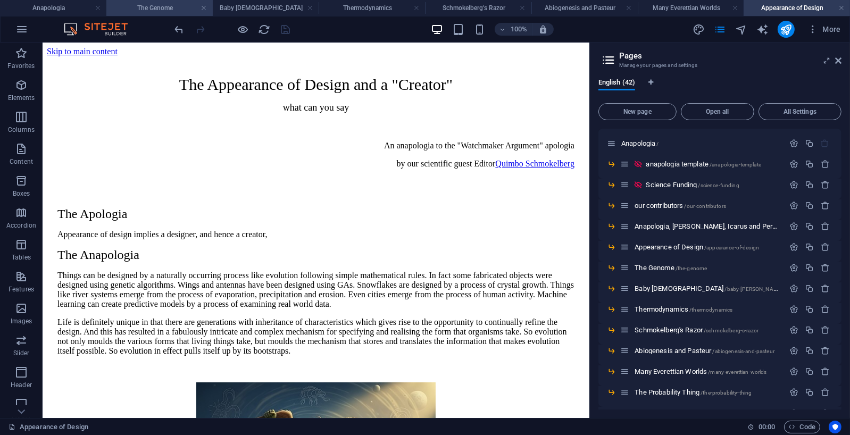
click at [144, 5] on h4 "The Genome" at bounding box center [159, 8] width 106 height 12
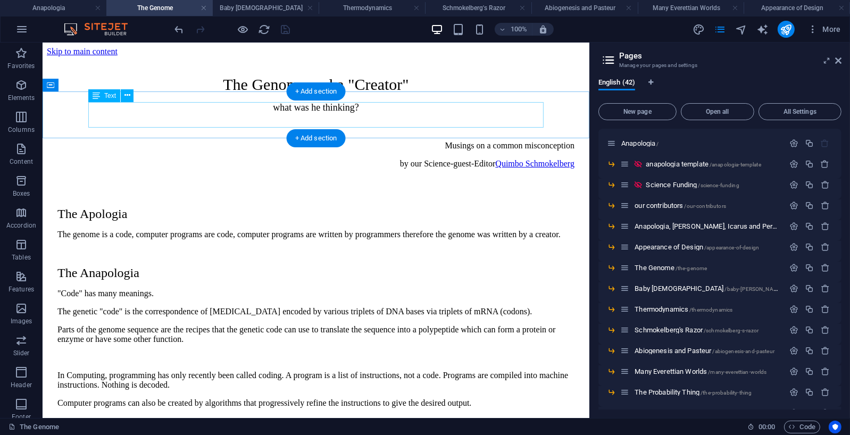
click at [393, 140] on div "Musings on a common misconception by our Science-guest-Editor [PERSON_NAME]" at bounding box center [315, 154] width 517 height 28
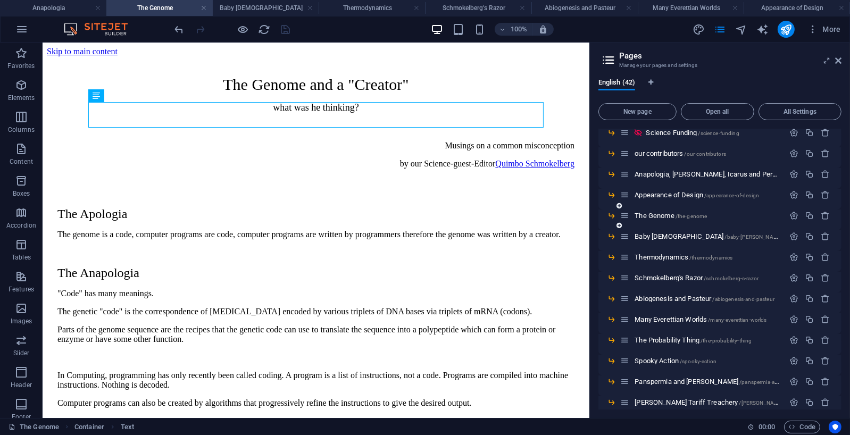
scroll to position [53, 0]
click at [657, 233] on span "Baby [DEMOGRAPHIC_DATA] /baby-[PERSON_NAME]" at bounding box center [709, 235] width 148 height 8
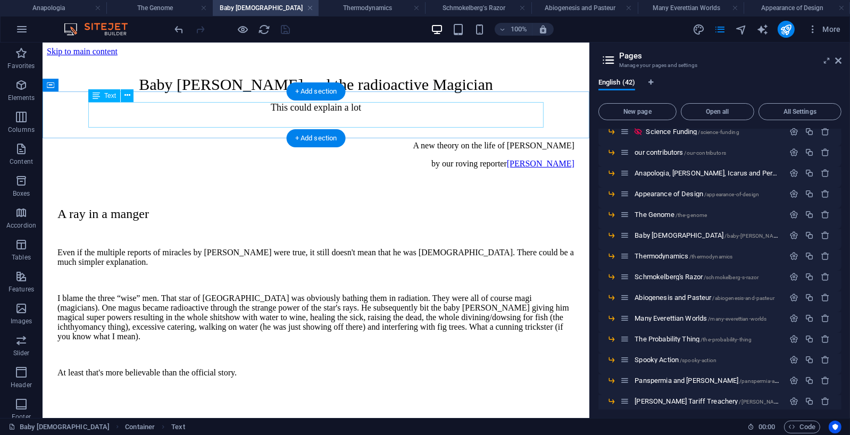
click at [393, 140] on div "A new theory on the life of [DEMOGRAPHIC_DATA] by our roving reporter [PERSON_N…" at bounding box center [315, 154] width 517 height 28
click at [400, 140] on div "A new theory on the life of [DEMOGRAPHIC_DATA] by our roving reporter [PERSON_N…" at bounding box center [315, 154] width 517 height 28
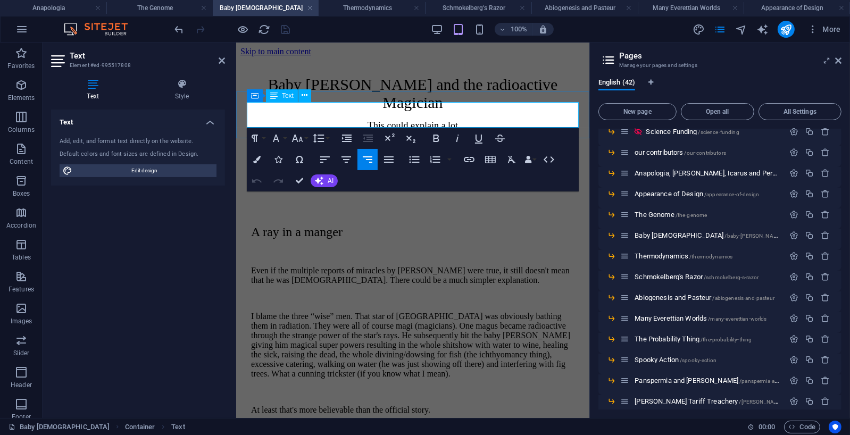
click at [465, 177] on p "by our roving reporter [PERSON_NAME]" at bounding box center [412, 182] width 323 height 10
click at [316, 177] on p "by our roving contributing Editor and reporter at large [PERSON_NAME]" at bounding box center [412, 182] width 323 height 10
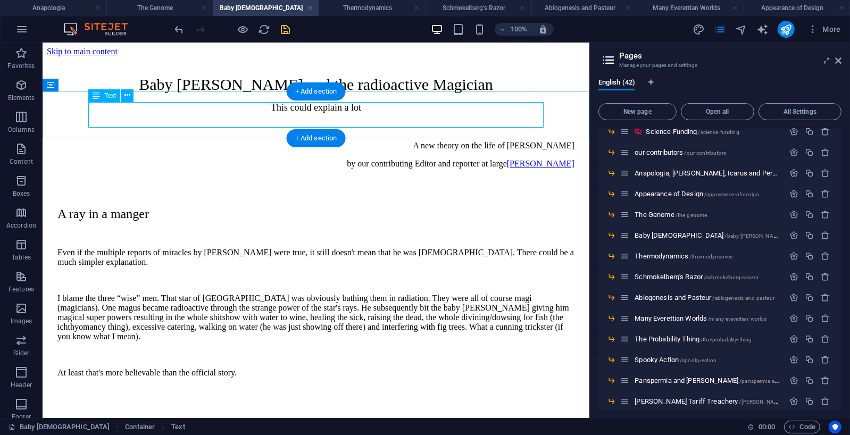
click at [373, 140] on div "A new theory on the life of [DEMOGRAPHIC_DATA] by our contributing Editor and r…" at bounding box center [315, 154] width 517 height 28
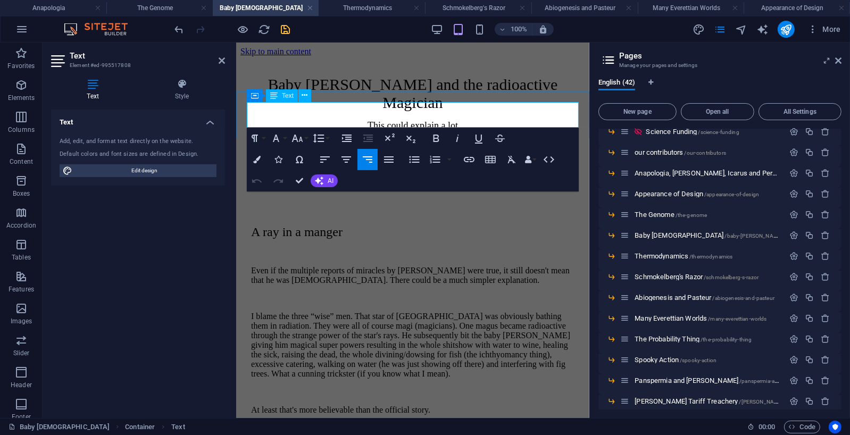
click at [359, 177] on p "by our contributing Editor and reporter at large [PERSON_NAME]" at bounding box center [412, 182] width 323 height 10
drag, startPoint x: 420, startPoint y: 122, endPoint x: 331, endPoint y: 121, distance: 88.8
click at [331, 177] on p "by our contributing Editor and reporter at large [PERSON_NAME]" at bounding box center [412, 182] width 323 height 10
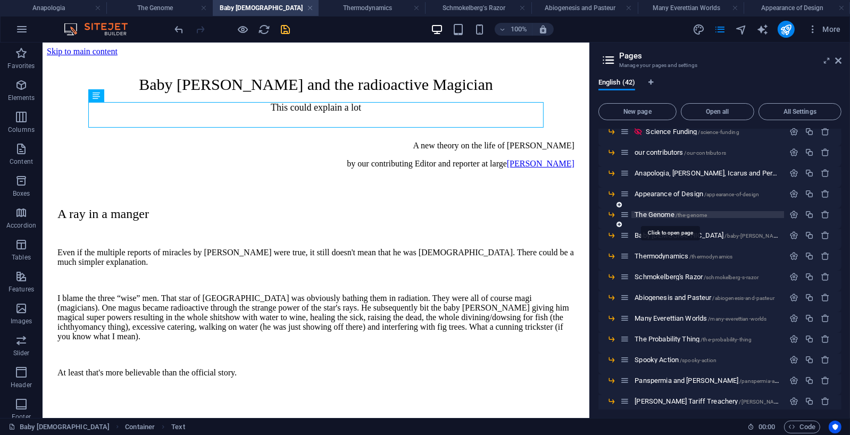
click at [668, 215] on span "The Genome /the-genome" at bounding box center [671, 215] width 72 height 8
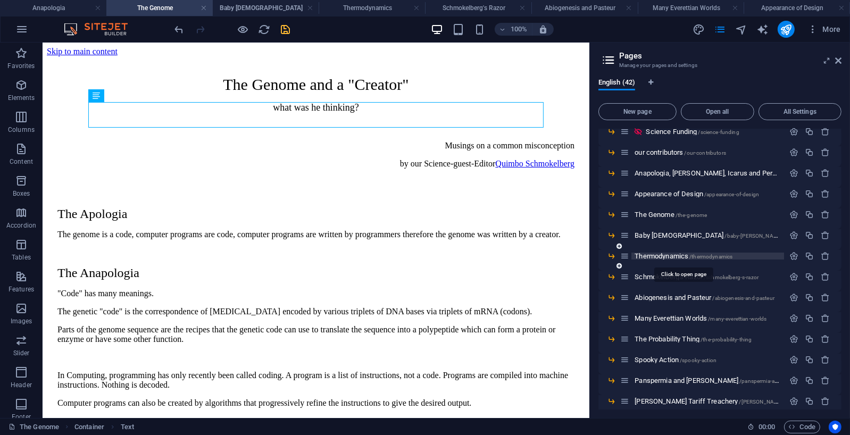
click at [670, 254] on span "Thermodynamics /thermodynamics" at bounding box center [684, 256] width 98 height 8
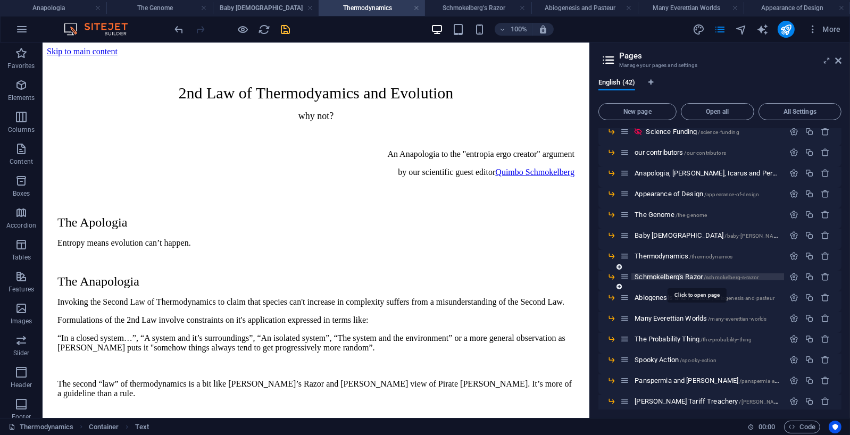
click at [670, 274] on span "Schmokelberg's Razor /schmokelberg-s-razor" at bounding box center [697, 277] width 124 height 8
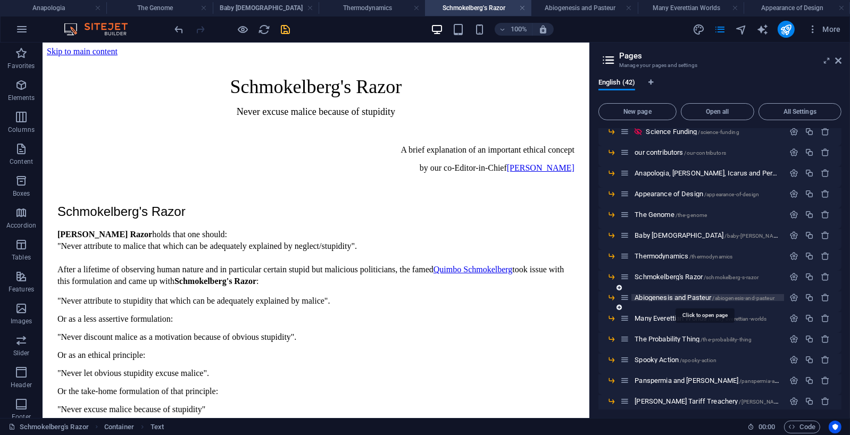
click at [672, 297] on span "Abiogenesis and Pasteur /abiogenesis-and-pasteur" at bounding box center [705, 298] width 140 height 8
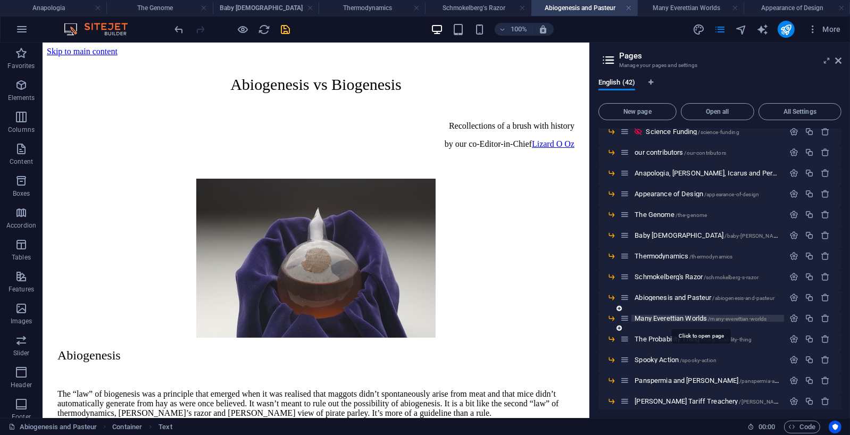
click at [676, 318] on span "Many Everettian Worlds /many-everettian-worlds" at bounding box center [701, 318] width 132 height 8
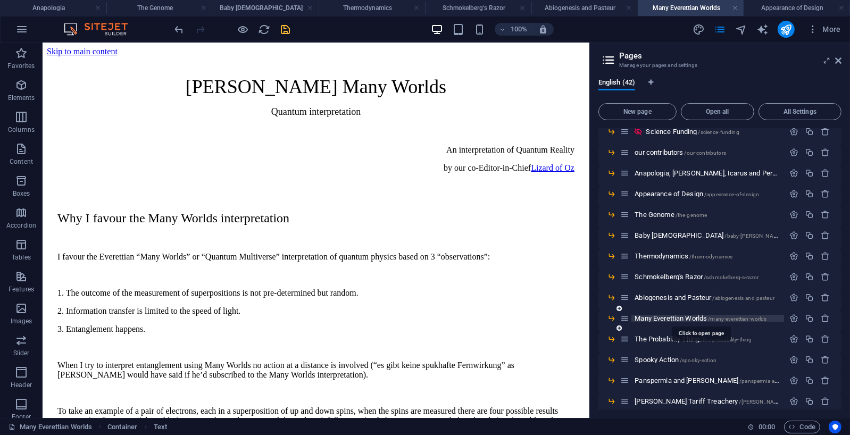
scroll to position [56, 0]
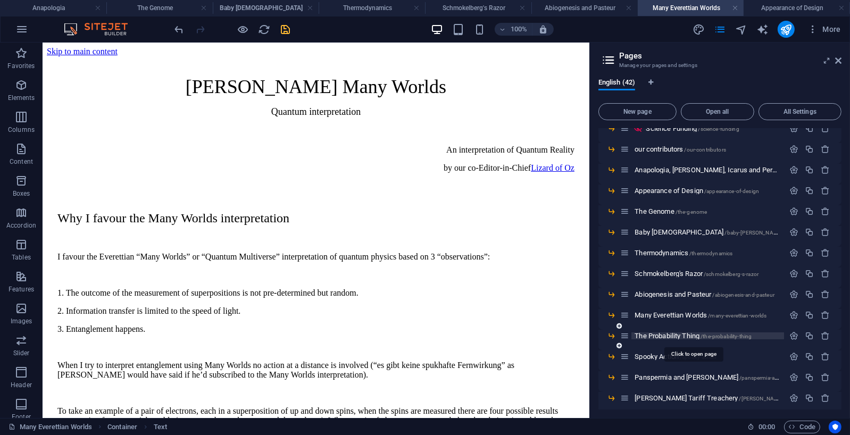
click at [670, 333] on span "The Probability Thing /the-probability-thing" at bounding box center [693, 336] width 117 height 8
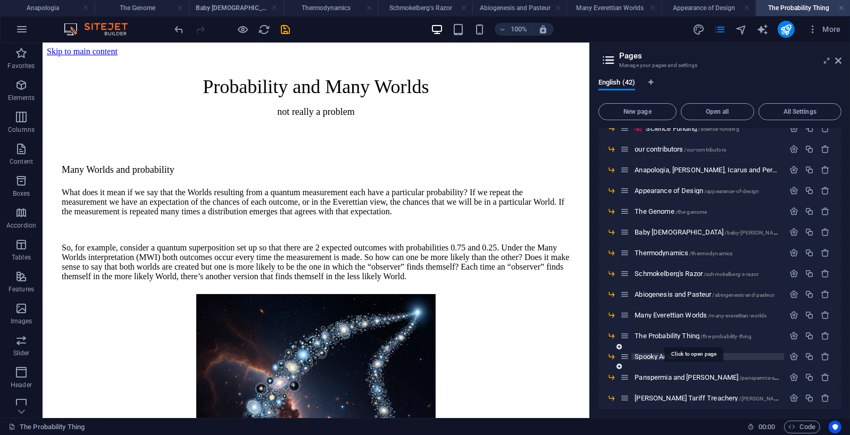
scroll to position [0, 0]
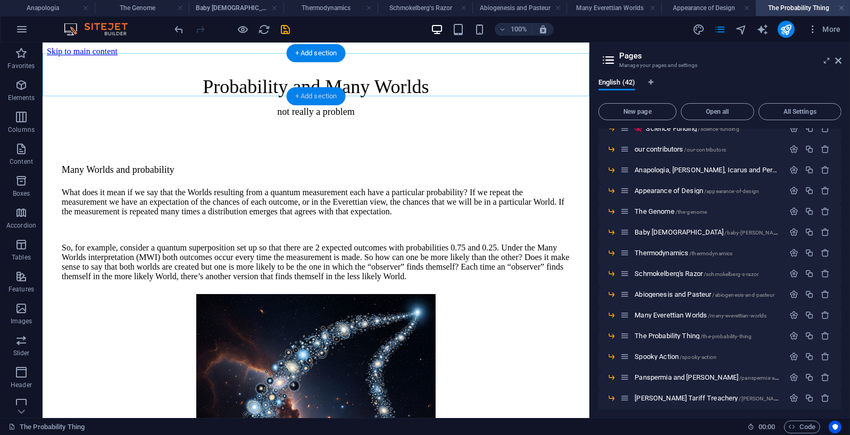
click at [314, 94] on div "+ Add section" at bounding box center [316, 96] width 59 height 18
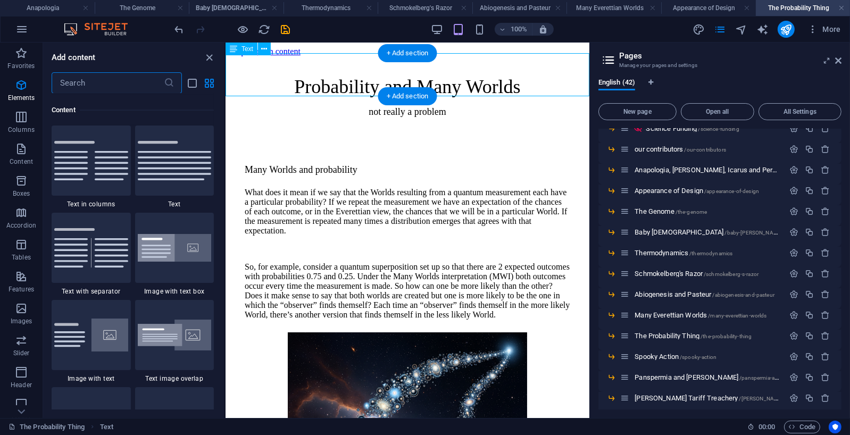
scroll to position [1861, 0]
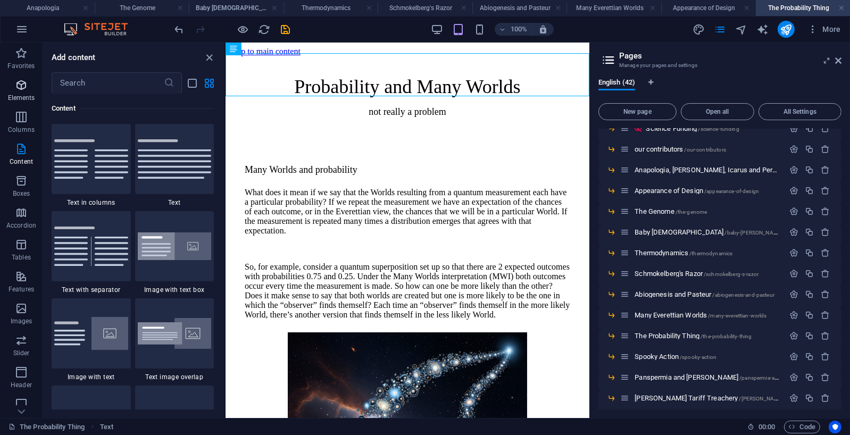
click at [22, 84] on icon "button" at bounding box center [21, 85] width 13 height 13
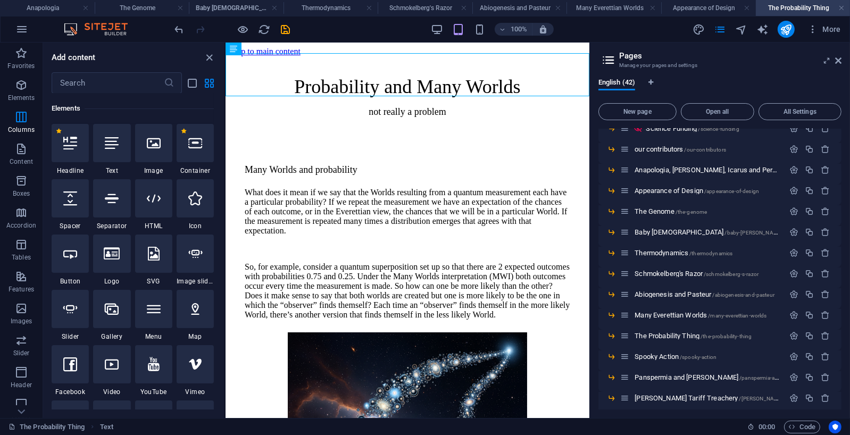
scroll to position [113, 0]
click at [195, 143] on icon at bounding box center [195, 143] width 14 height 14
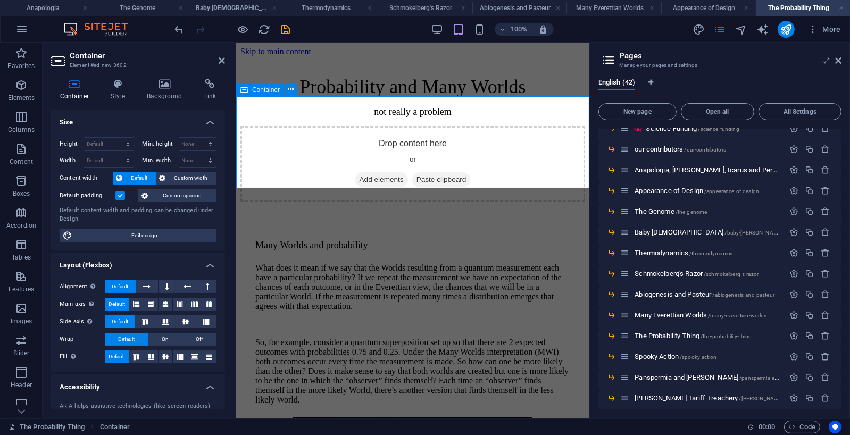
click at [376, 172] on span "Add elements" at bounding box center [381, 179] width 53 height 15
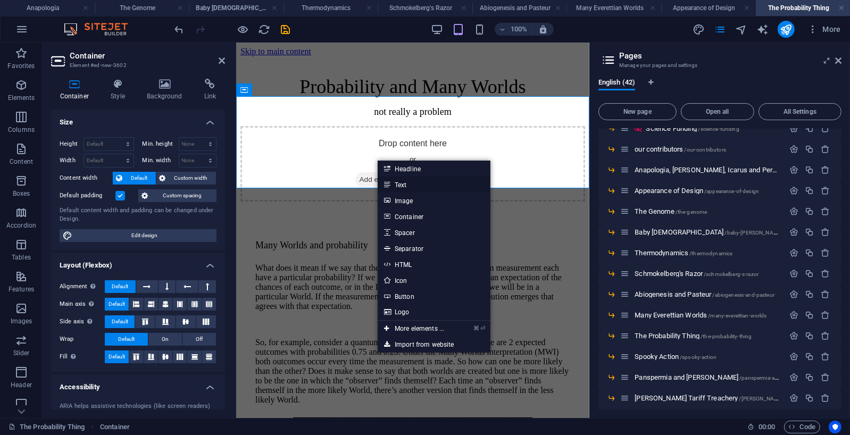
click at [399, 183] on link "Text" at bounding box center [434, 185] width 113 height 16
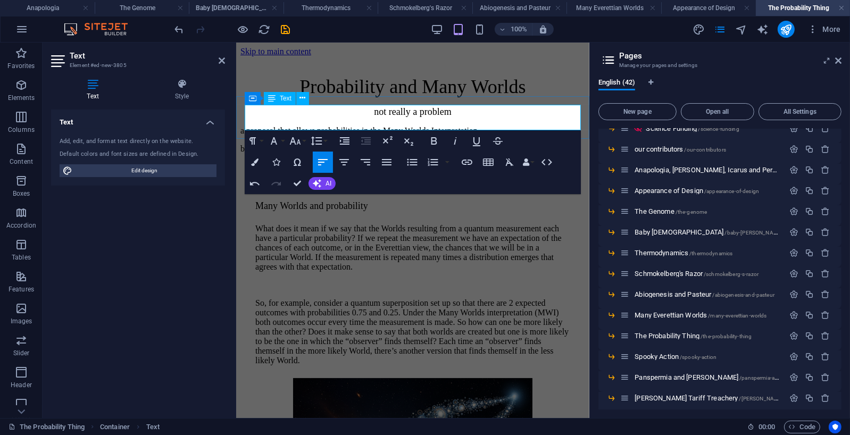
drag, startPoint x: 340, startPoint y: 123, endPoint x: 386, endPoint y: 121, distance: 45.8
click at [386, 144] on p "by our co-Editor-in-Chief Lizard of Oz" at bounding box center [412, 149] width 345 height 10
click at [464, 163] on icon "button" at bounding box center [467, 162] width 13 height 13
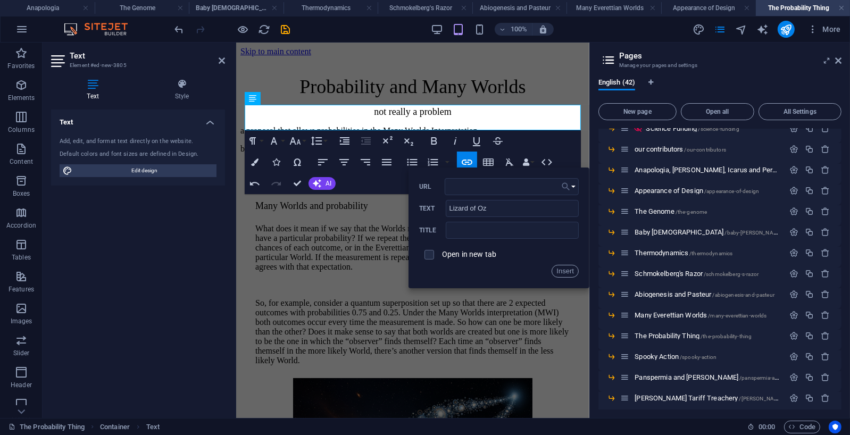
click at [560, 188] on button "Choose Link" at bounding box center [568, 186] width 20 height 17
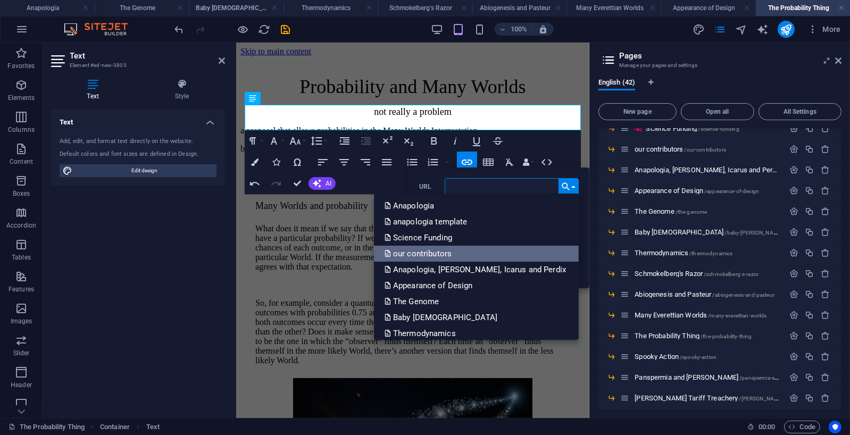
click at [454, 254] on p "our contributors" at bounding box center [419, 254] width 69 height 16
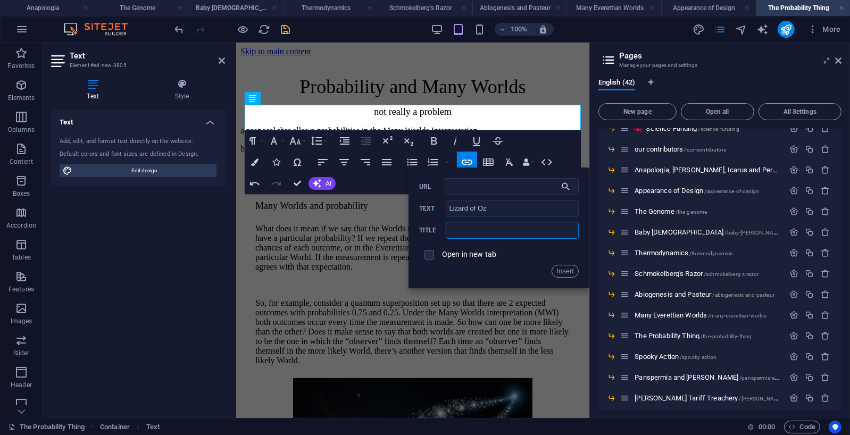
click at [481, 231] on input "text" at bounding box center [512, 230] width 133 height 17
type input "our contributors"
click at [566, 272] on button "Insert" at bounding box center [565, 271] width 27 height 13
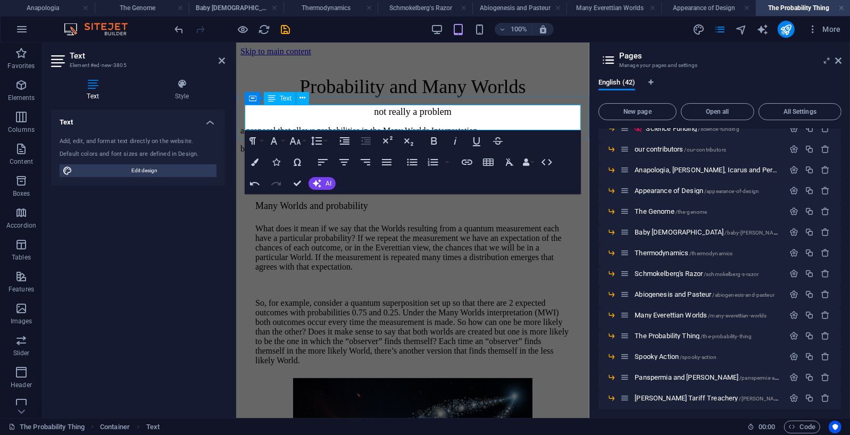
click at [327, 126] on p "a proposal that allows probabilities in the Many Worlds Interpretation" at bounding box center [412, 131] width 345 height 10
drag, startPoint x: 388, startPoint y: 126, endPoint x: 234, endPoint y: 108, distance: 155.2
click at [366, 164] on icon "button" at bounding box center [365, 162] width 13 height 13
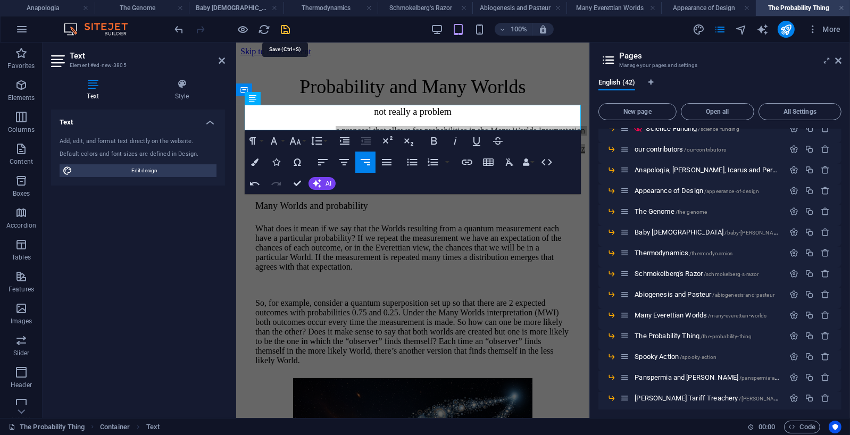
click at [283, 27] on icon "save" at bounding box center [286, 29] width 12 height 12
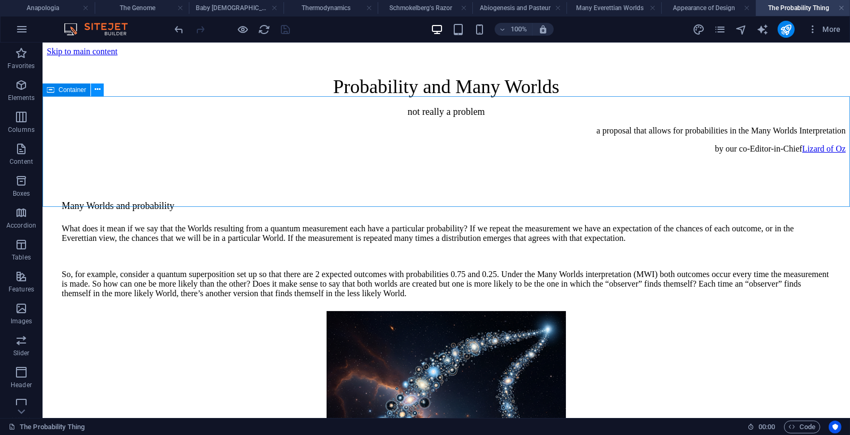
click at [96, 86] on icon at bounding box center [98, 89] width 6 height 11
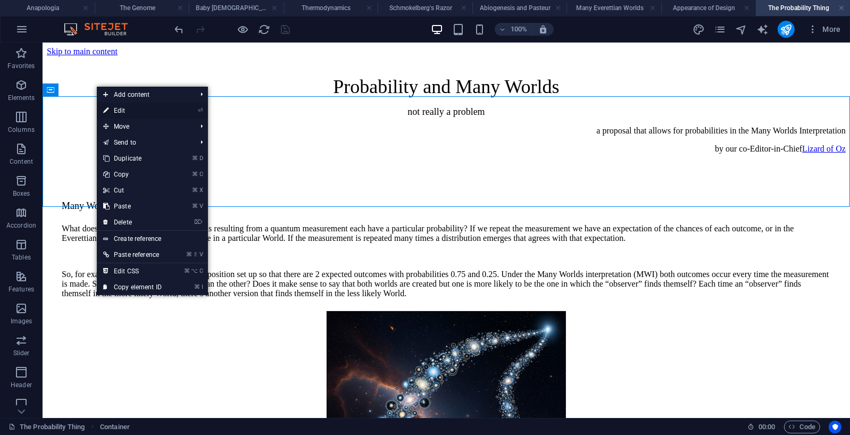
click at [119, 107] on link "⏎ Edit" at bounding box center [132, 111] width 71 height 16
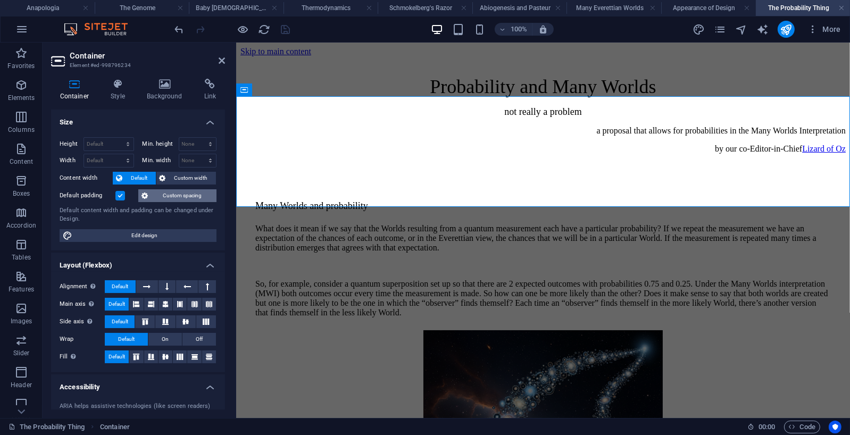
click at [191, 196] on span "Custom spacing" at bounding box center [182, 195] width 62 height 13
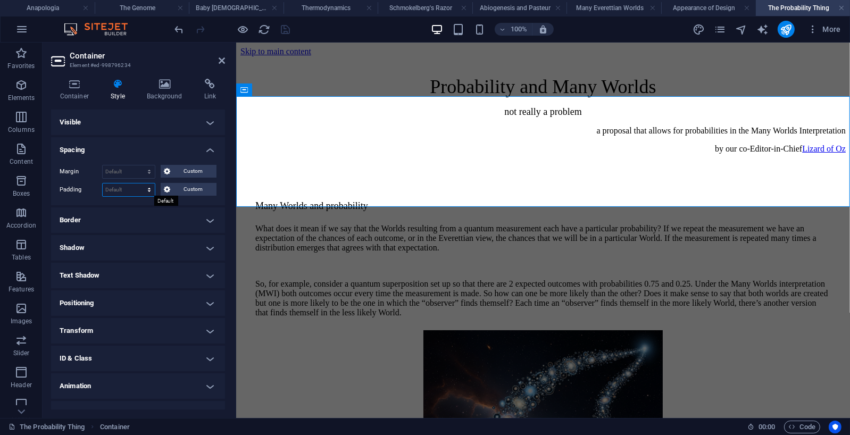
click at [144, 189] on select "Default px rem % vh vw Custom" at bounding box center [129, 189] width 52 height 13
select select "px"
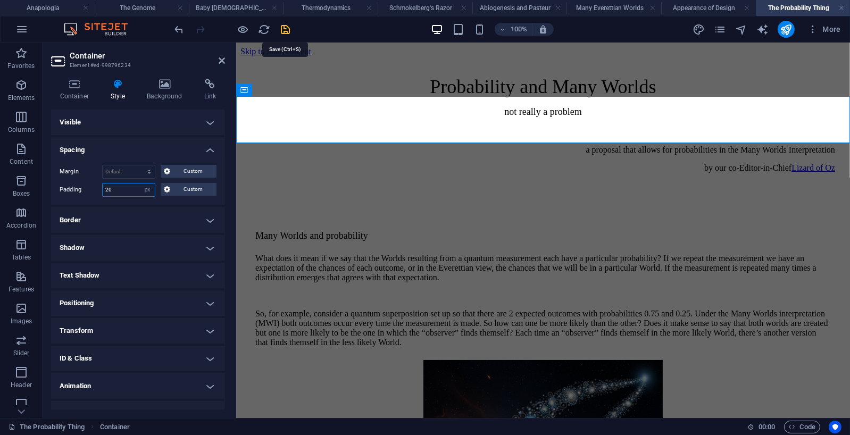
type input "20"
click at [287, 29] on icon "save" at bounding box center [286, 29] width 12 height 12
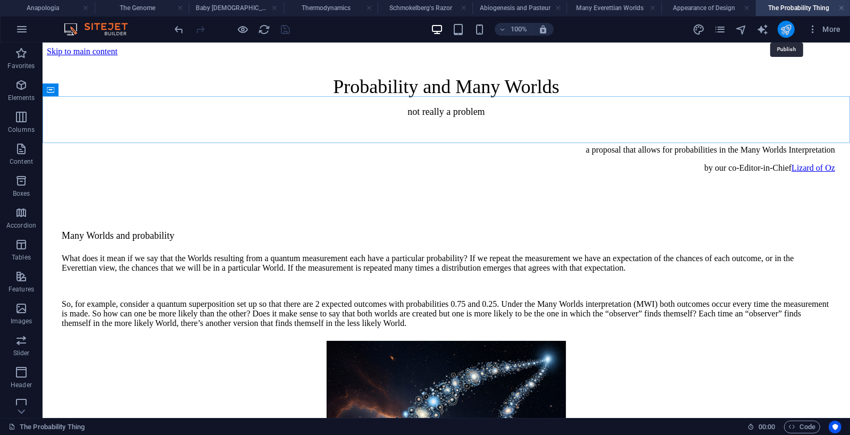
click at [787, 26] on icon "publish" at bounding box center [786, 29] width 12 height 12
